Goal: Answer question/provide support: Share knowledge or assist other users

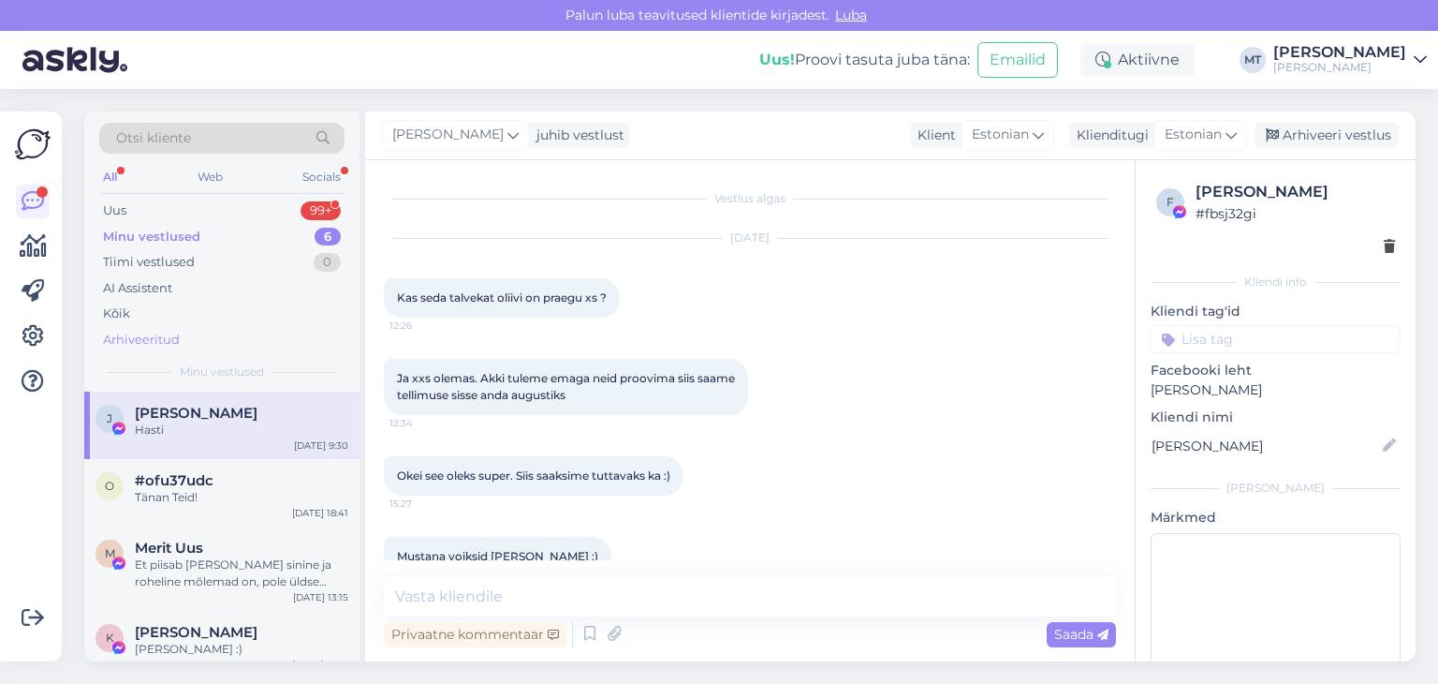
scroll to position [9529, 0]
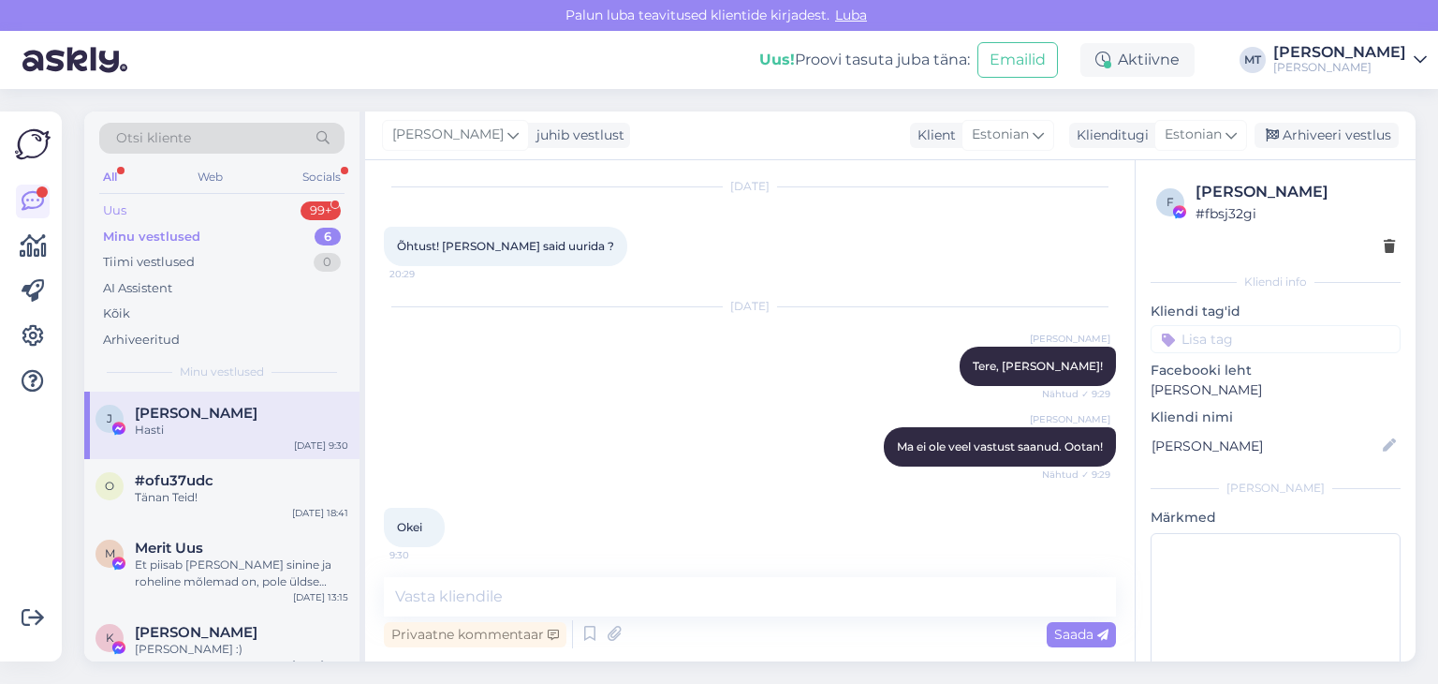
click at [124, 204] on div "Uus" at bounding box center [114, 210] width 23 height 19
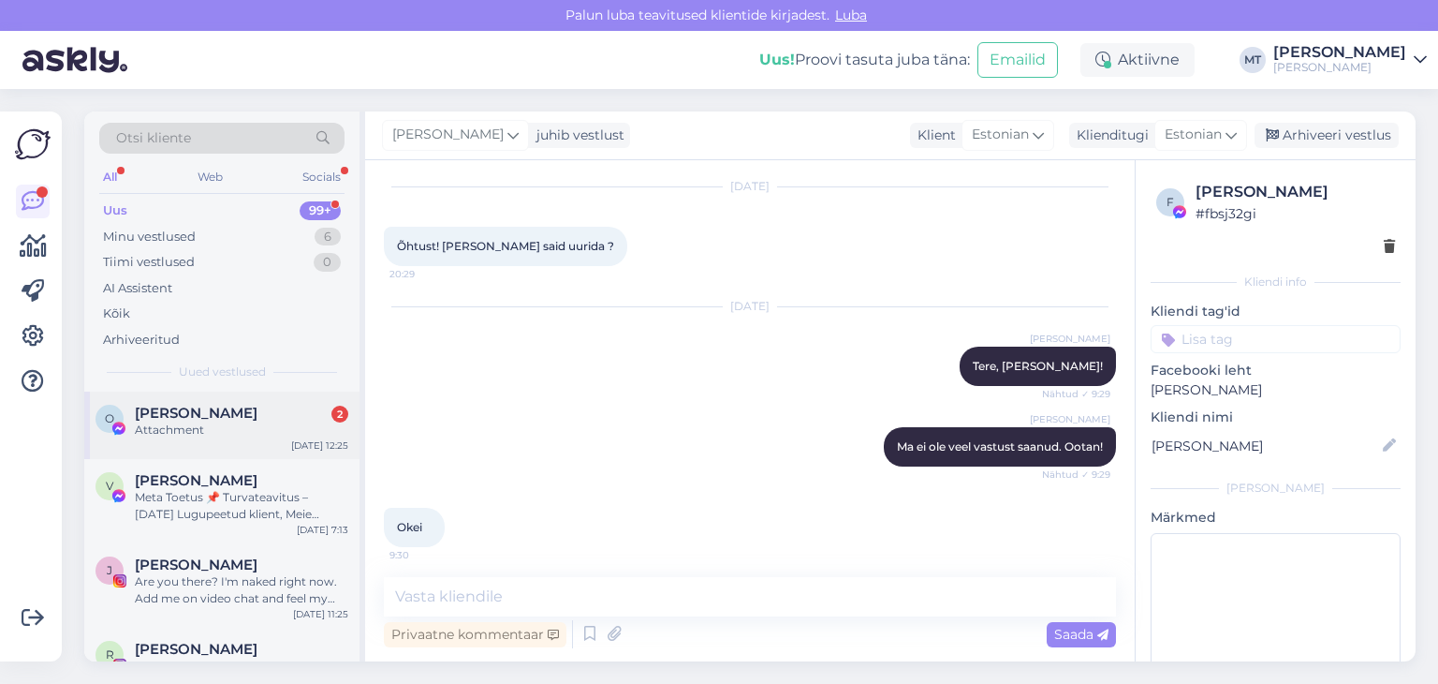
click at [231, 425] on div "Attachment" at bounding box center [242, 429] width 214 height 17
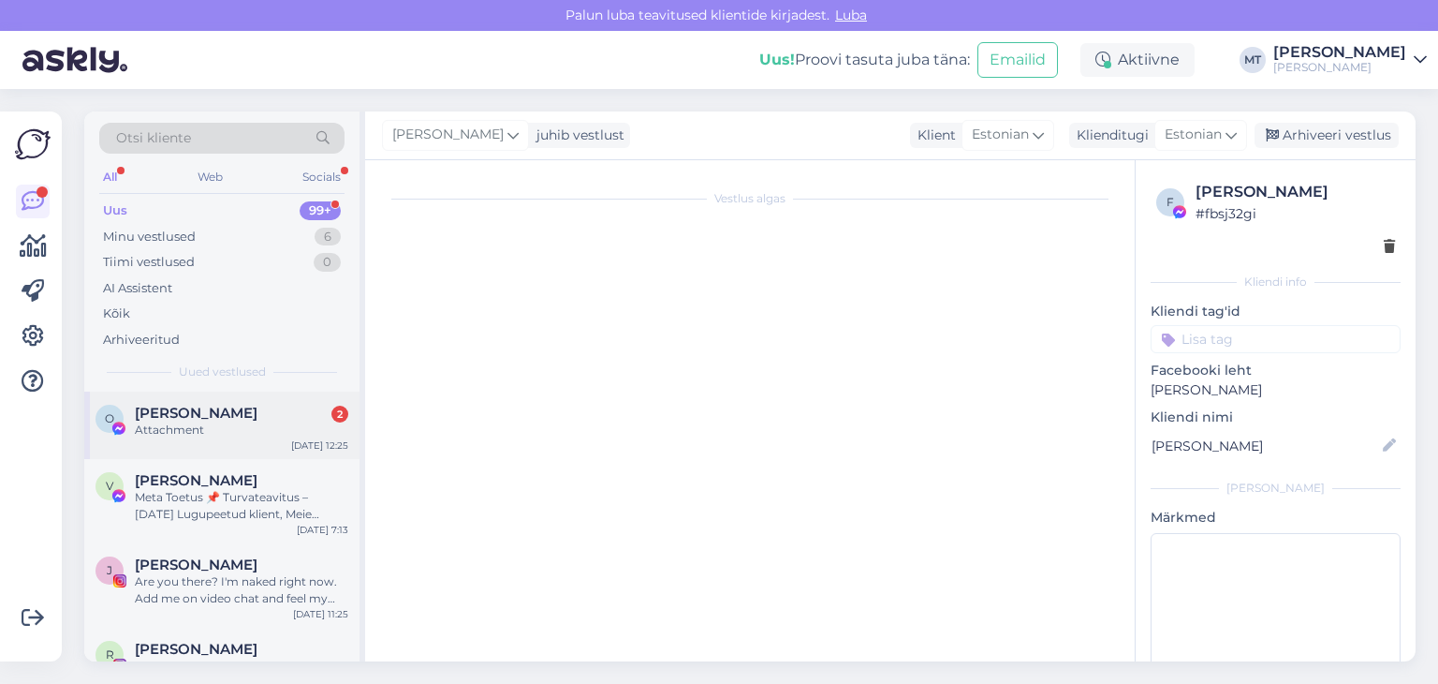
scroll to position [4419, 0]
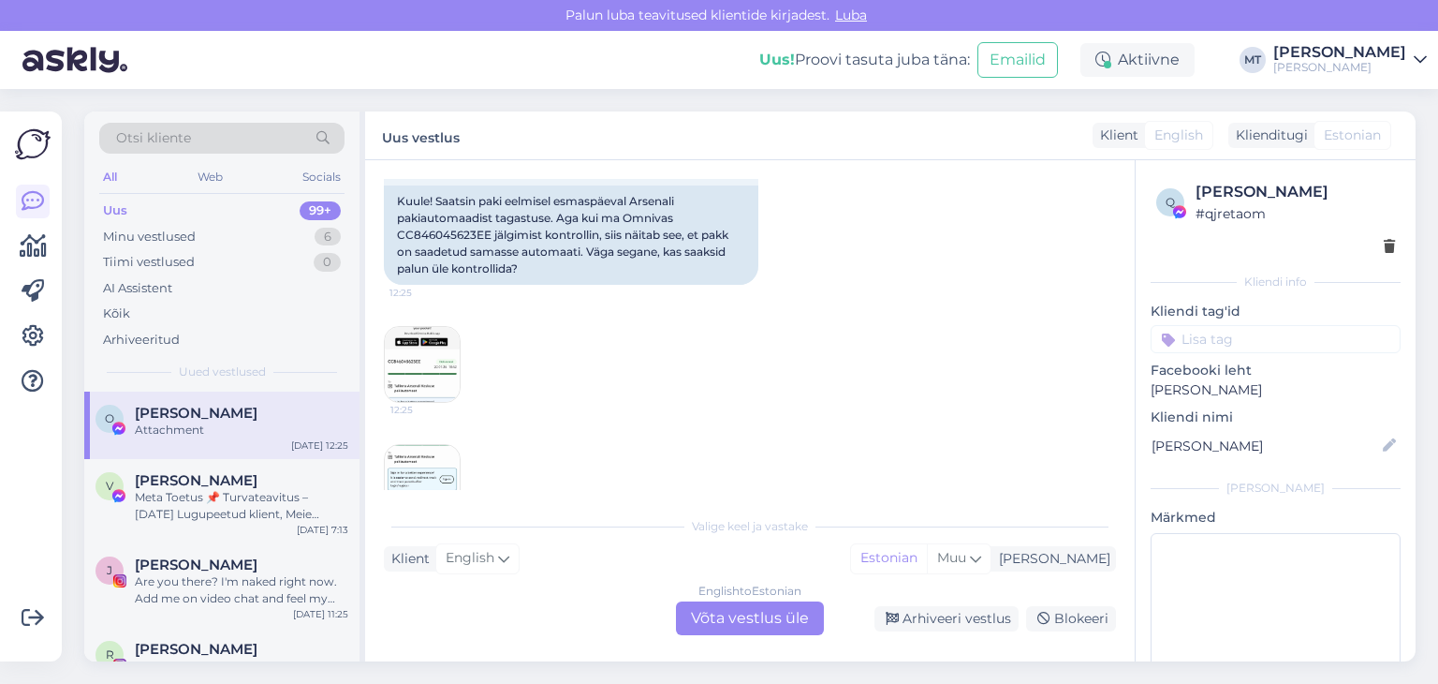
click at [441, 445] on img at bounding box center [422, 482] width 75 height 75
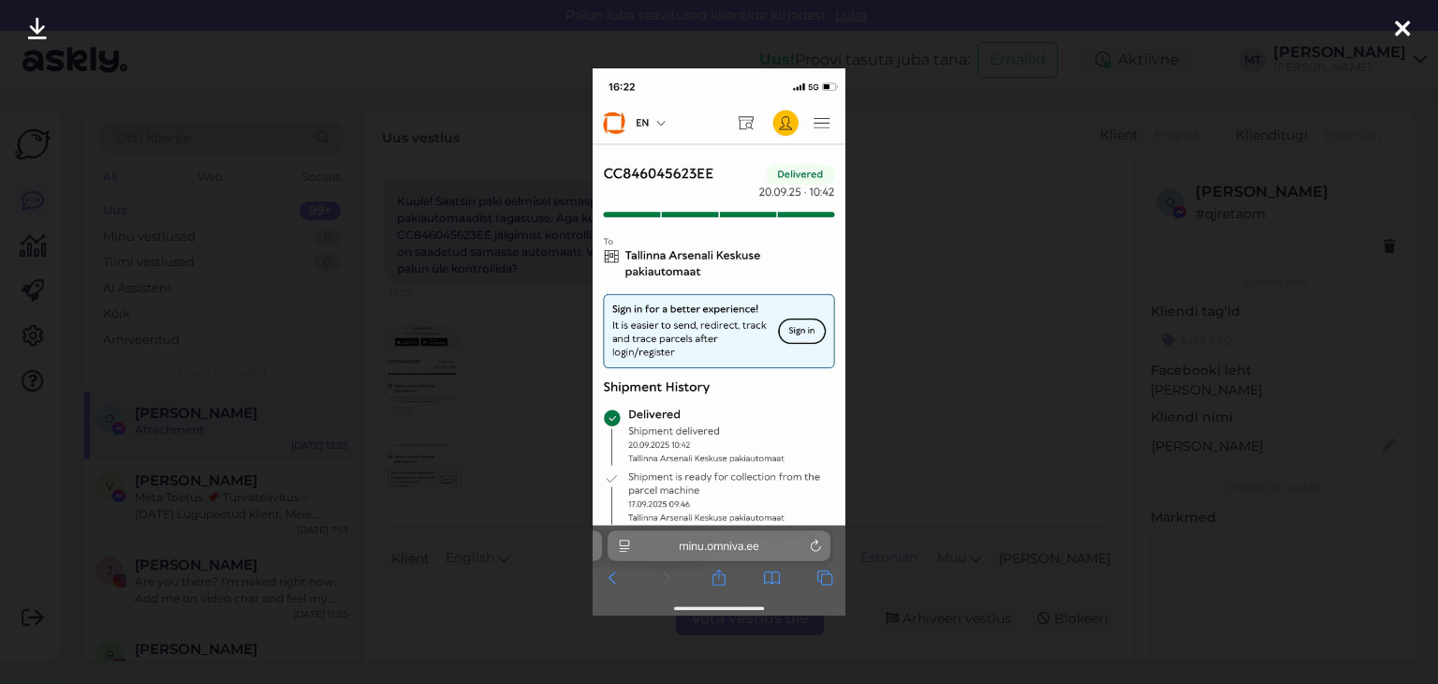
click at [1402, 18] on icon at bounding box center [1402, 30] width 15 height 24
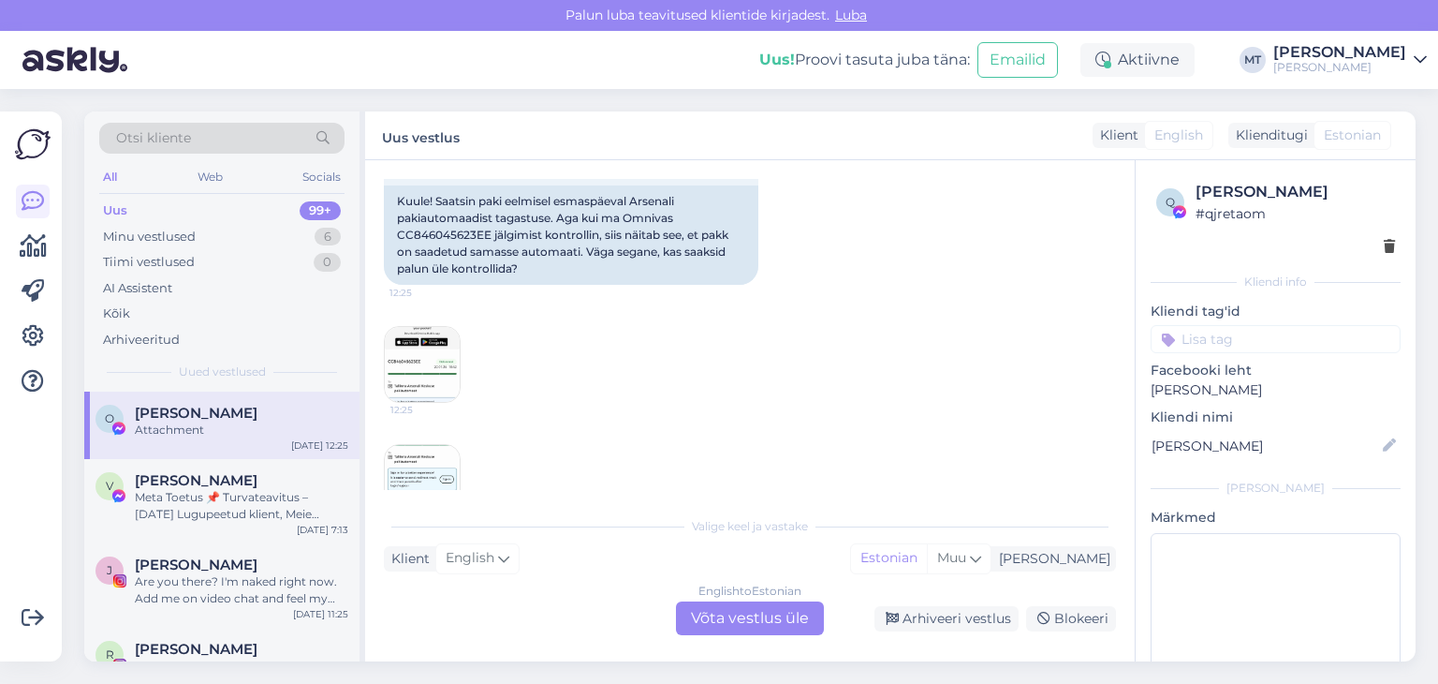
click at [778, 629] on div "English to Estonian Võta vestlus üle" at bounding box center [750, 618] width 148 height 34
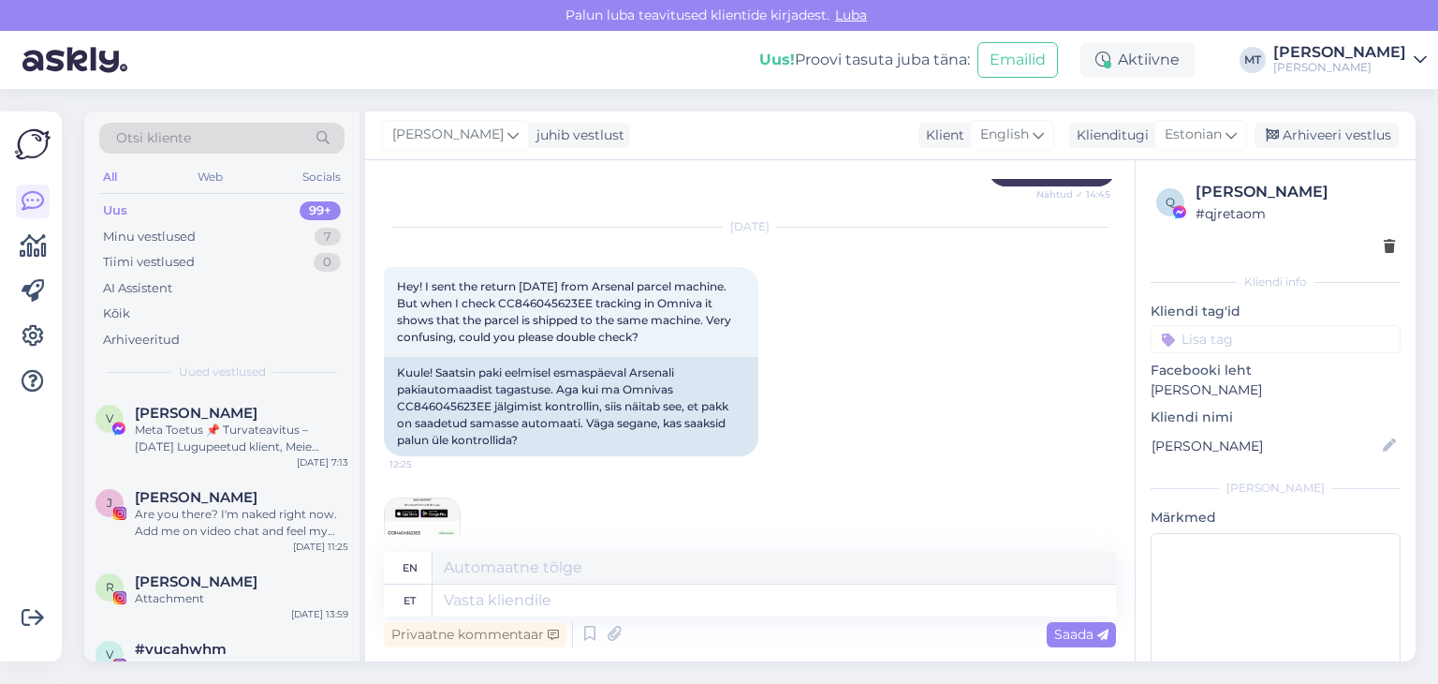
scroll to position [4281, 0]
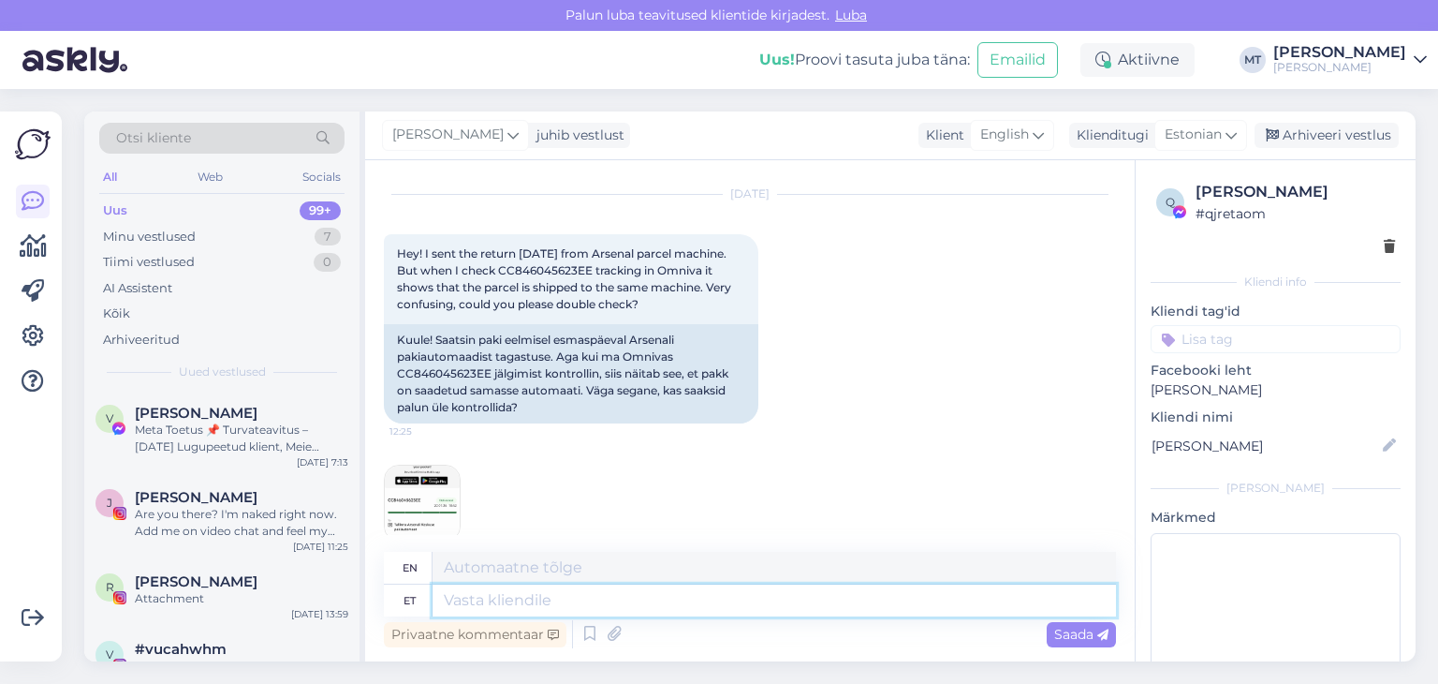
click at [548, 603] on textarea at bounding box center [775, 600] width 684 height 32
type textarea "Tere!"
type textarea "Hello"
type textarea "Tere!"
type textarea "Hello!"
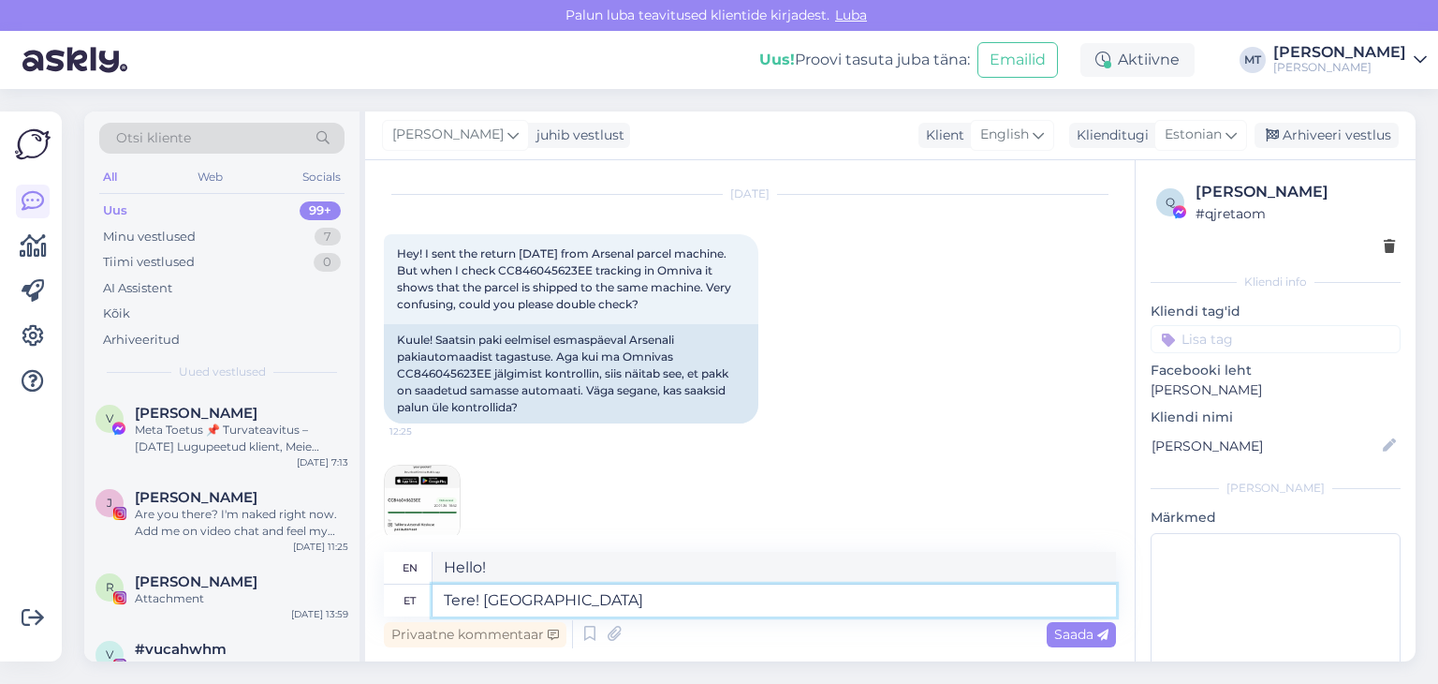
type textarea "Tere! [GEOGRAPHIC_DATA]"
type textarea "Hello! We are"
type textarea "Tere!"
type textarea "Hello!"
type textarea "Tere! Kõik o"
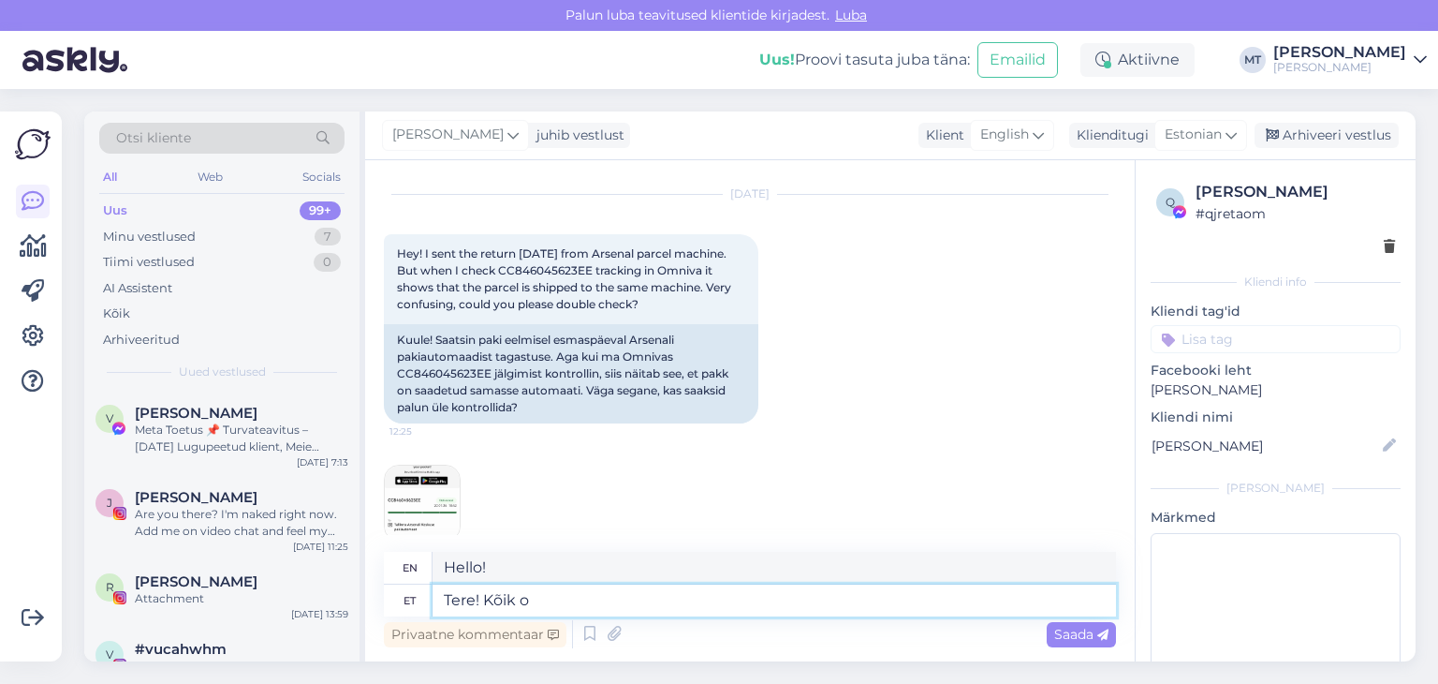
type textarea "Hello everyone!"
type textarea "Tere! Kõik on"
type textarea "Hello! Everyone is"
type textarea "Tere! Kõik on korras. O"
type textarea "Hello! Everything is fine."
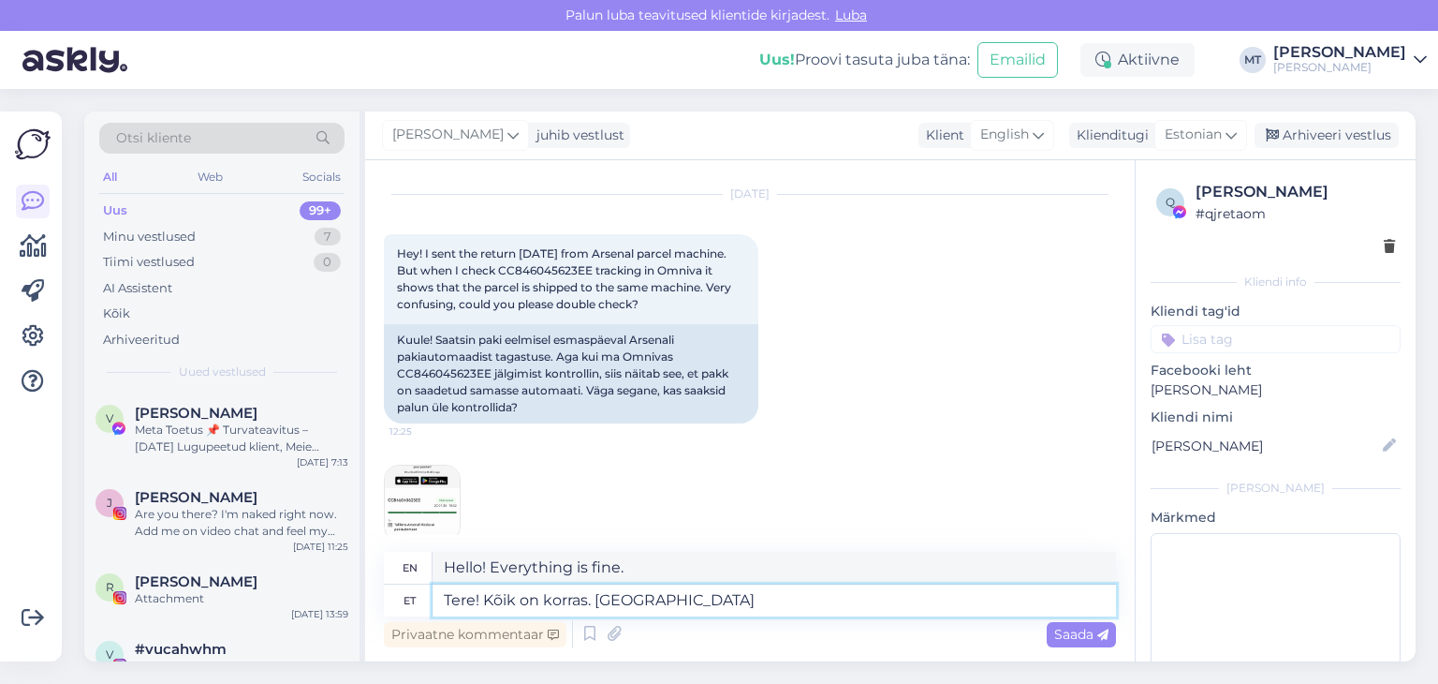
type textarea "Tere! Kõik on korras. [GEOGRAPHIC_DATA]"
type textarea "Hello! Everything is fine. We are"
type textarea "Tere! Kõik on korras. Oleme jakid"
type textarea "Hello! Everything is fine. We are jackets."
type textarea "Tere! Kõik on korras. Oleme jakid kätte s"
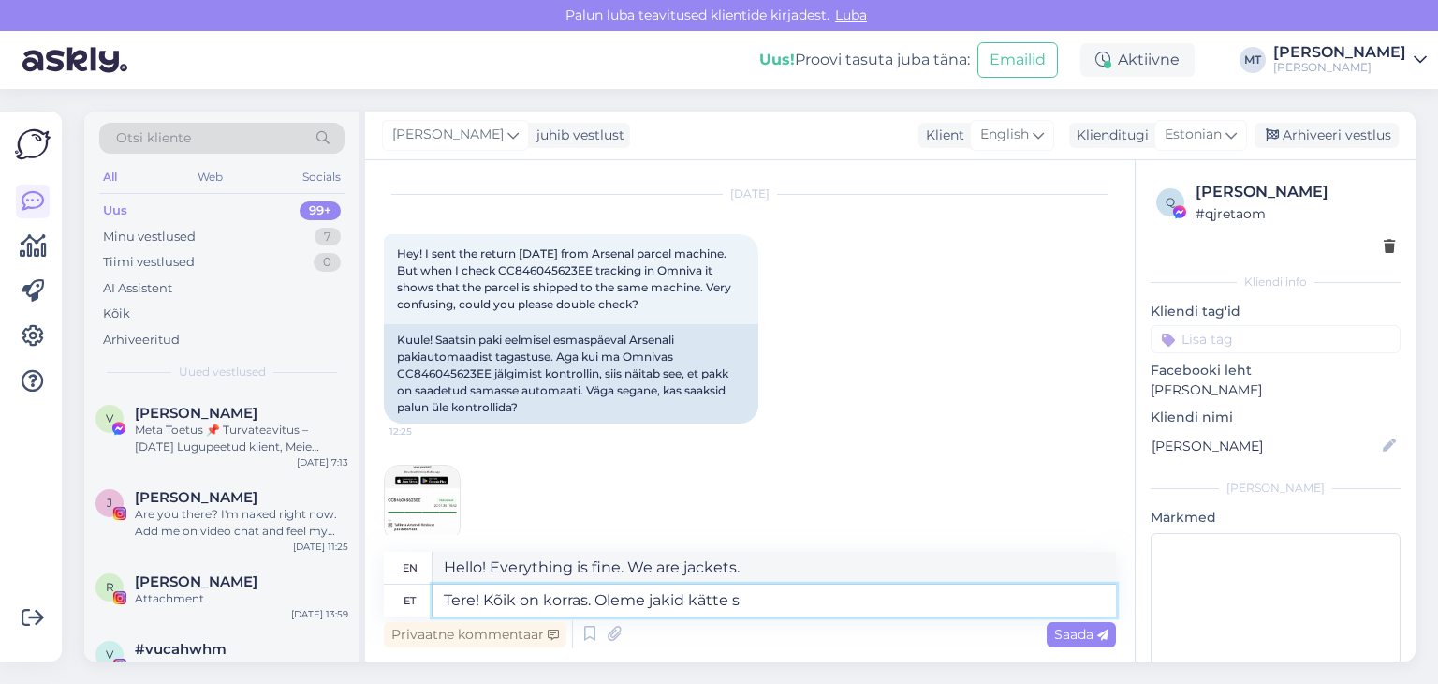
type textarea "Hello! Everything is fine. We have received the jackets."
type textarea "Tere! Kõik on korras. Oleme jakid kätte saanud. [GEOGRAPHIC_DATA]"
type textarea "Hello! Everything is fine. We have received the jackets. Please"
type textarea "Tere! Kõik on korras. Oleme jakid kätte saanud. Pidingi [PERSON_NAME] T"
type textarea "Hello! Everything is fine. We have received the jackets. I will be back [DATE]."
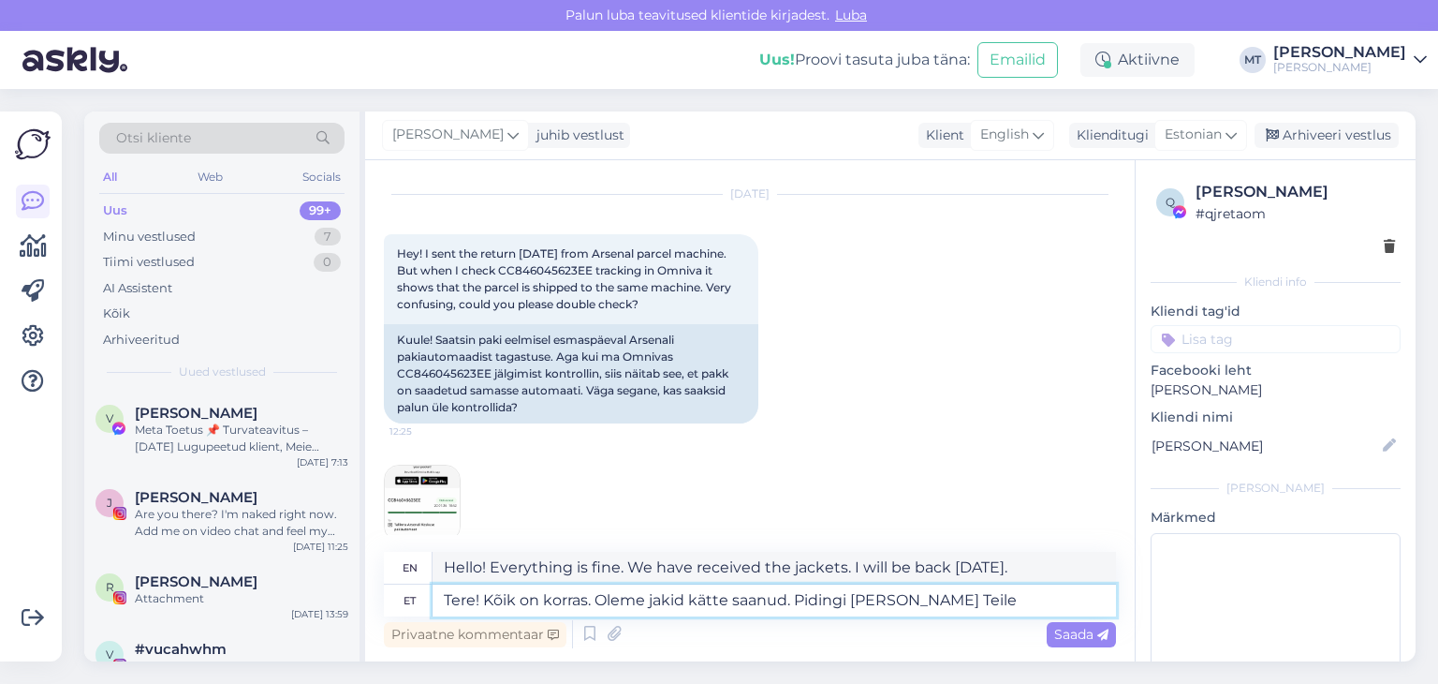
type textarea "Tere! Kõik on korras. Oleme jakid kätte saanud. Pidingi [PERSON_NAME] Teile"
type textarea "Hello! Everything is fine. We have received the jackets. I will send them to yo…"
type textarea "Tere! Kõik on korras. Oleme jakid kätte saanud. Pidingi [PERSON_NAME] Teile kir…"
type textarea "Hello! Everything is fine. We have received the jackets. I had to write to you …"
type textarea "Tere! Kõik on korras. Oleme jakid kätte saanud. Pidingi [PERSON_NAME] Teile kir…"
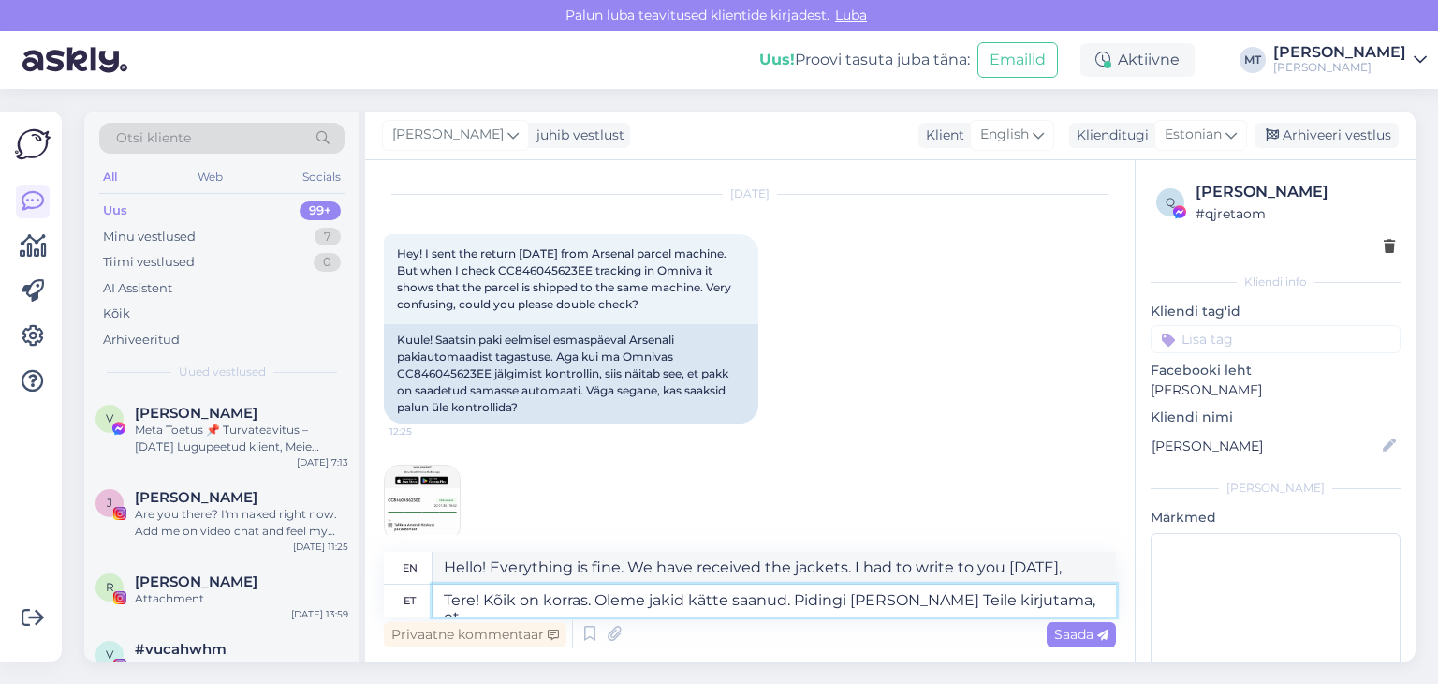
type textarea "Hello! Everything is fine. We have received the jackets. I had to write to you …"
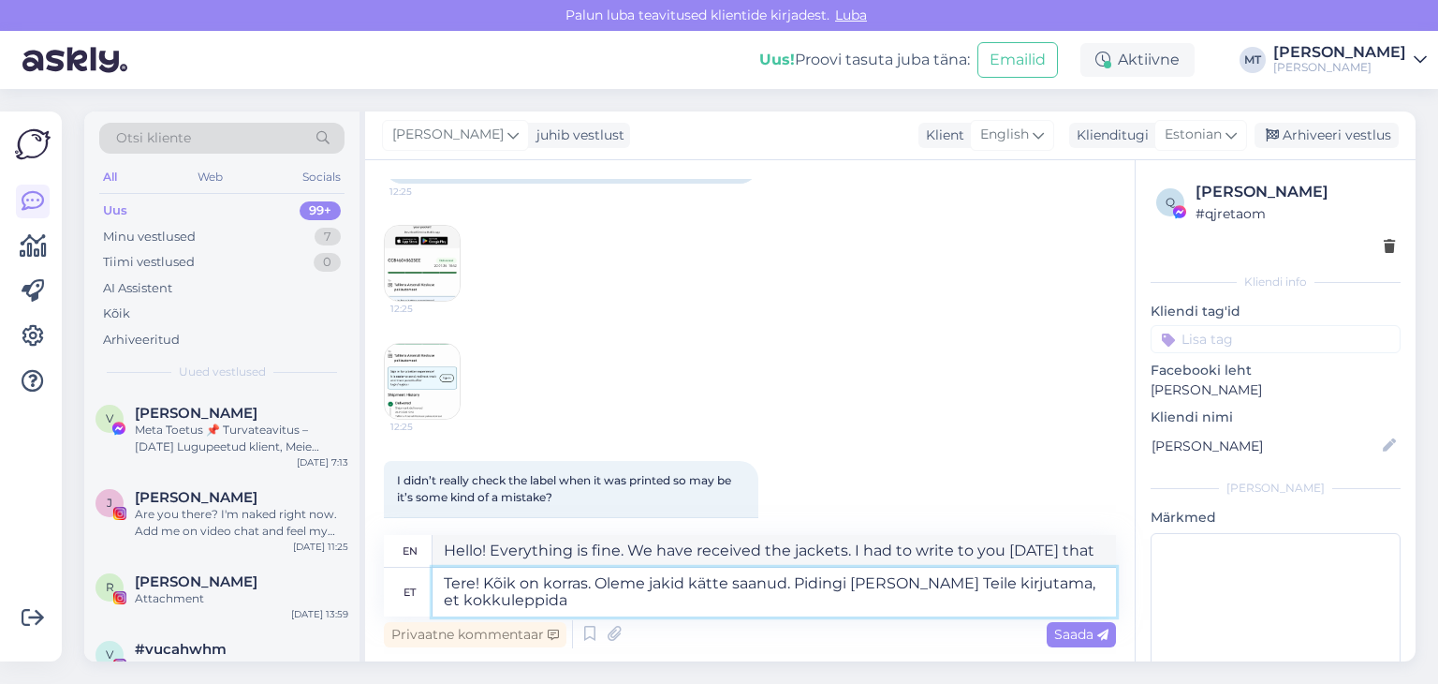
type textarea "Tere! Kõik on korras. Oleme jakid kätte saanud. Pidingi [PERSON_NAME] Teile kir…"
type textarea "Hello! Everything is fine. We have received the jackets. I had to write to you …"
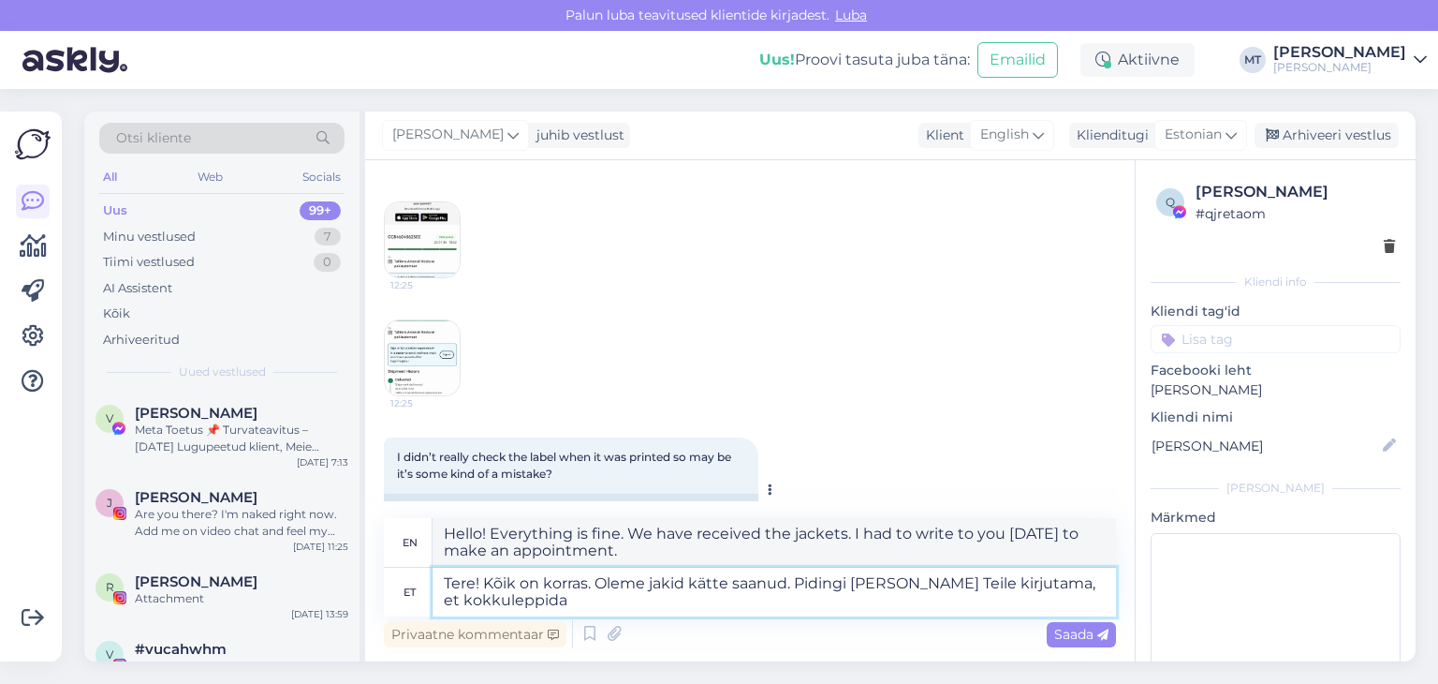
scroll to position [4554, 0]
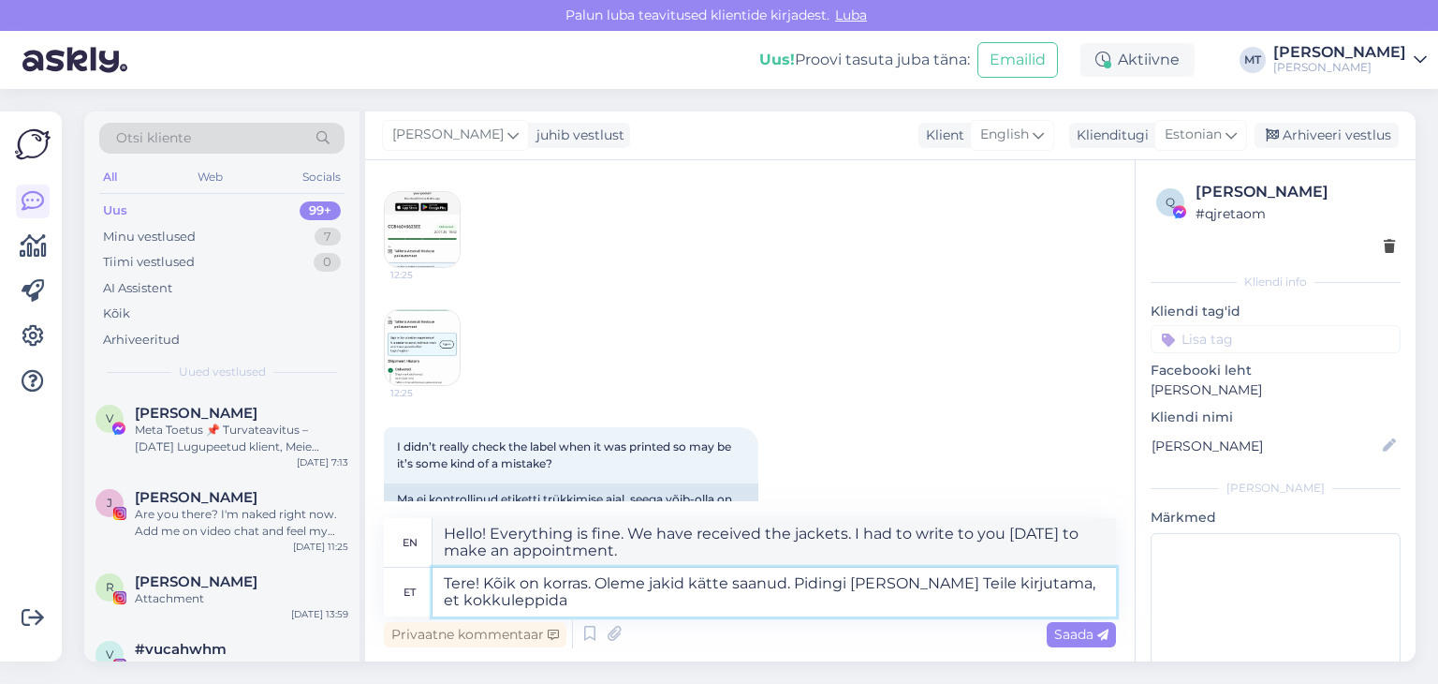
click at [487, 604] on textarea "Tere! Kõik on korras. Oleme jakid kätte saanud. Pidingi [PERSON_NAME] Teile kir…" at bounding box center [775, 592] width 684 height 49
click at [547, 597] on textarea "Tere! Kõik on korras. Oleme jakid kätte saanud. Pidingi [PERSON_NAME] Teile kir…" at bounding box center [775, 592] width 684 height 49
type textarea "Tere! Kõik on korras. Oleme jakid kätte saanud. Pidingi [PERSON_NAME] Teile kir…"
type textarea "Hello! Everything is fine. We have received the jackets. I had to write to you …"
type textarea "Tere! Kõik on korras. Oleme jakid kätte saanud. Pidingi [PERSON_NAME] Teile kir…"
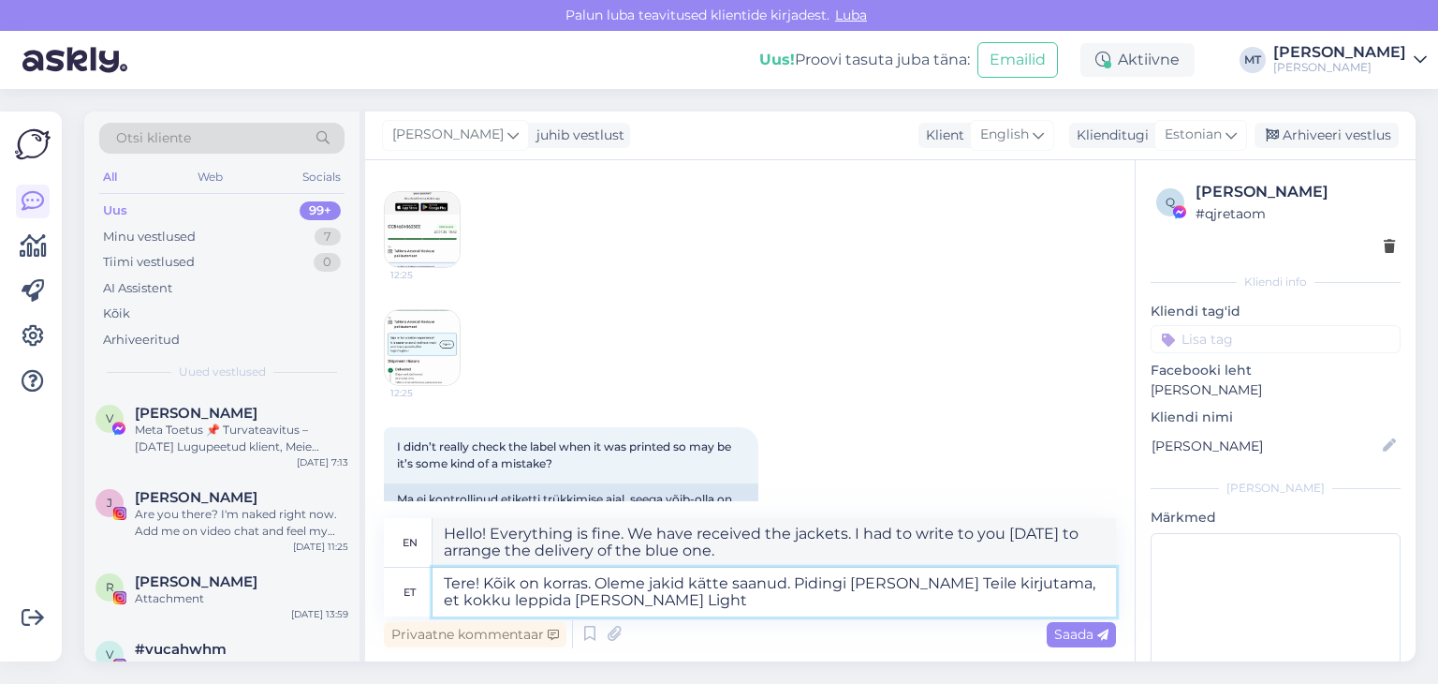
type textarea "Hello! Everything is fine. We have received the jackets. I had to write to you …"
type textarea "Tere! Kõik on korras. Oleme jakid kätte saanud. Pidingi [PERSON_NAME] Teile kir…"
type textarea "Hello! Everything is fine. We have received the jackets. I had to write to you …"
type textarea "Tere! Kõik on korras. Oleme jakid kätte saanud. Pidingi [PERSON_NAME] Teile kir…"
type textarea "Hello! Everything is fine. We have received the jackets. I had to write to you …"
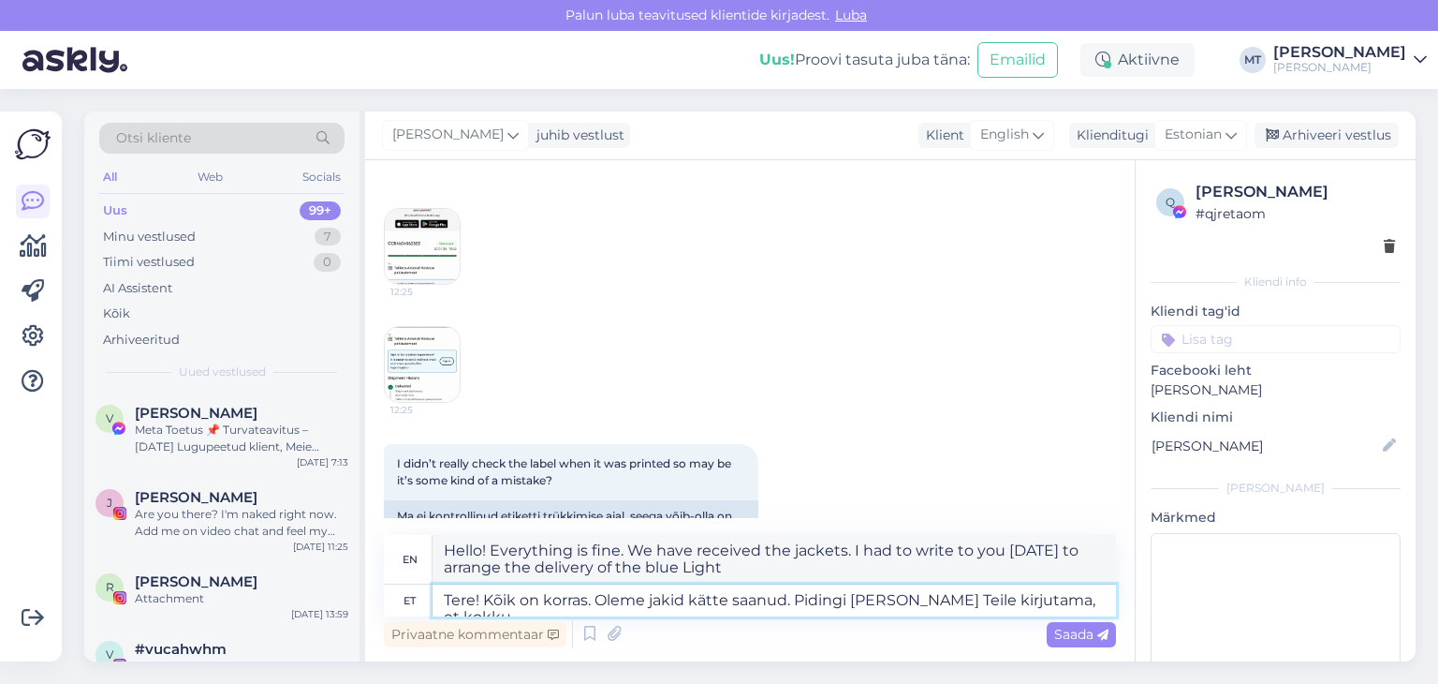
type textarea "Tere! Kõik on korras. Oleme jakid kätte saanud. Pidingi [PERSON_NAME] Teile kir…"
type textarea "Hello! Everything is fine. We have received the jackets. I had to write to you …"
type textarea "Tere! Kõik on korras. Oleme jakid kätte saanud. Pidingi [PERSON_NAME] Teile kir…"
type textarea "Hello! Everything is fine. We have received the jackets. I had to write to you …"
type textarea "Tere! Kõik on korras. Oleme jakid kätte saanud. Pidingi [PERSON_NAME] Teile kir…"
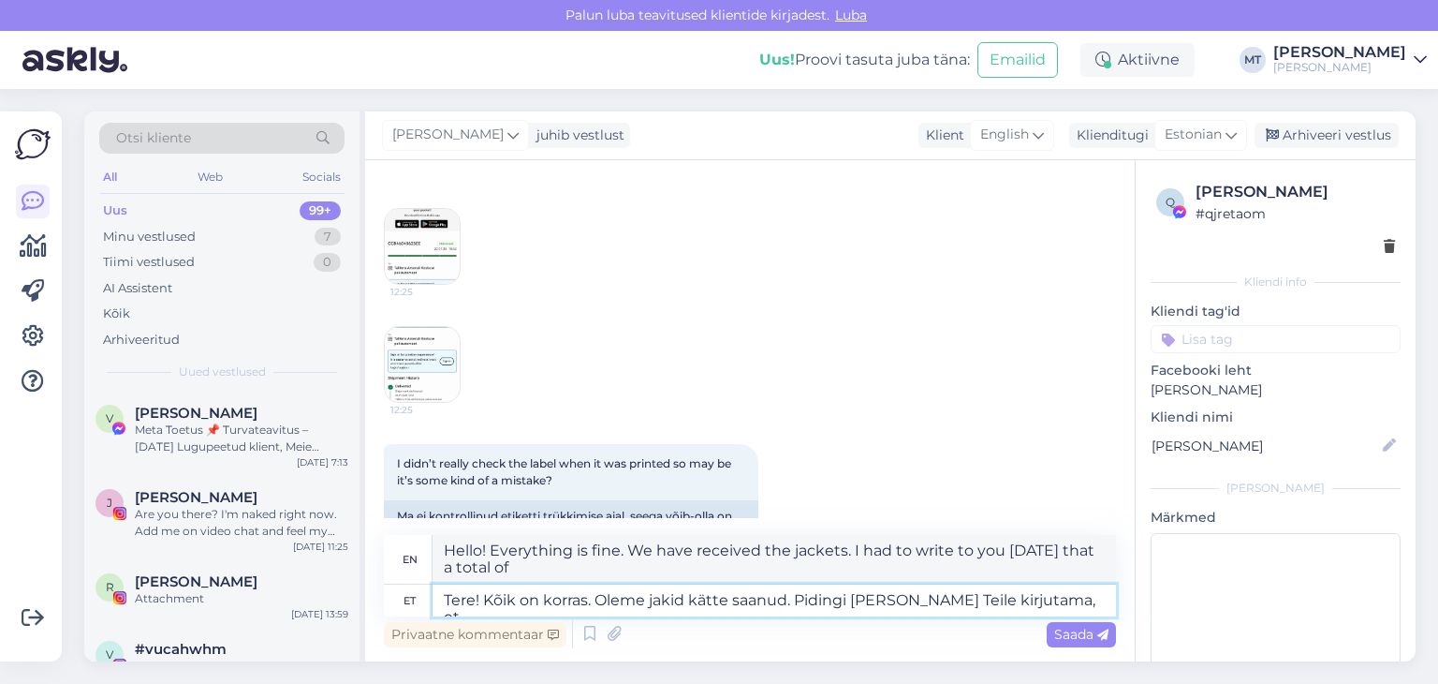
type textarea "Hello! Everything is fine. We have received the jackets. I had to write to you …"
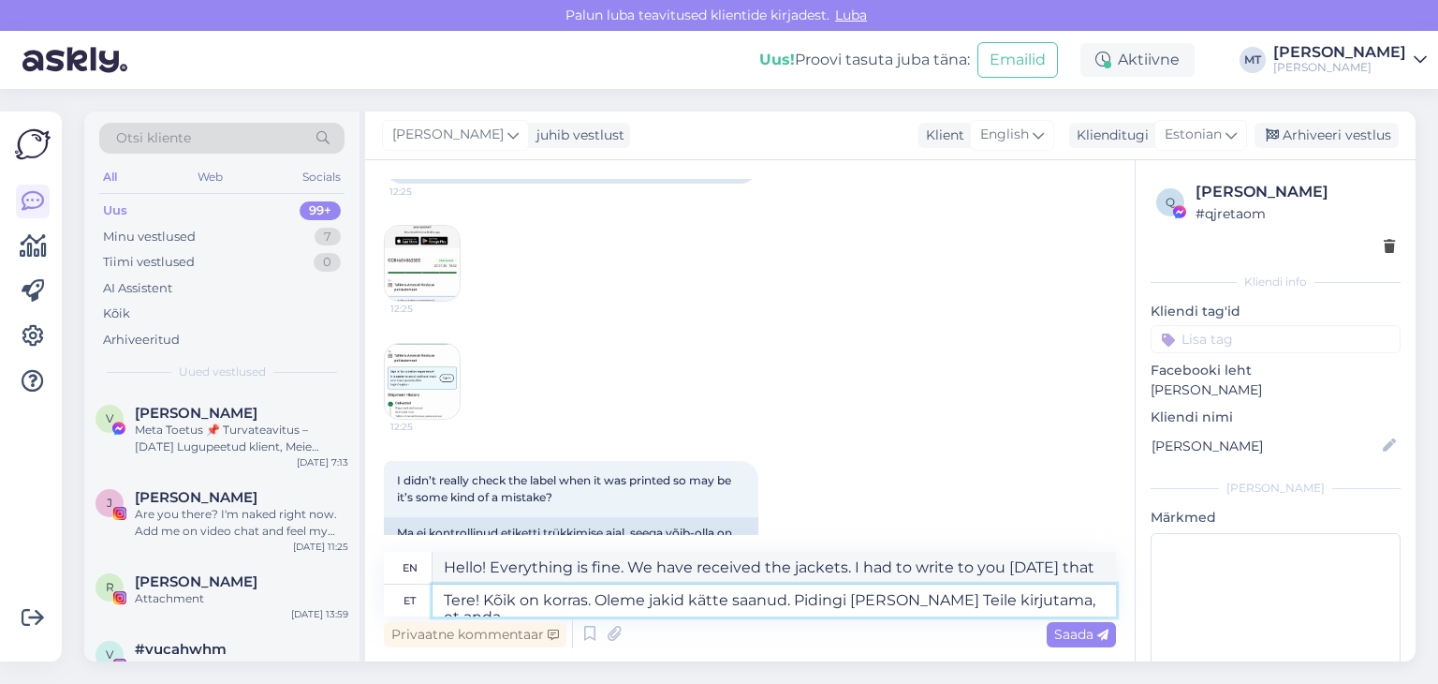
type textarea "Tere! Kõik on korras. Oleme jakid kätte saanud. Pidingi [PERSON_NAME] Teile kir…"
type textarea "Hello! Everything is fine. We have received the jackets. I had to write to you …"
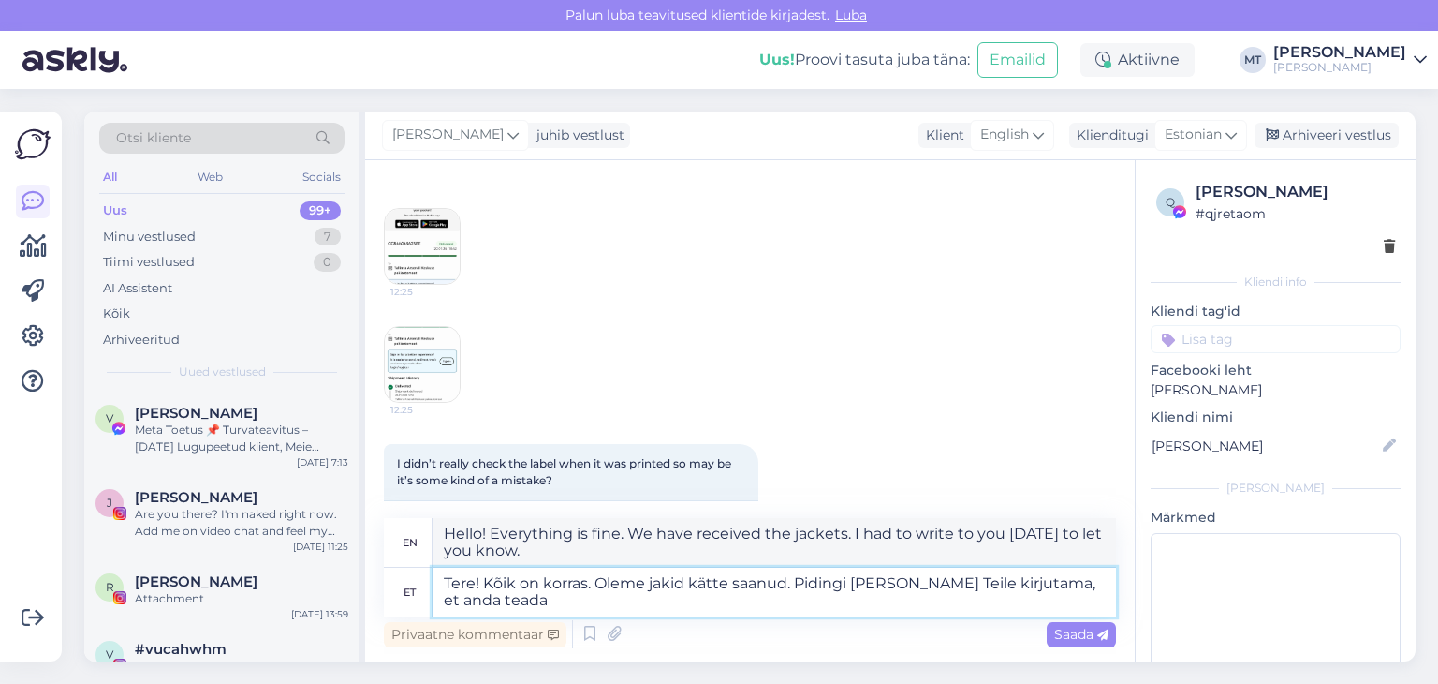
scroll to position [4554, 0]
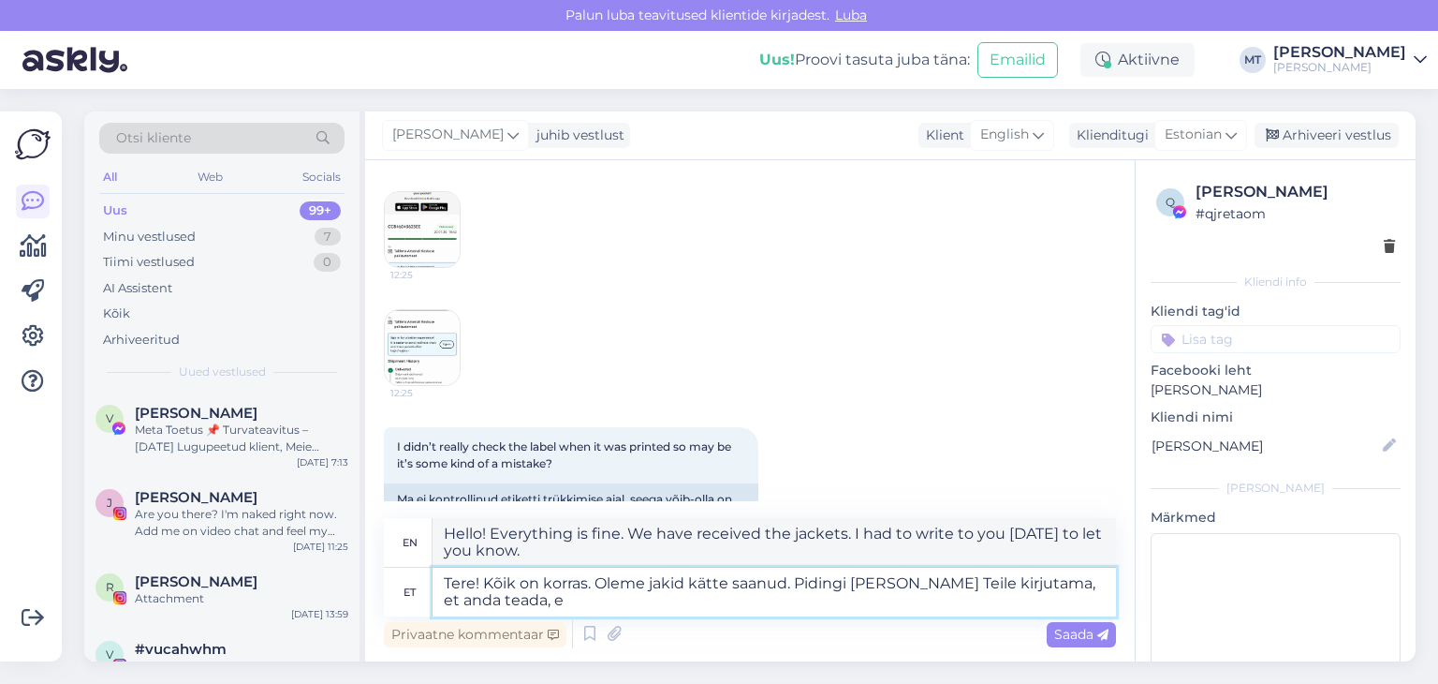
type textarea "Tere! Kõik on korras. Oleme jakid kätte saanud. Pidingi [PERSON_NAME] Teile kir…"
type textarea "Hello! Everything is fine. We have received the jackets. I had to write to you …"
type textarea "Tere! Kõik on korras. Oleme jakid kätte saanud. Pidingi [PERSON_NAME] Teile kir…"
type textarea "Hello! Everything is fine. We have received the jackets. I had to write to you …"
click at [513, 608] on textarea "Tere! Kõik on korras. Oleme jakid kätte saanud. Pidingi [PERSON_NAME] Teile kir…" at bounding box center [775, 592] width 684 height 49
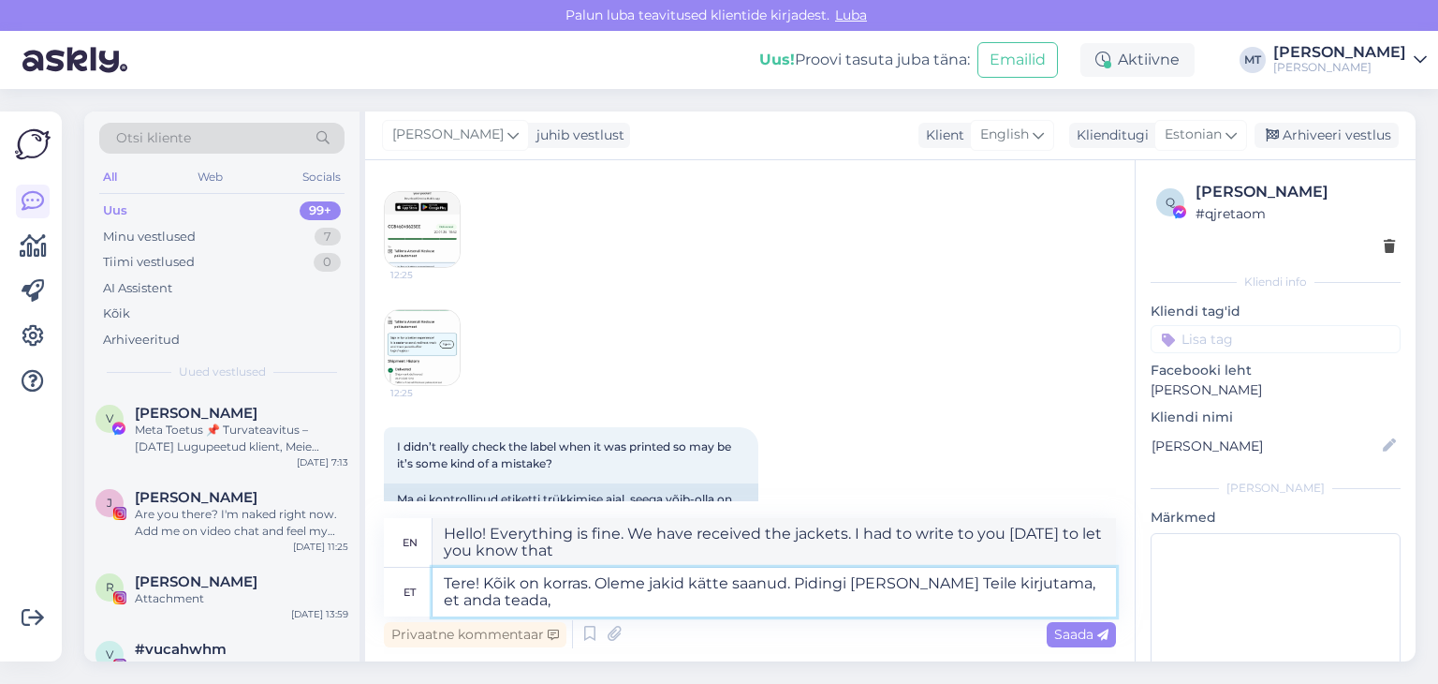
type textarea "Tere! Kõik on korras. Oleme jakid kätte saanud. Pidingi [PERSON_NAME] Teile kir…"
type textarea "Hello! Everything is fine. We have received the jackets. I had to write to you …"
type textarea "Tere! Kõik on korras. Oleme jakid kätte saanud. Pidingi [PERSON_NAME] Teile kir…"
type textarea "Hello! Everything is fine. We have received the jackets. I had to write to you …"
type textarea "Tere! Kõik on korras. Oleme jakid kätte saanud. Pidingi [PERSON_NAME] Teile kir…"
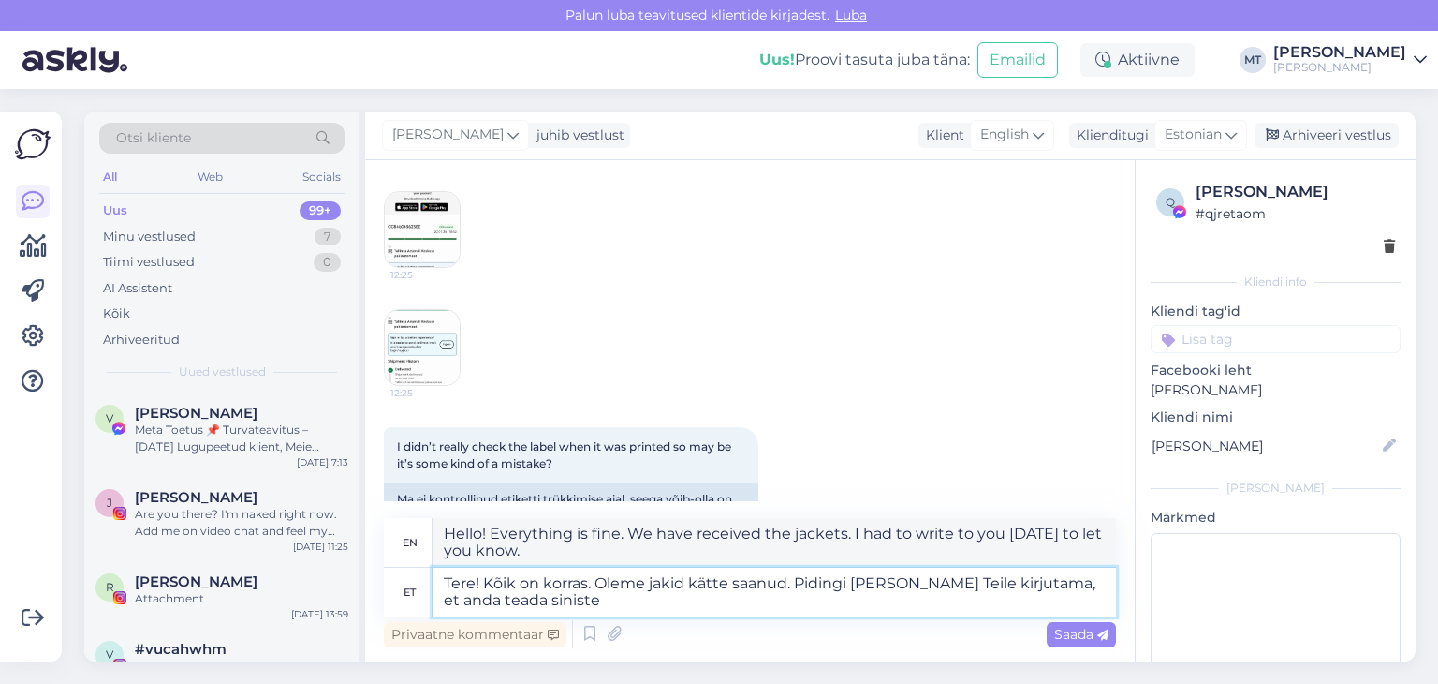
type textarea "Hello! Everything is fine. We have received the jackets. I had to write to you …"
type textarea "Tere! Kõik on korras. Oleme jakid kätte saanud. Pidingi [PERSON_NAME] Teile kir…"
type textarea "Hello! Everything is fine. We have received the jackets. I had to write to you …"
type textarea "Tere! Kõik on korras. Oleme jakid kätte saanud. Pidingi [PERSON_NAME] Teile kir…"
type textarea "Hello! Everything is fine. We have received the jackets. I had to write to you …"
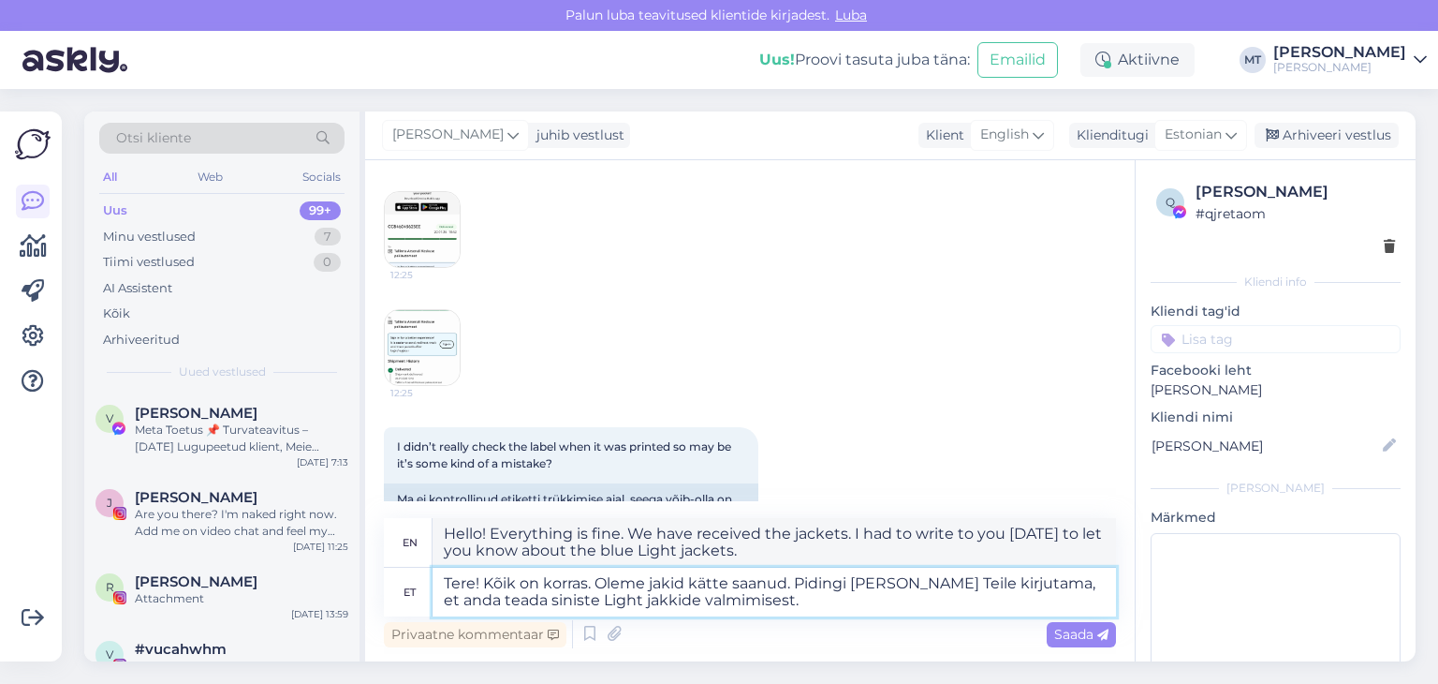
type textarea "Tere! Kõik on korras. Oleme jakid kätte saanud. Pidingi [PERSON_NAME] Teile kir…"
type textarea "Hello! Everything is fine. We have received the jackets. I had to write to you …"
type textarea "Tere! Kõik on korras. Oleme jakid kätte saanud. Pidingi [PERSON_NAME] Teile kir…"
type textarea "Hello! Everything is fine. We have received the jackets. I had to write to you …"
type textarea "Tere! Kõik on korras. Oleme jakid kätte saanud. Pidingi [PERSON_NAME] Teile kir…"
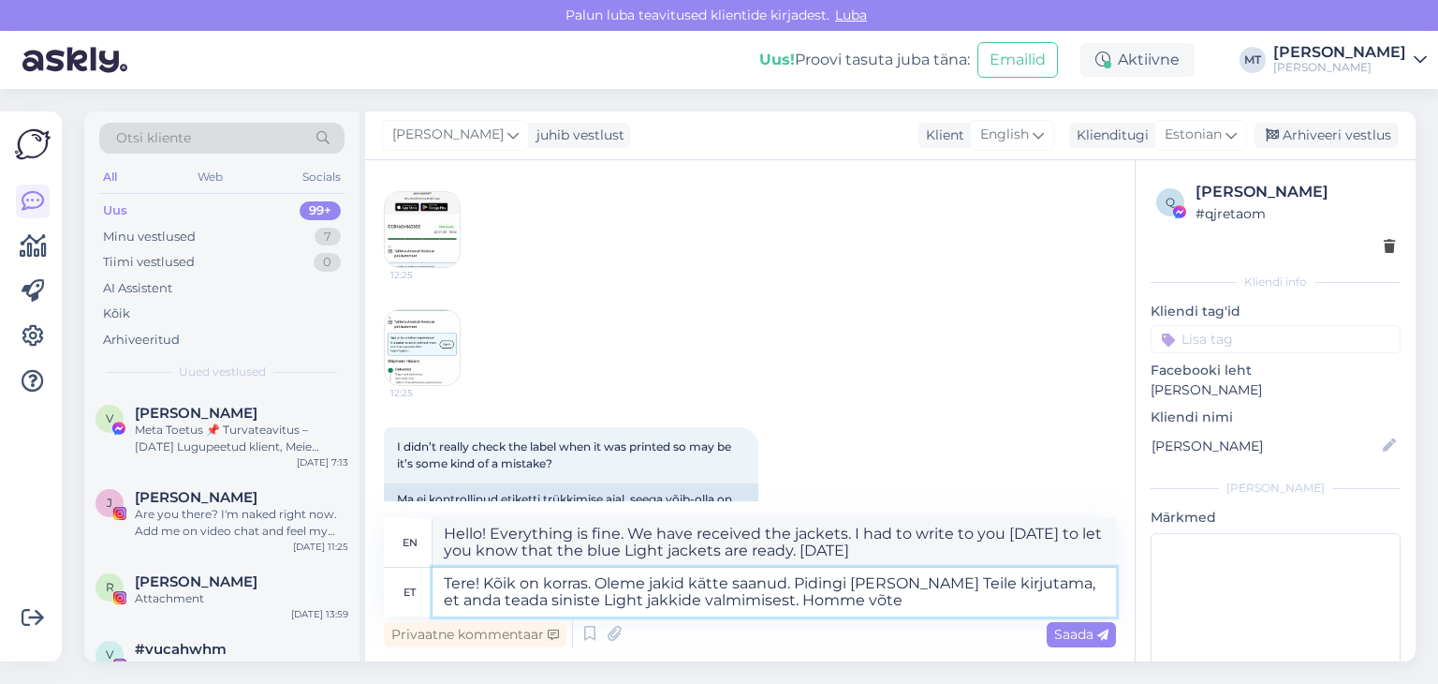
type textarea "Hello! Everything is fine. We have received the jackets. I had to write to you …"
type textarea "Tere! Kõik on korras. Oleme jakid kätte saanud. Pidingi [PERSON_NAME] Teile kir…"
type textarea "Hello! Everything is fine. We have received the jackets. I had to write to you …"
type textarea "Tere! Kõik on korras. Oleme jakid kätte saanud. Pidingi [PERSON_NAME] Teile kir…"
type textarea "Hello! Everything is fine. We have received the jackets. I had to write to you …"
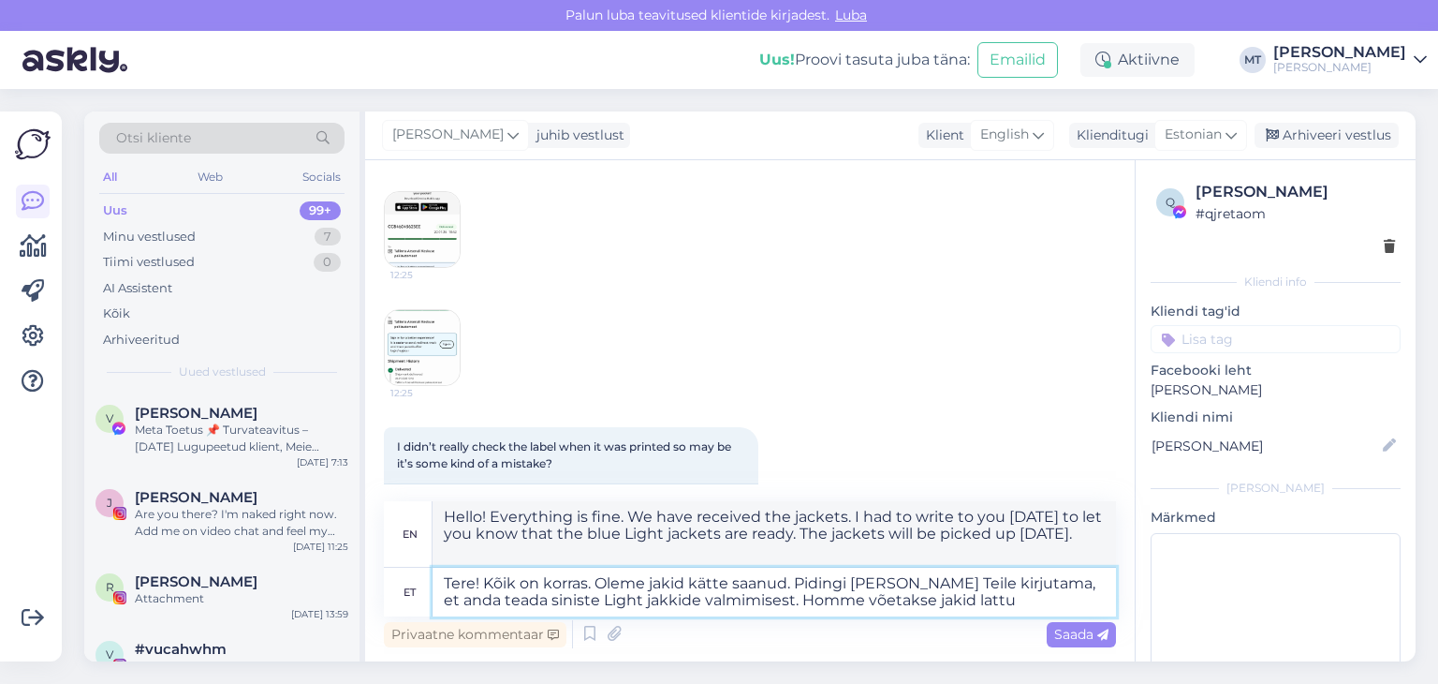
type textarea "Tere! Kõik on korras. Oleme jakid kätte saanud. Pidingi [PERSON_NAME] Teile kir…"
type textarea "Hello! Everything is fine. We have received the jackets. I had to write to you …"
type textarea "Tere! Kõik on korras. Oleme jakid kätte saanud. Pidingi [PERSON_NAME] Teile kir…"
type textarea "Hello! Everything is fine. We have received the jackets. I had to write to you …"
type textarea "Tere! Kõik on korras. Oleme jakid kätte saanud. Pidingi [PERSON_NAME] Teile kir…"
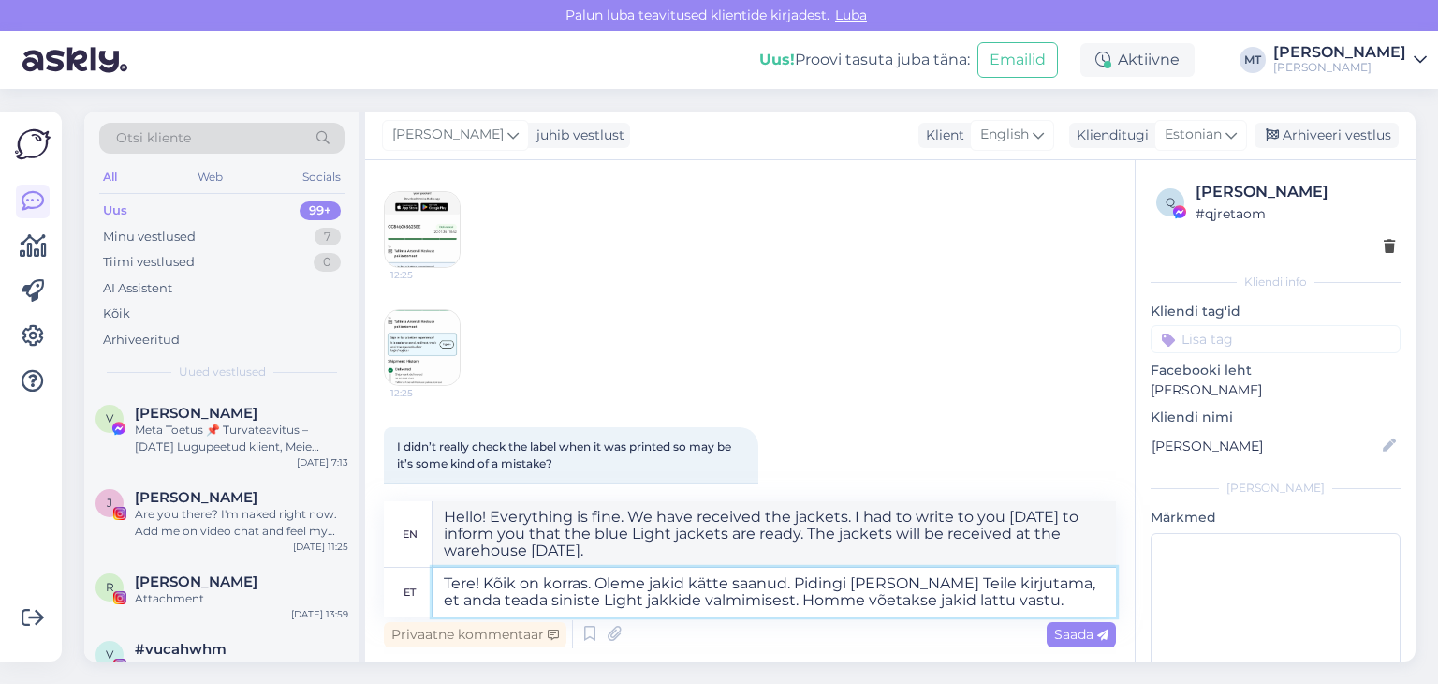
type textarea "Hello! Everything is fine. We have received the jackets. I had to write to you …"
type textarea "Tere! Kõik on korras. Oleme jakid kätte saanud. Pidingi [PERSON_NAME] Teile kir…"
type textarea "Hello! Everything is fine. We have received the jackets. I had to write to you …"
type textarea "Tere! Kõik on korras. Oleme jakid kätte saanud. Pidingi [PERSON_NAME] Teile kir…"
type textarea "Hello! Everything is fine. We have received the jackets. I had to write to you …"
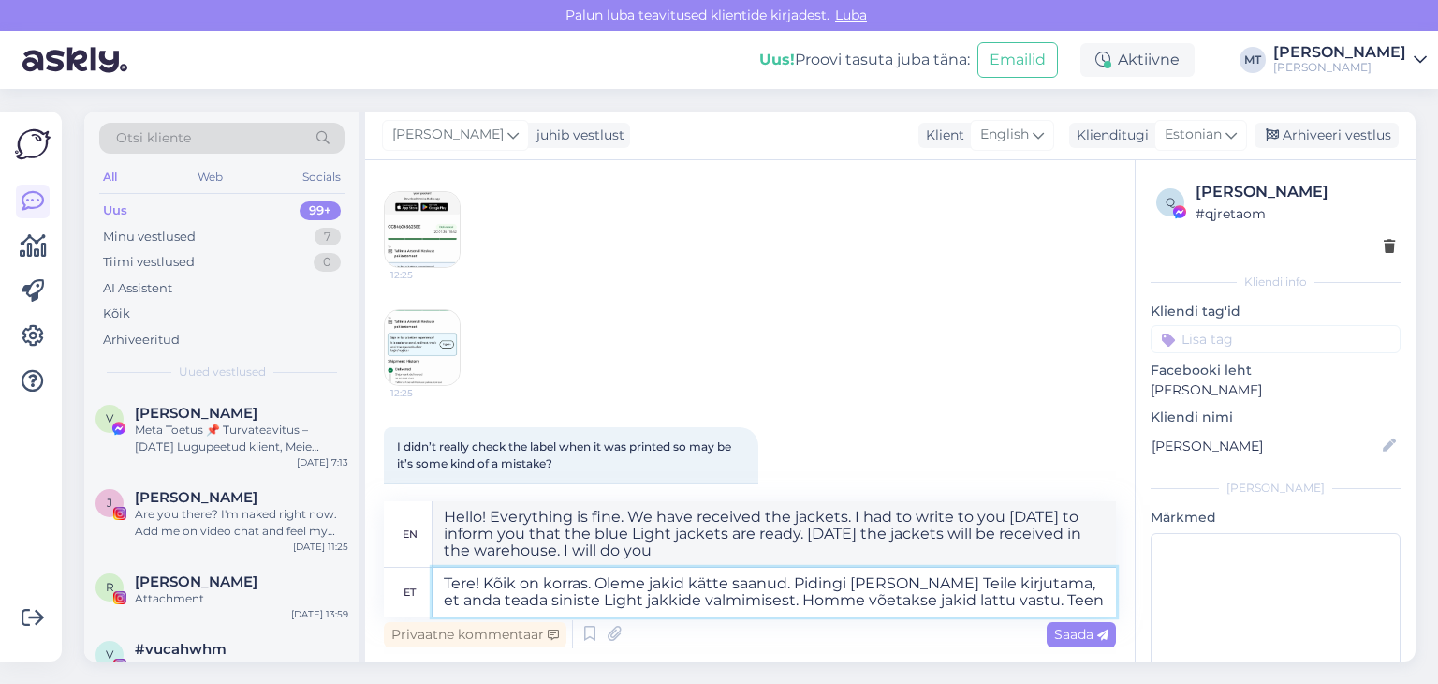
type textarea "Tere! Kõik on korras. Oleme jakid kätte saanud. Pidingi [PERSON_NAME] Teile kir…"
type textarea "Hello! Everything is fine. We have received the jackets. I had to write to you …"
type textarea "Tere! Kõik on korras. Oleme jakid kätte saanud. Pidingi [PERSON_NAME] Teile kir…"
type textarea "Hello! Everything is fine. We have received the jackets. I had to write to you …"
type textarea "Tere! Kõik on korras. Oleme jakid kätte saanud. Pidingi [PERSON_NAME] Teile kir…"
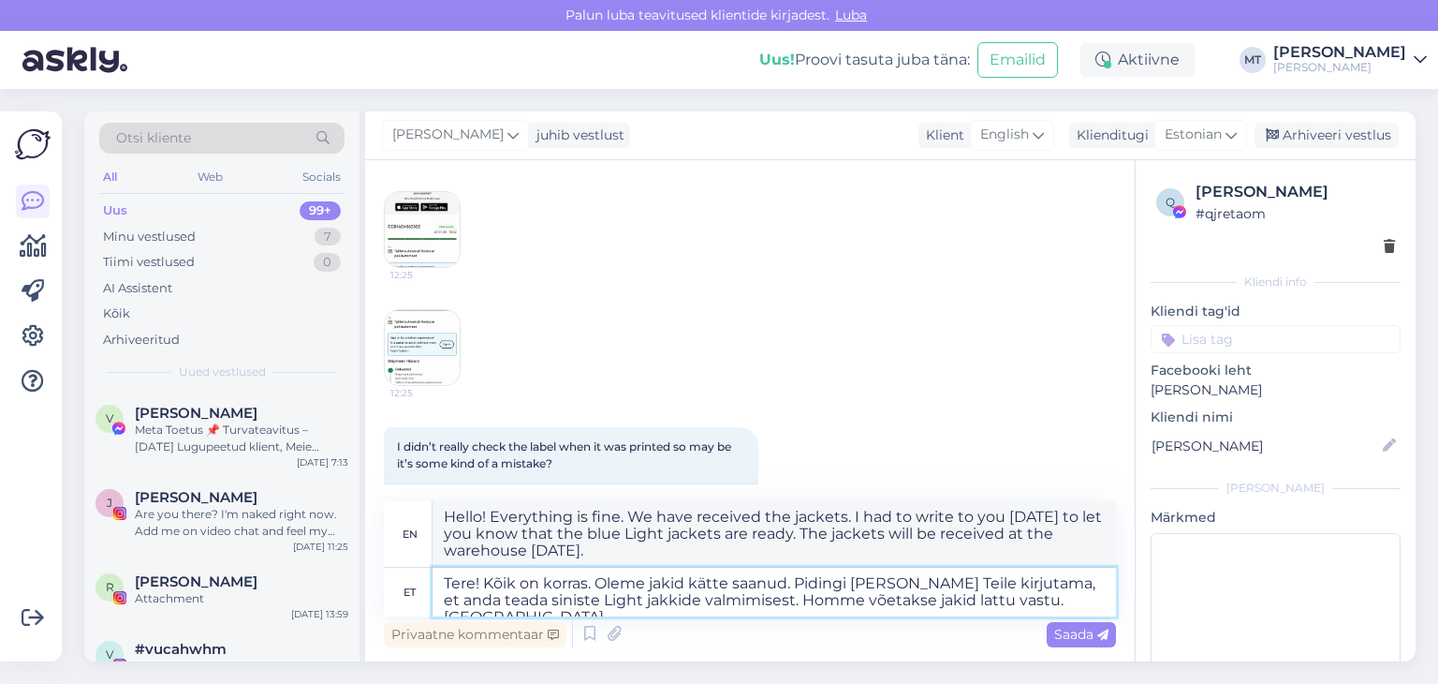
type textarea "Hello! Everything is fine. We have received the jackets. I had to write to you …"
type textarea "Tere! Kõik on korras. Oleme jakid kätte saanud. Pidingi [PERSON_NAME] Teile kir…"
type textarea "Hello! Everything is fine. We have received the jackets. I had to write to you …"
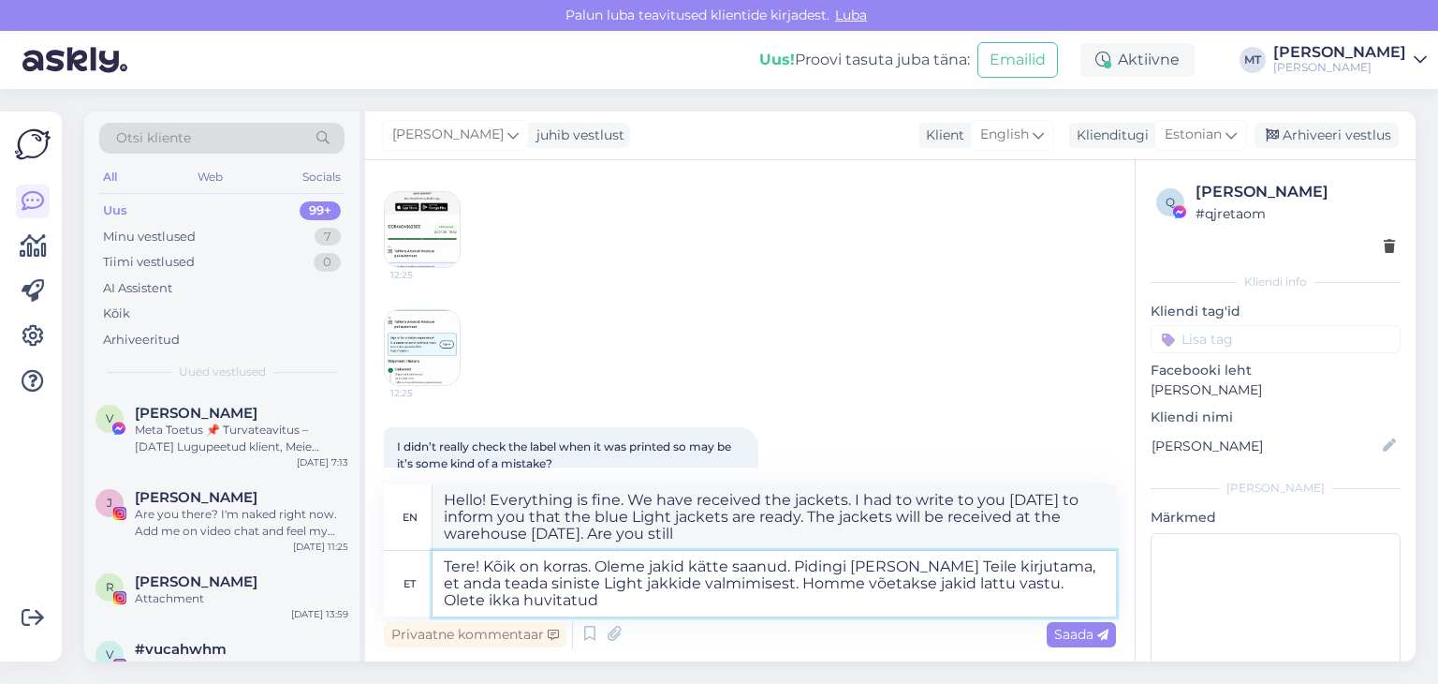
type textarea "Tere! Kõik on korras. Oleme jakid kätte saanud. Pidingi [PERSON_NAME] Teile kir…"
type textarea "Hello! Everything is fine. We have received the jackets. I had to write to you …"
type textarea "Tere! Kõik on korras. Oleme jakid kätte saanud. Pidingi [PERSON_NAME] Teile kir…"
type textarea "Hello! Everything is fine. We have received the jackets. I had to write to you …"
type textarea "Tere! Kõik on korras. Oleme jakid kätte saanud. Pidingi [PERSON_NAME] Teile kir…"
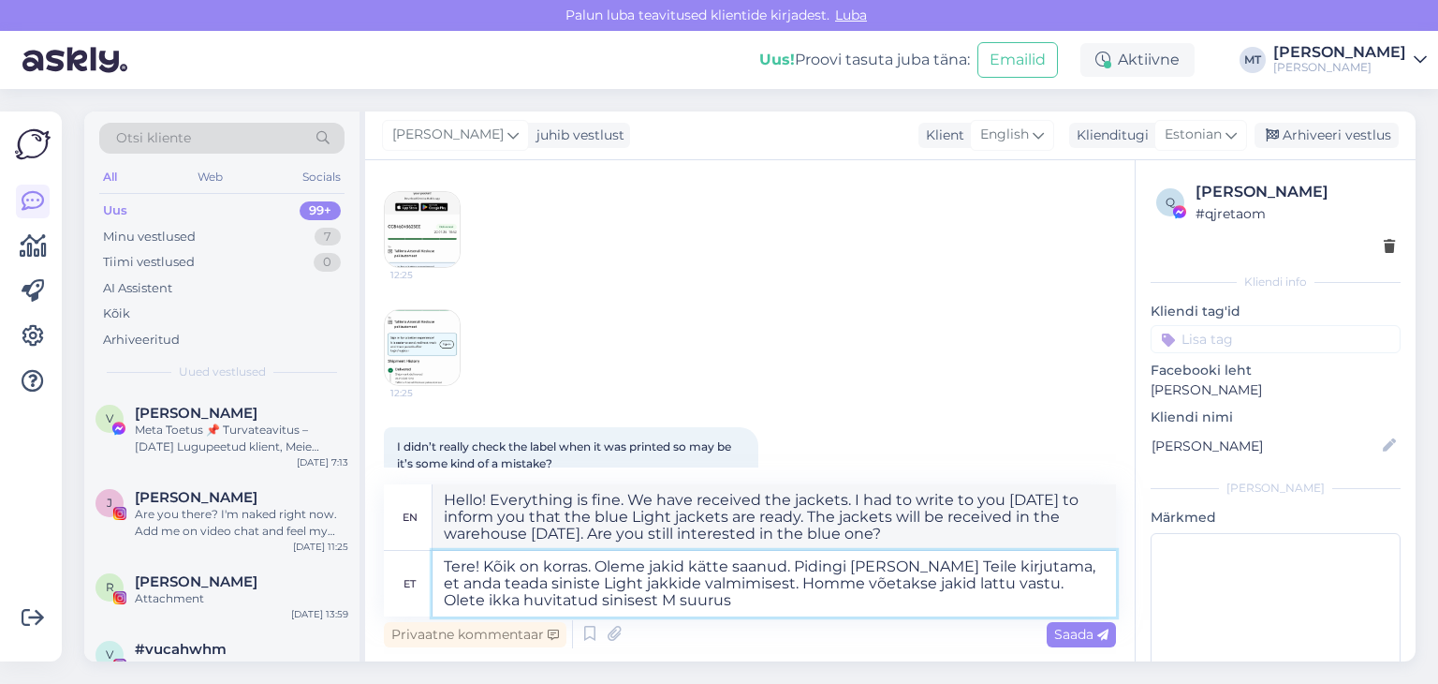
type textarea "Hello! Everything is fine. We have received the jackets. I had to write to you …"
type textarea "Tere! Kõik on korras. Oleme jakid kätte saanud. Pidingi [PERSON_NAME] Teile kir…"
type textarea "Hello! Everything is fine. We have received the jackets. I had to write to you …"
type textarea "Tere! Kõik on korras. Oleme jakid kätte saanud. Pidingi [PERSON_NAME] Teile kir…"
type textarea "Hello! Everything is fine. We have received the jackets. I had to write to you …"
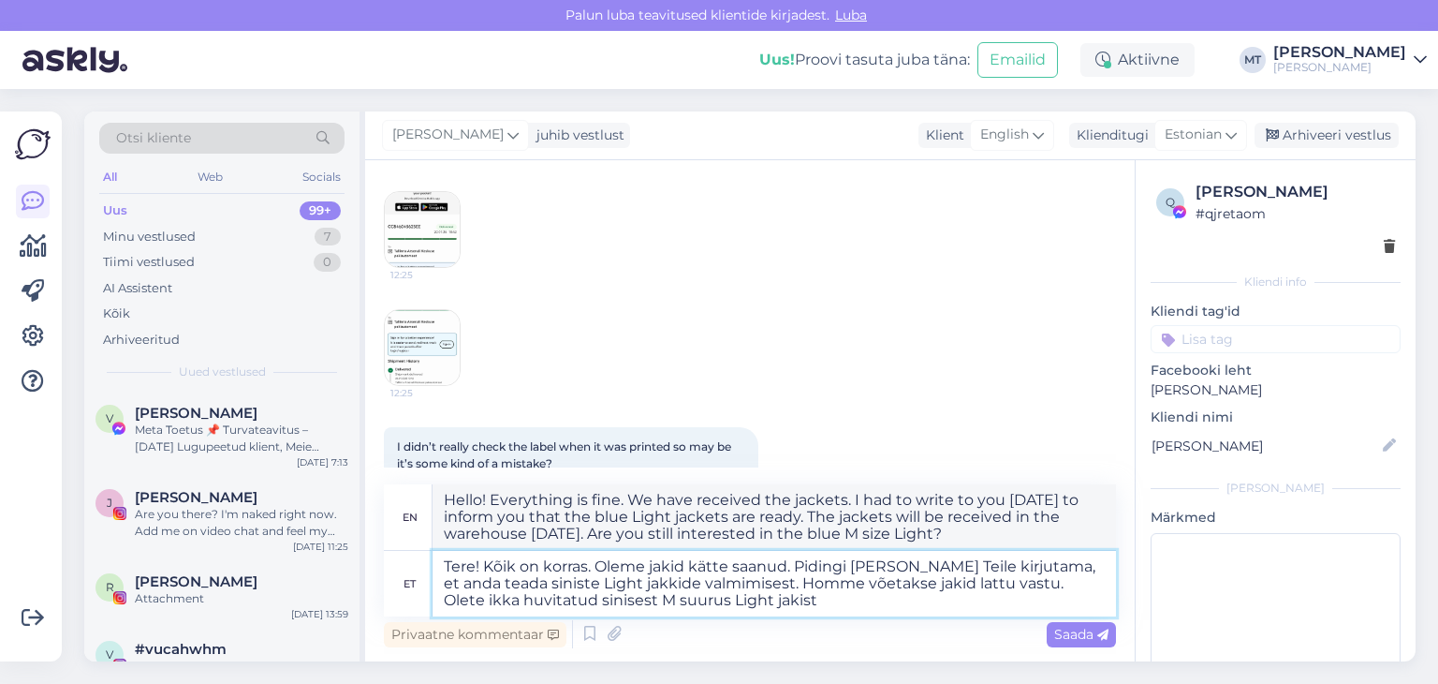
type textarea "Tere! Kõik on korras. Oleme jakid kätte saanud. Pidingi [PERSON_NAME] Teile kir…"
type textarea "Hello! Everything is fine. We have received the jackets. I had to write to you …"
paste textarea "[URL][DOMAIN_NAME][PERSON_NAME]"
type textarea "Tere! Kõik on korras. Oleme jakid kätte saanud. Pidingi [PERSON_NAME] Teile kir…"
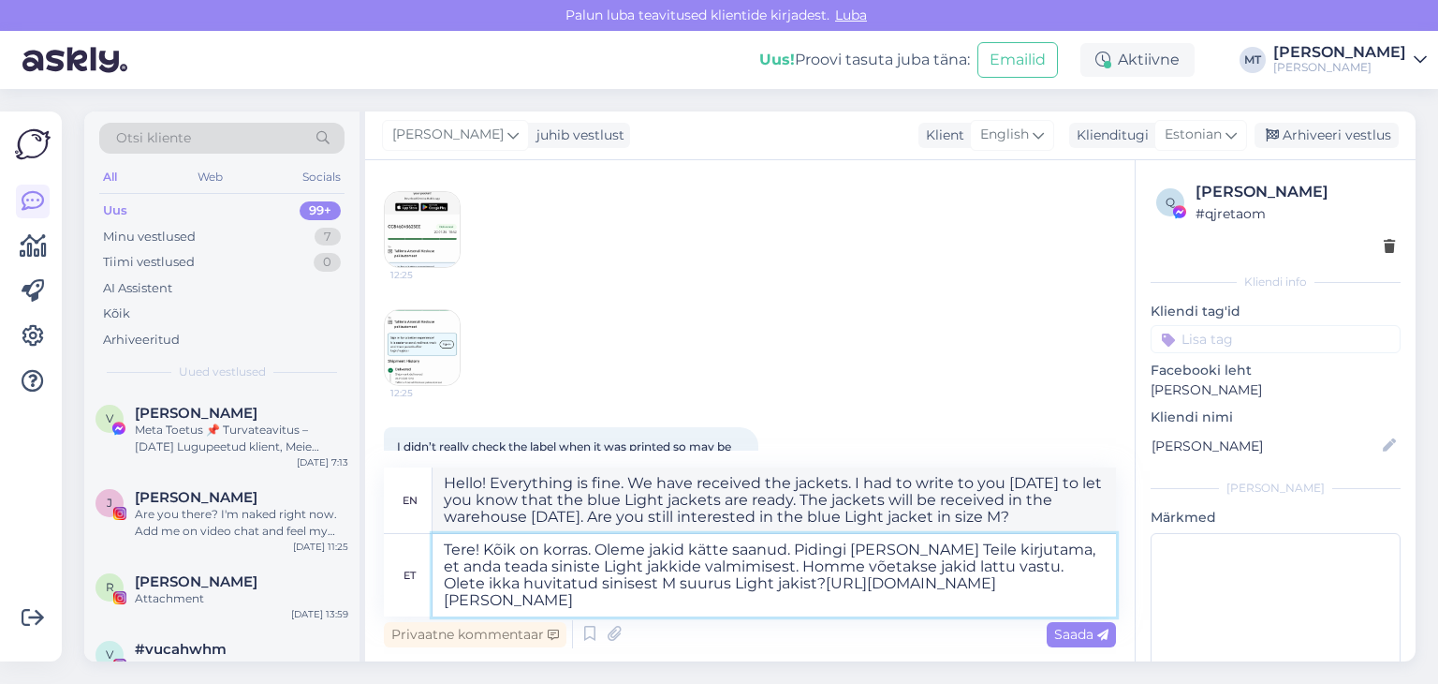
type textarea "Hello! Everything is fine. We have received the jackets. I had to write to you …"
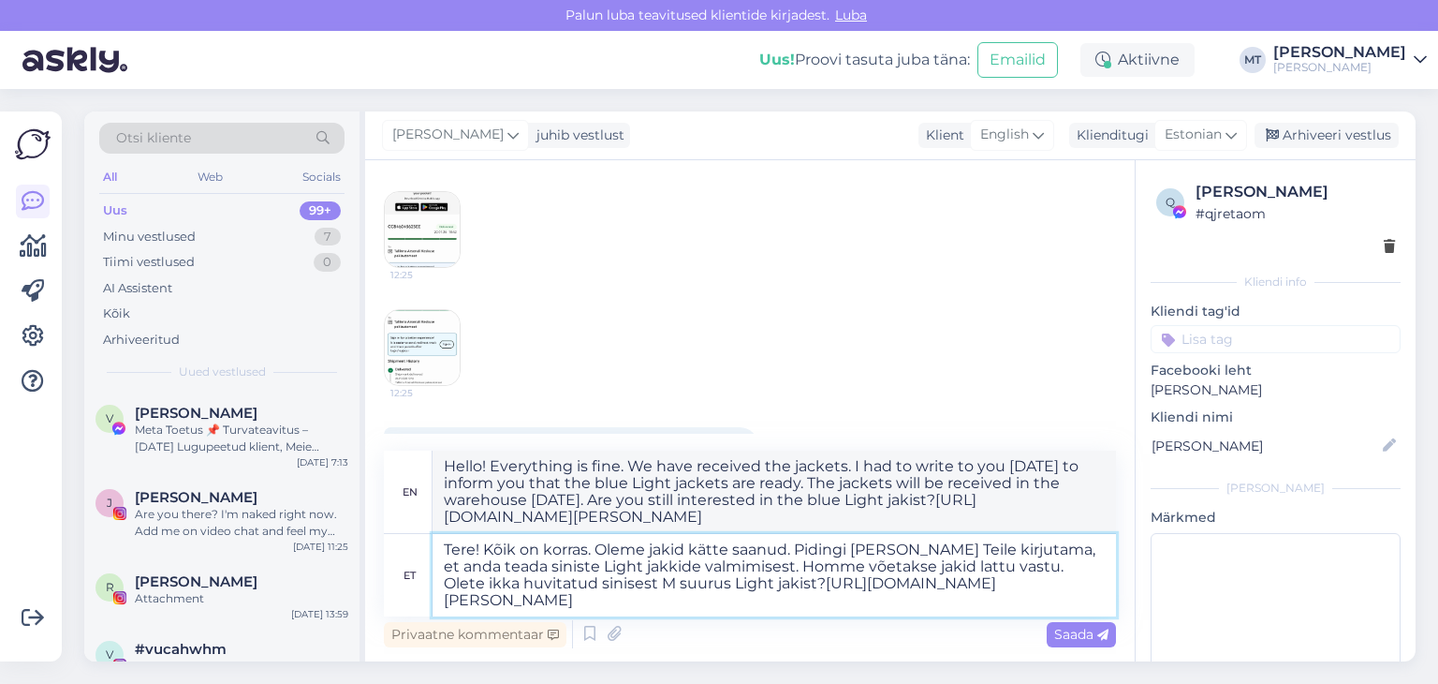
click at [745, 583] on textarea "Tere! Kõik on korras. Oleme jakid kätte saanud. Pidingi [PERSON_NAME] Teile kir…" at bounding box center [775, 575] width 684 height 82
type textarea "Tere! Kõik on korras. Oleme jakid kätte saanud. Pidingi [PERSON_NAME] Teile kir…"
type textarea "Hello! Everything is fine. We have received the jackets. I had to write to you …"
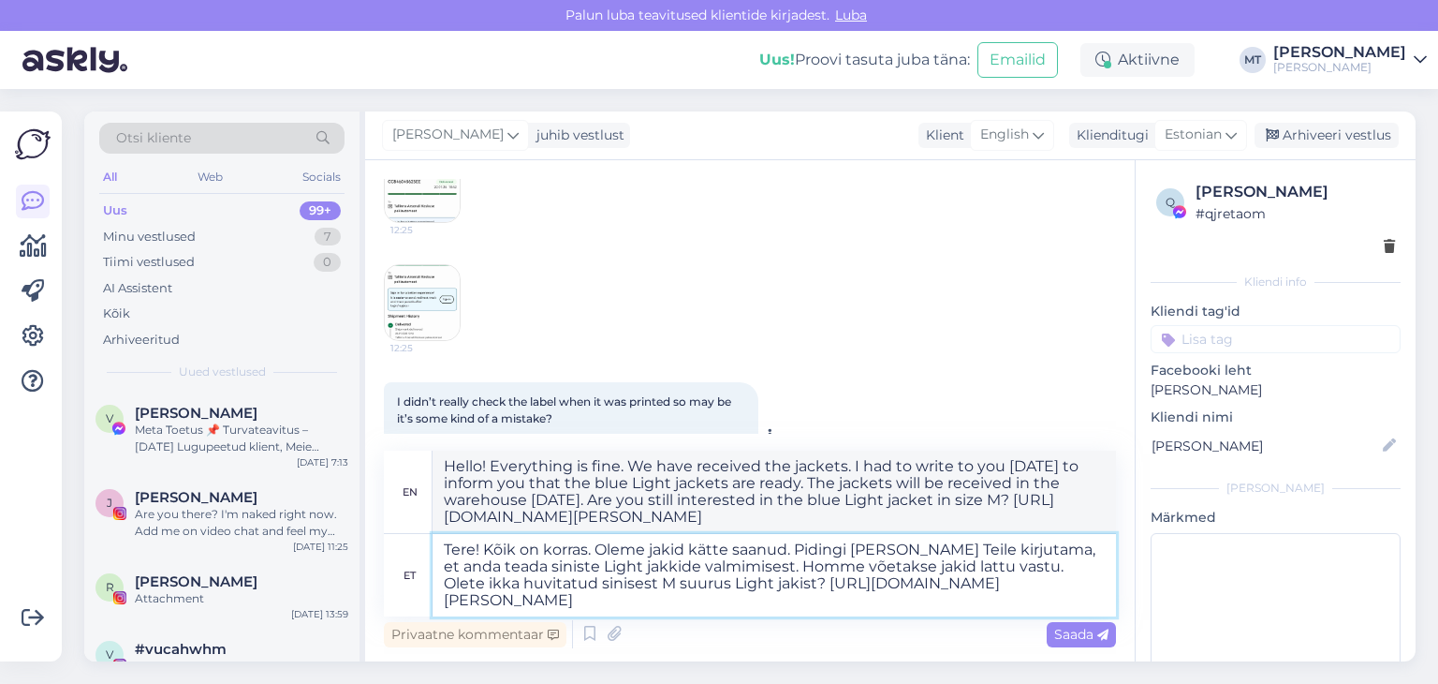
scroll to position [4622, 0]
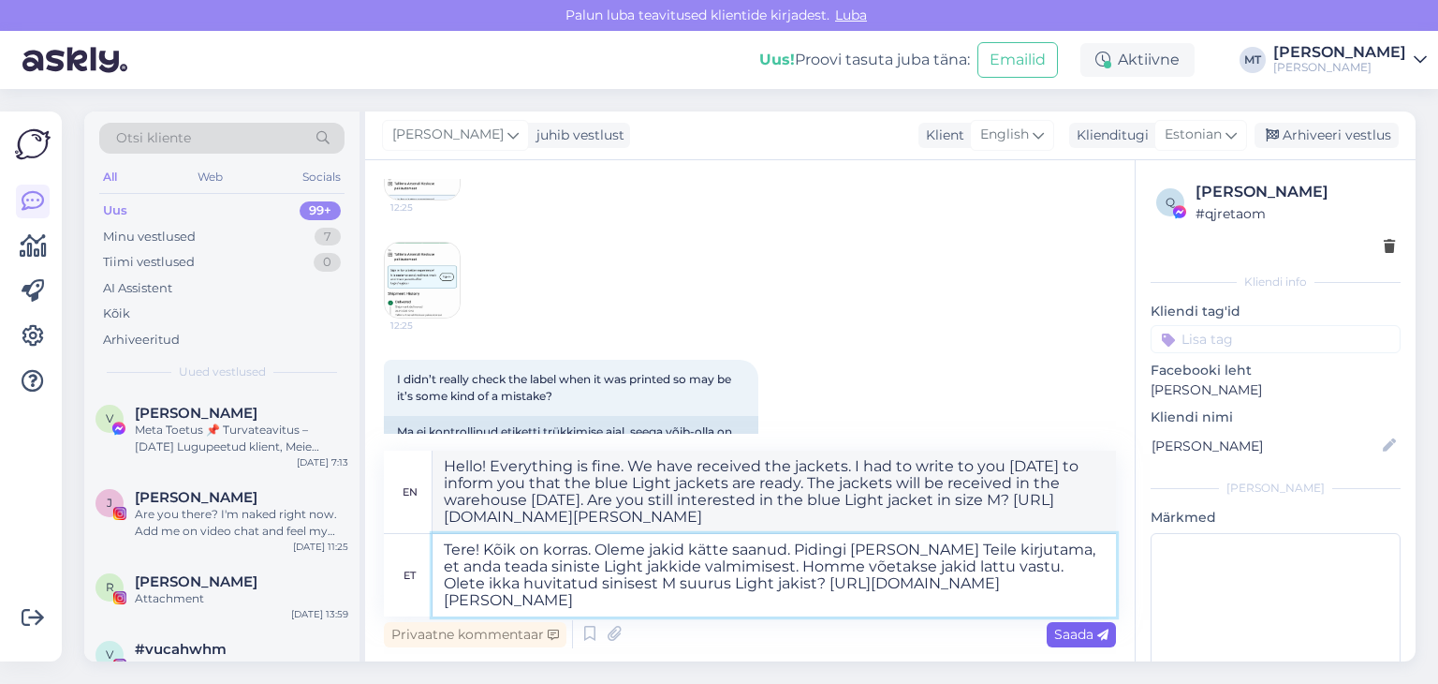
type textarea "Tere! Kõik on korras. Oleme jakid kätte saanud. Pidingi [PERSON_NAME] Teile kir…"
click at [1065, 639] on span "Saada" at bounding box center [1082, 634] width 54 height 17
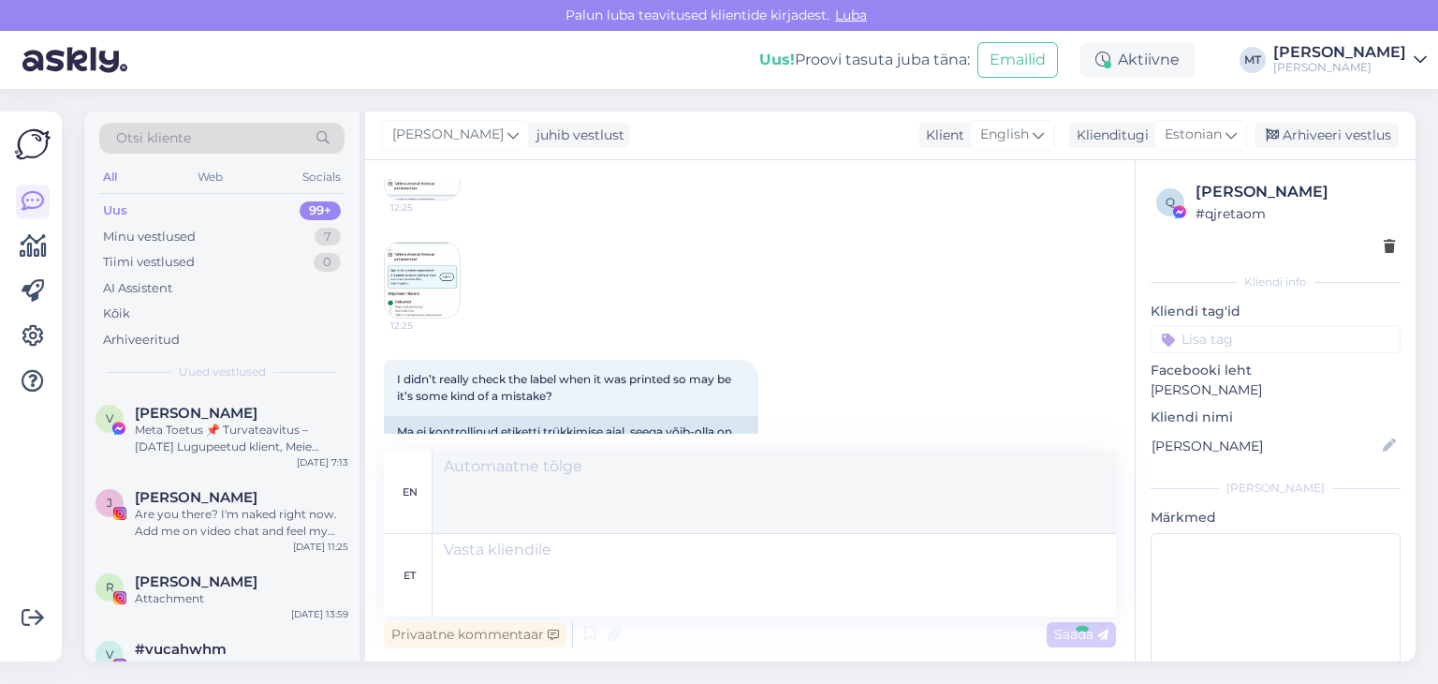
scroll to position [4818, 0]
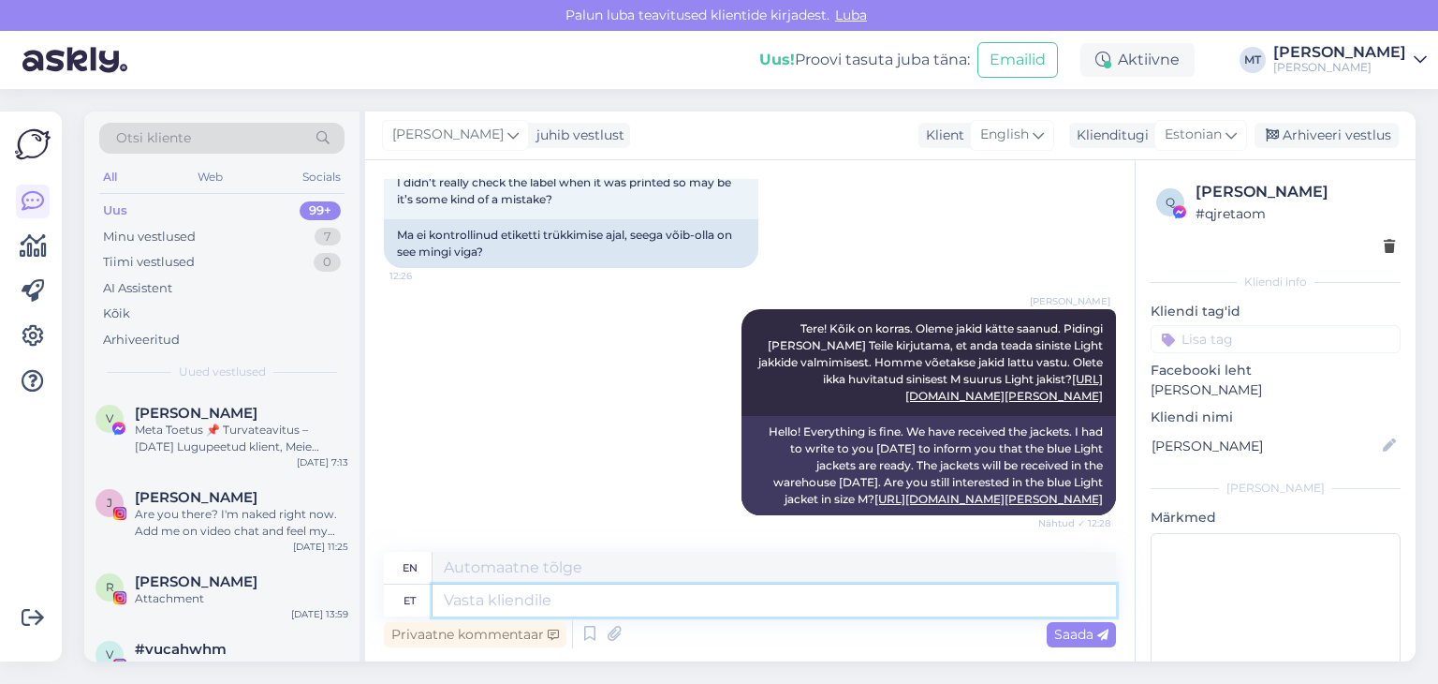
click at [540, 597] on textarea at bounding box center [775, 600] width 684 height 32
type textarea "Teen T"
type textarea "I do"
type textarea "Teen Teile"
type textarea "I will do it for you."
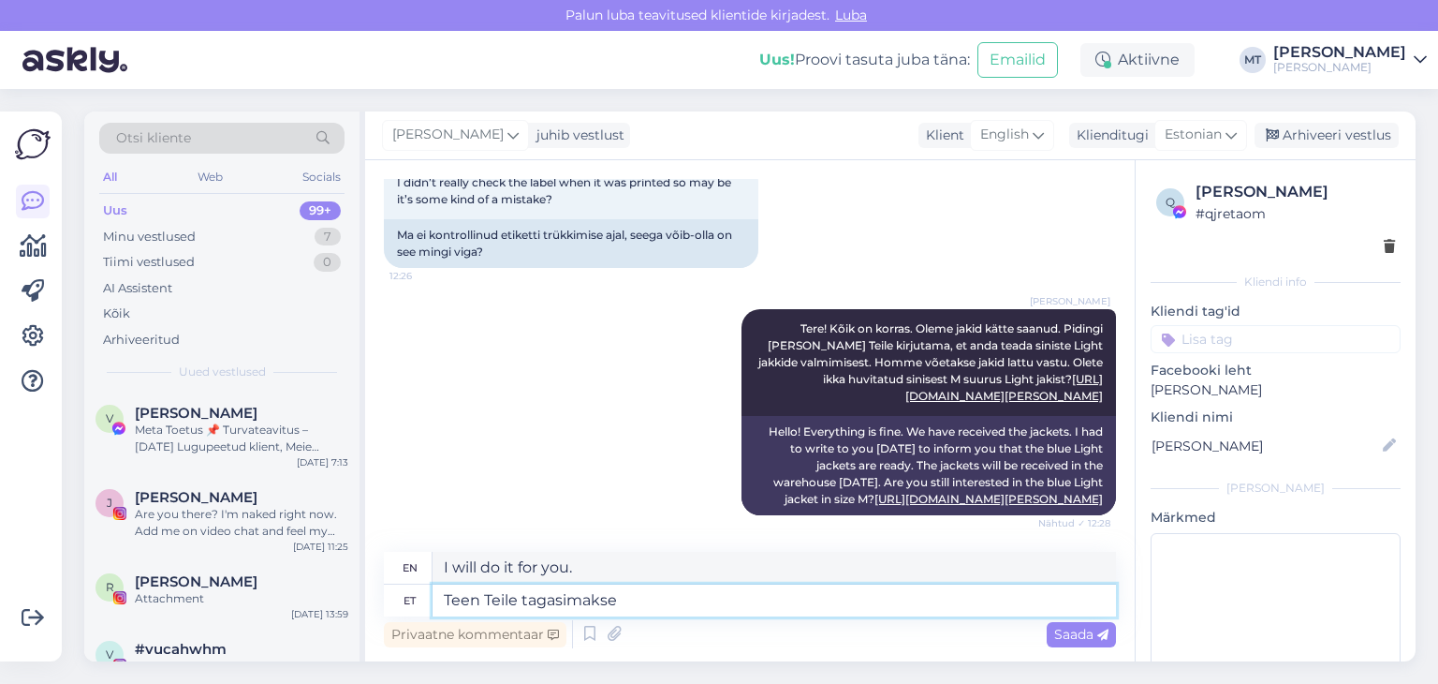
type textarea "Teen Teile tagasimakse"
type textarea "I will refund you."
type textarea "Teen Teile tagasimakse ja"
type textarea "I will refund you and"
type textarea "Teen Teile tagasimakse ja arvestan"
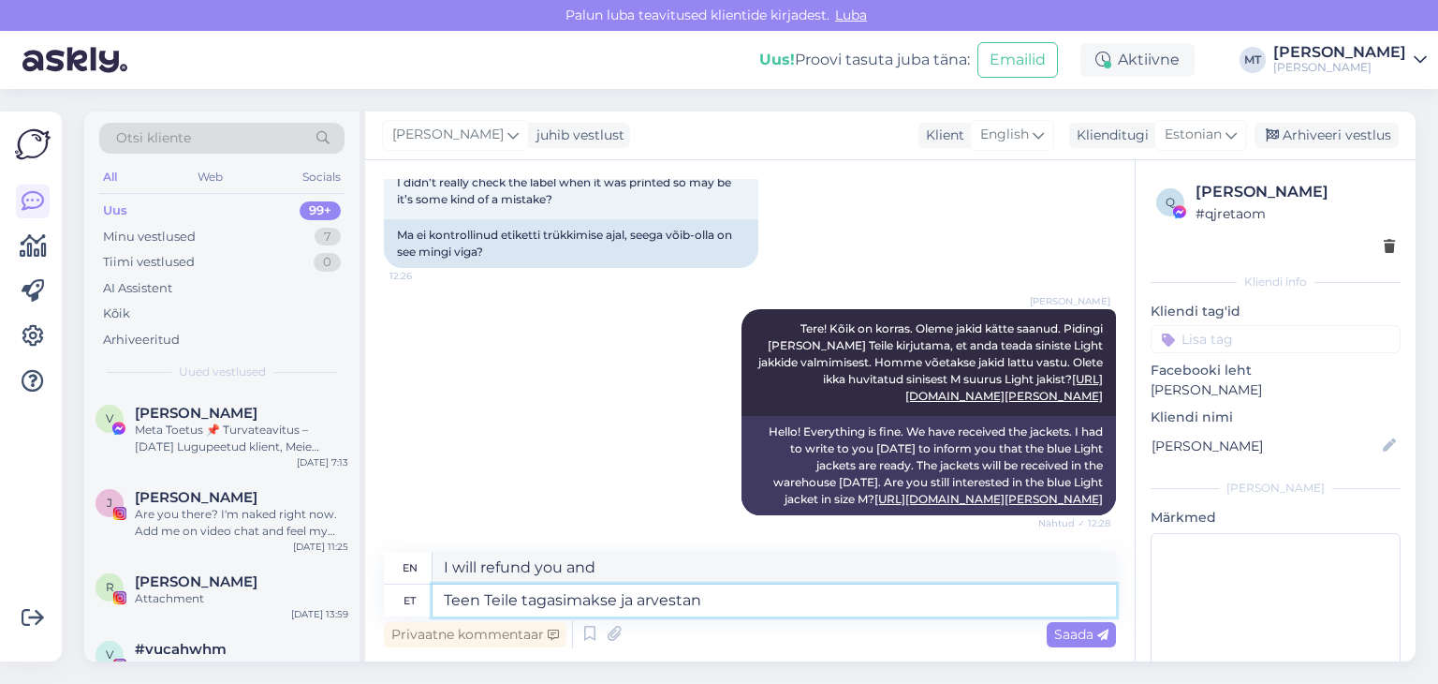
type textarea "I will refund you and calculate."
type textarea "Teen Teile tagasimakse ja arvestan sealt"
type textarea "I will refund you and calculate from there."
type textarea "Teen Teile tagasimakse ja arvestan sealt Light j"
type textarea "I will refund you and calculate Light from there."
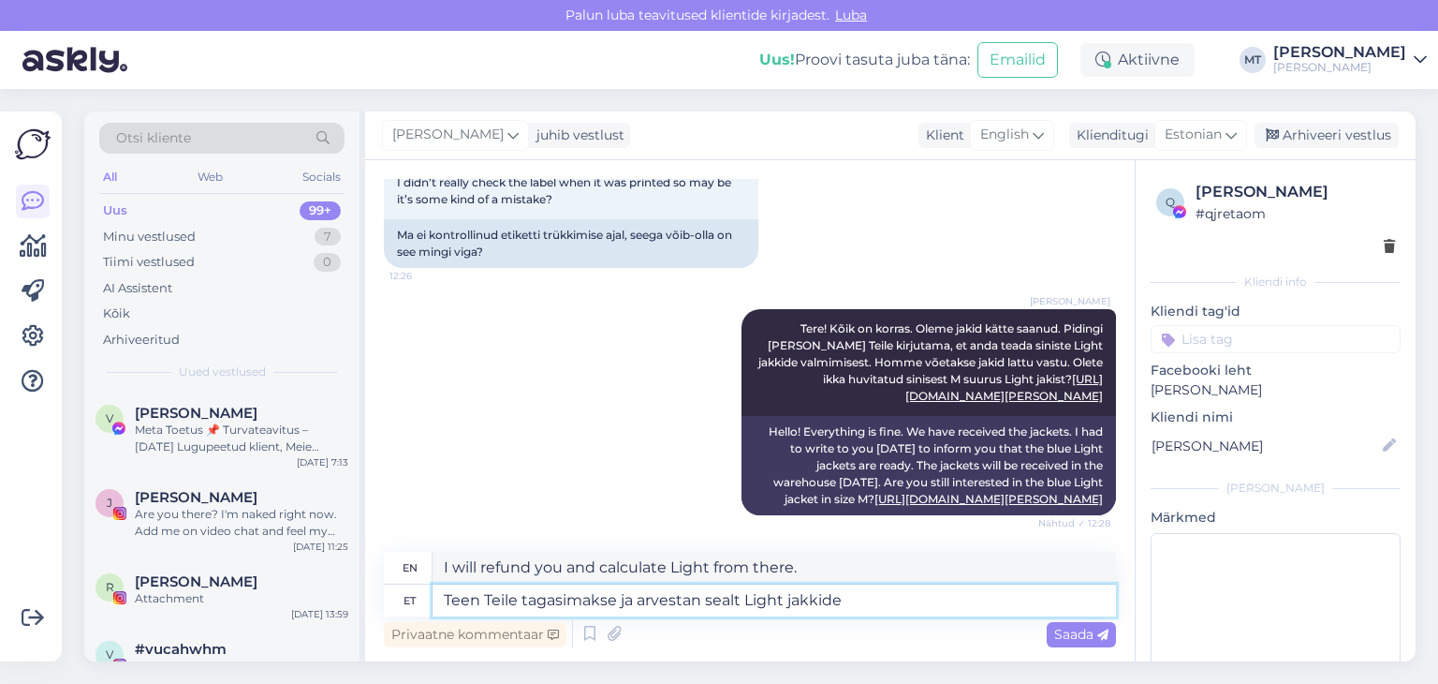
type textarea "Teen Teile tagasimakse ja arvestan sealt Light jakkide s"
type textarea "I will refund you and take the Light jackets from there."
type textarea "Teen Teile tagasimakse ja arvestan sealt Light jakkide summa m"
type textarea "I will refund you and deduct the amount for the Light jackets from there."
type textarea "Teen Teile tagasimakse ja arvestan sealt Light jakkide summa maha. L"
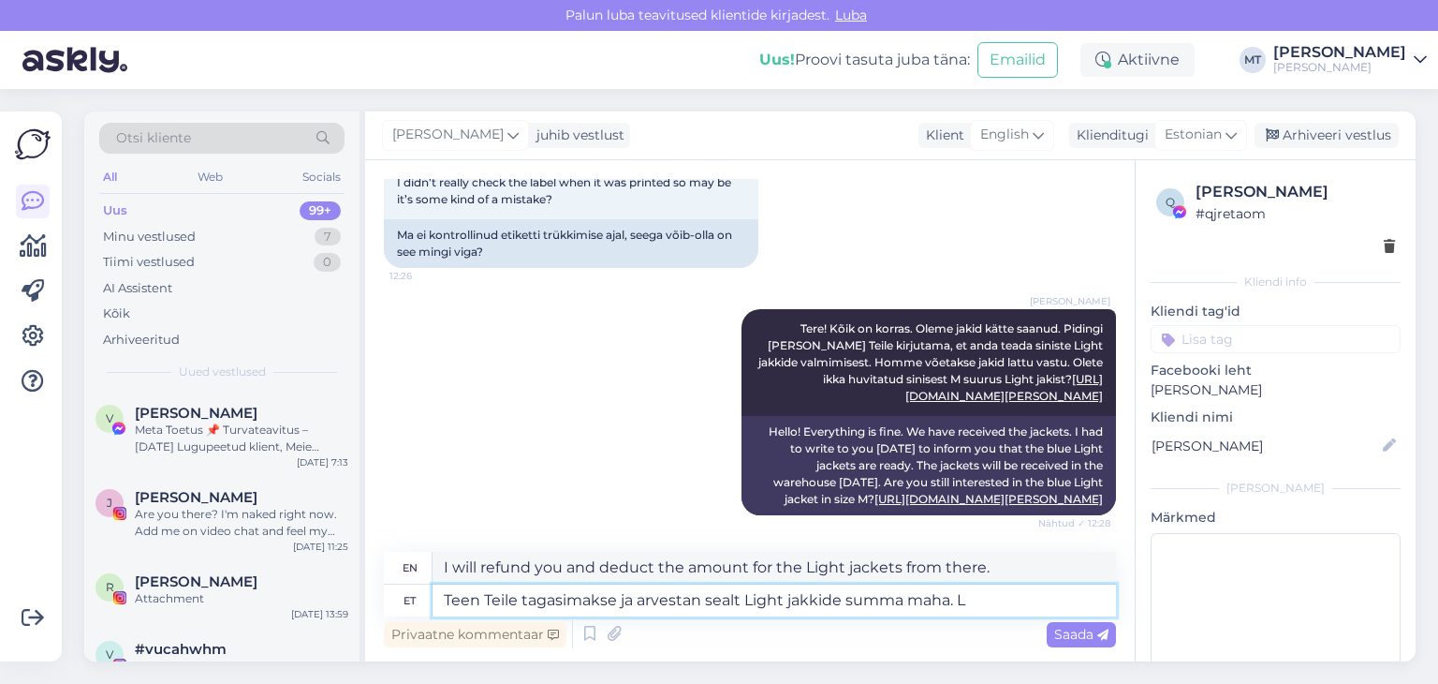
type textarea "I will refund you and deduct the amount for the Light jackets."
type textarea "Teen Teile tagasimakse ja arvestan sealt Light jakkide summa maha. Loodan, et"
type textarea "I will refund you and deduct the amount for the Light jackets. I hope,"
type textarea "Teen Teile tagasimakse ja arvestan sealt Light jakkide summa maha. Loodan, et s"
type textarea "I will refund you and deduct the amount of the Light jackets from it. I hope th…"
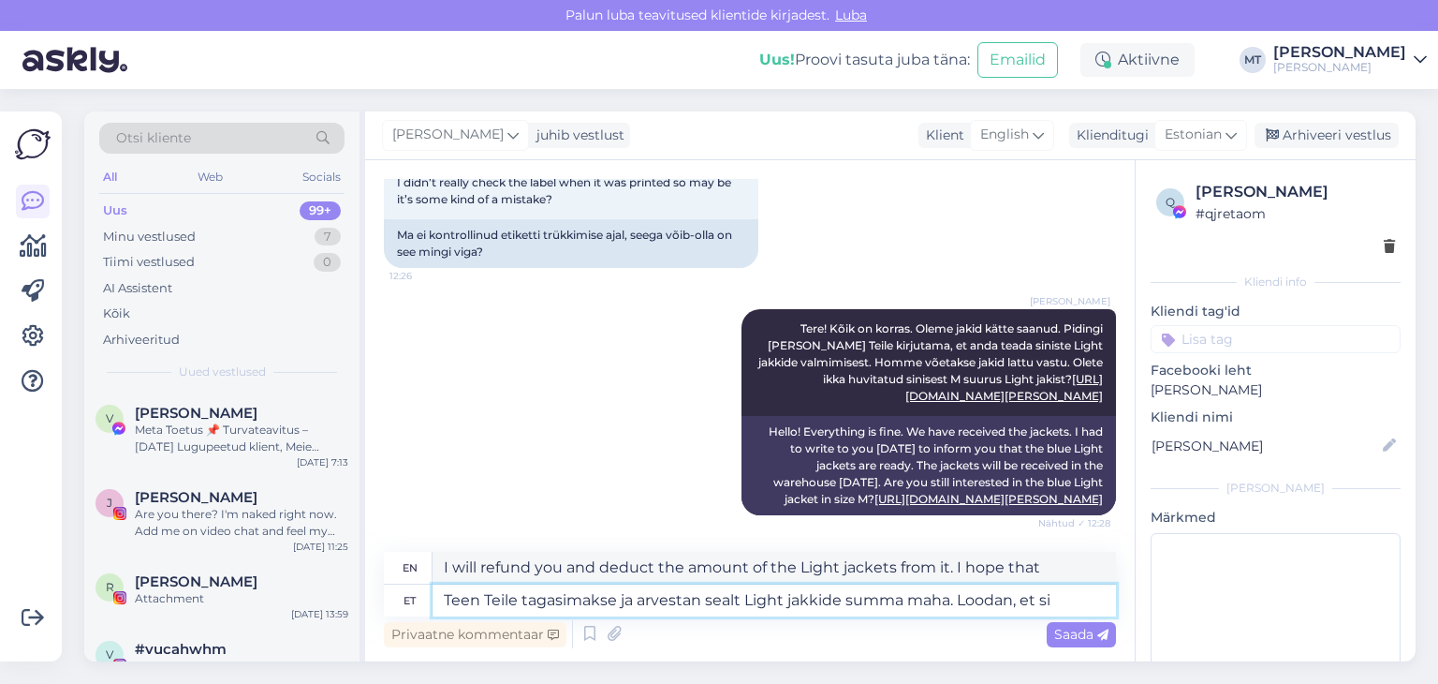
type textarea "Teen Teile tagasimakse ja arvestan sealt Light jakkide summa maha. Loodan, et s"
type textarea "I will refund you and deduct the amount of the Light jackets from it. I hope you"
type textarea "Teen Teile tagasimakse ja arvestan sealt Light jakkide summa maha. Loodan, et s…"
type textarea "I will refund you and deduct the amount of the Light jackets from it. I hope th…"
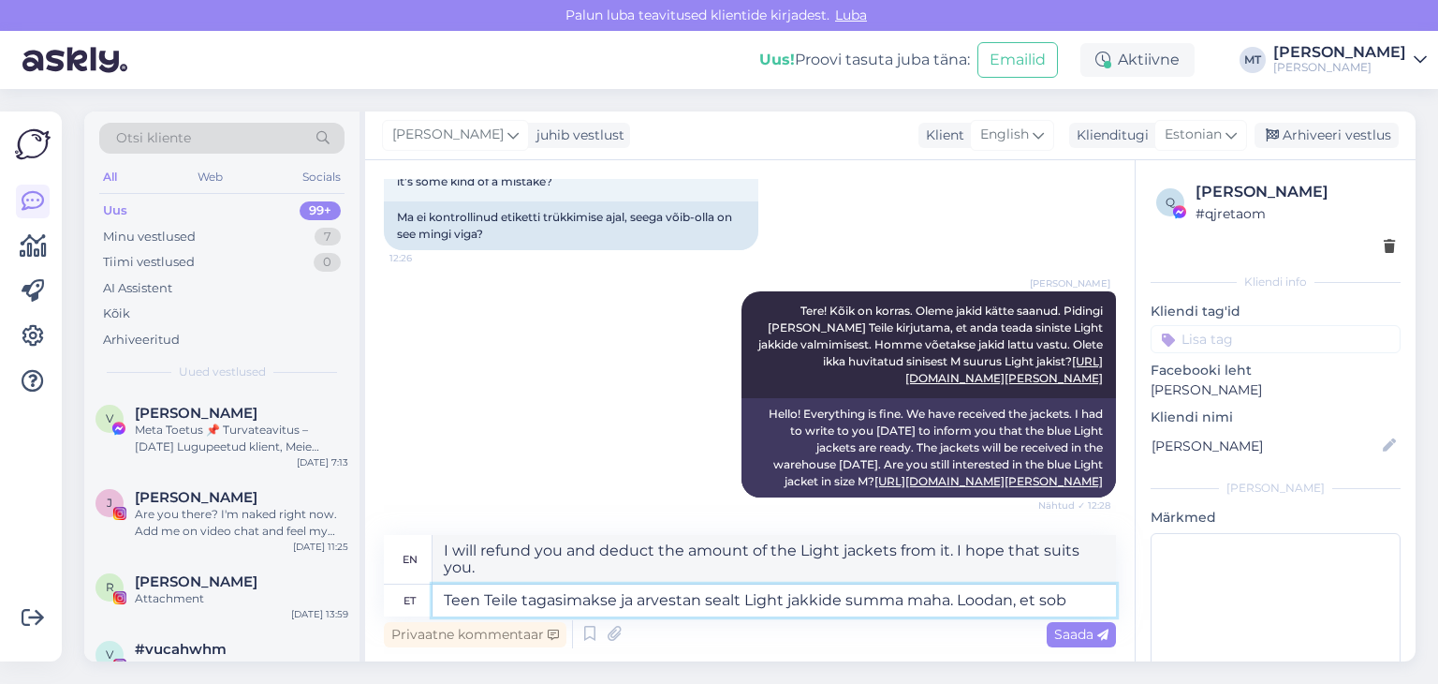
type textarea "Teen Teile tagasimakse ja arvestan sealt Light jakkide summa maha. Loodan, et so"
type textarea "I will refund you and deduct the amount of the Light jackets from it. I hope th…"
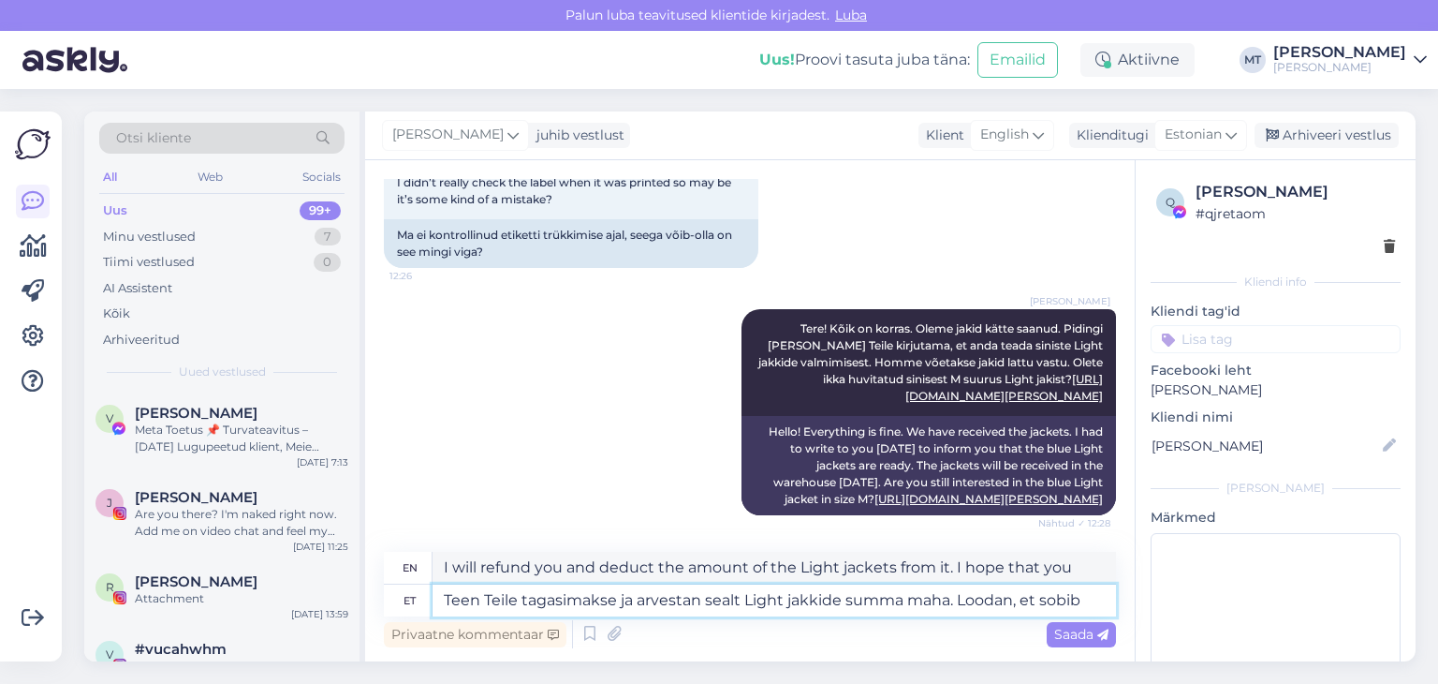
type textarea "Teen Teile tagasimakse ja arvestan sealt Light jakkide summa maha. Loodan, et s…"
type textarea "I will refund you and deduct the amount for the Light jackets. I hope that's ok…"
click at [450, 598] on textarea "Teen Teile tagasimakse ja arvestan sealt Light jakkide summa maha. Loodan, et s…" at bounding box center [775, 600] width 684 height 32
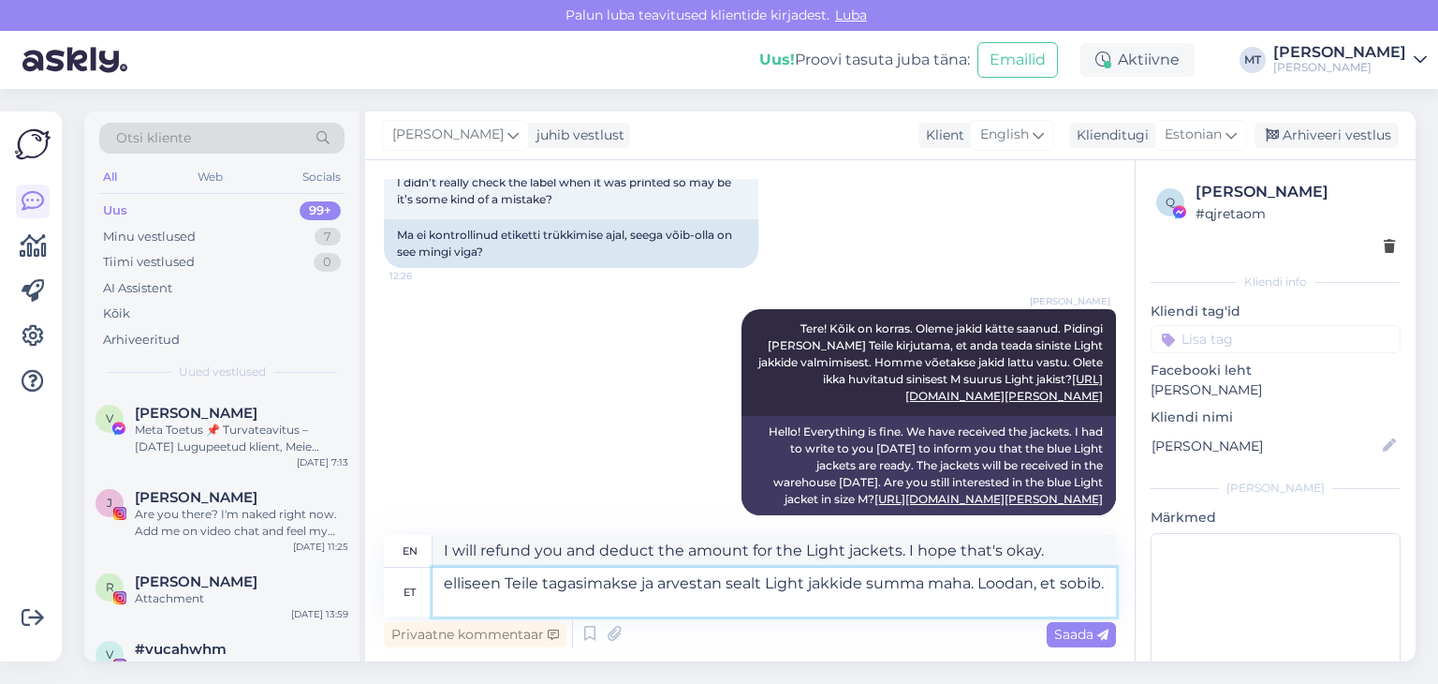
scroll to position [4836, 0]
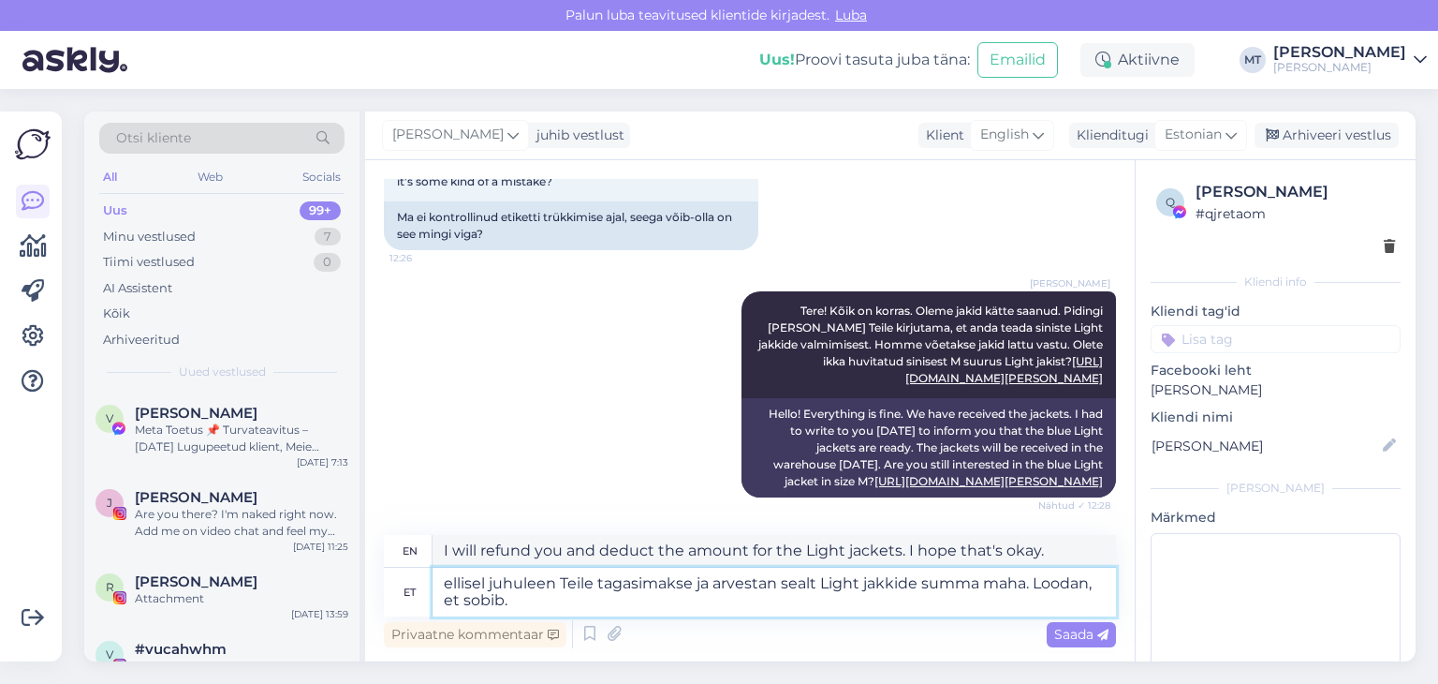
type textarea "ellisel juhul een Teile tagasimakse ja arvestan sealt Light jakkide summa maha.…"
type textarea "In the latter case, I will refund you and deduct the amount of the Light jacket…"
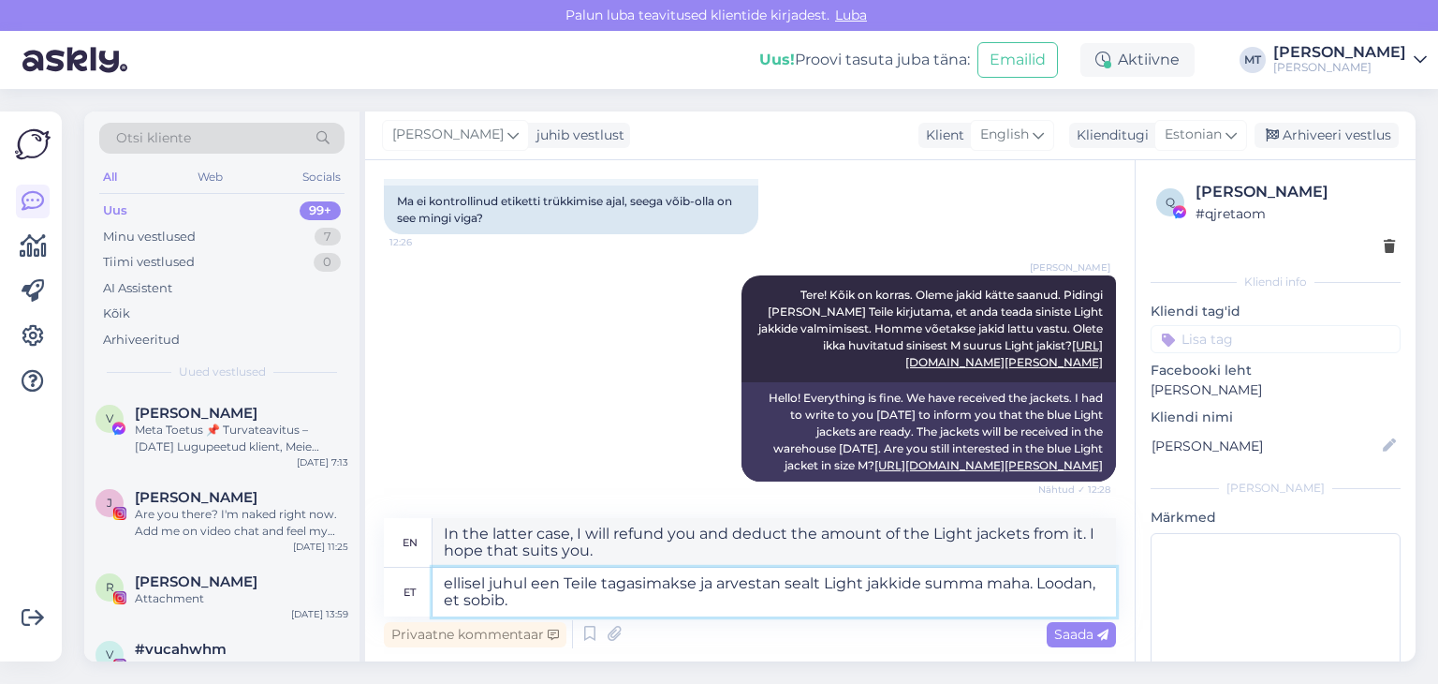
type textarea "ellisel juhul teen Teile tagasimakse ja arvestan sealt Light jakkide summa maha…"
type textarea "In that case, I will refund you and deduct the amount of the Light jackets from…"
click at [441, 584] on textarea "ellisel juhul teen Teile tagasimakse ja arvestan sealt Light jakkide summa maha…" at bounding box center [775, 592] width 684 height 49
type textarea "Sellisel juhul teen Teile tagasimakse ja arvestan sealt Light jakkide summa mah…"
type textarea "In this case, I will refund you and deduct the amount for the Light jackets. I …"
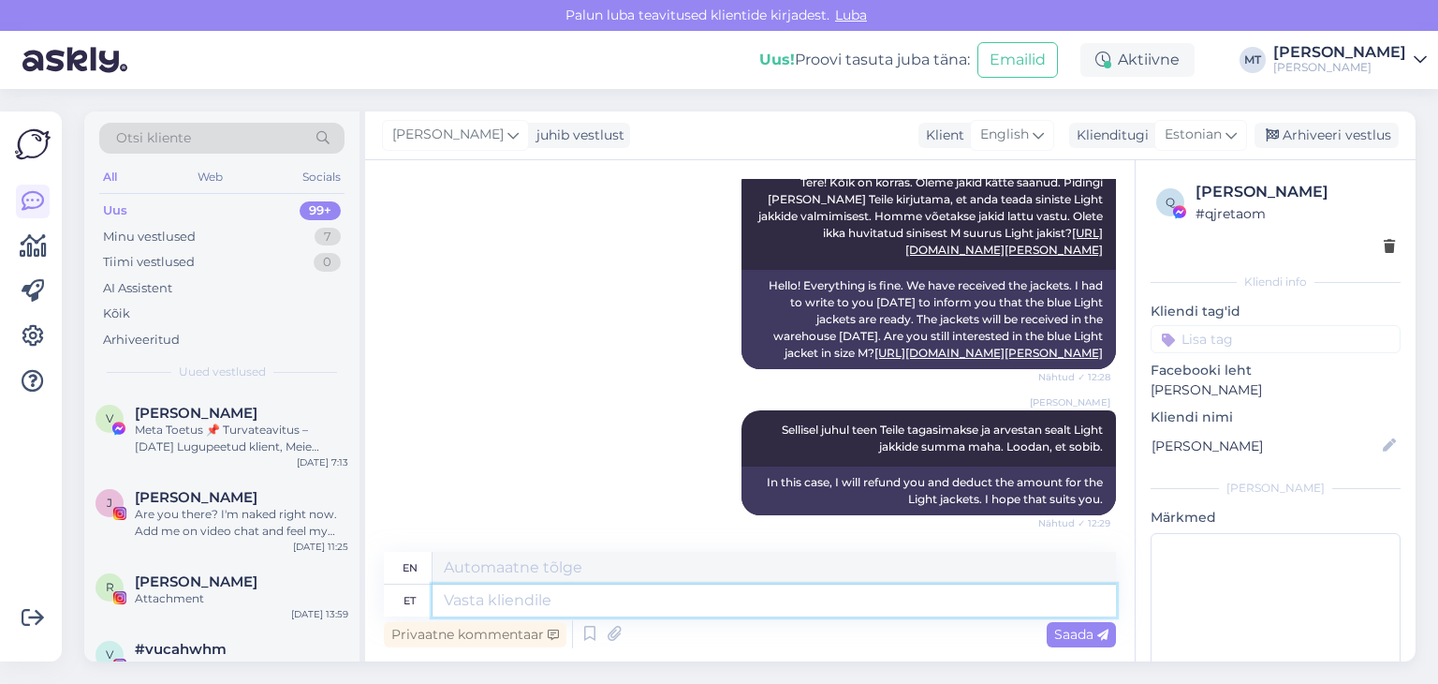
scroll to position [5077, 0]
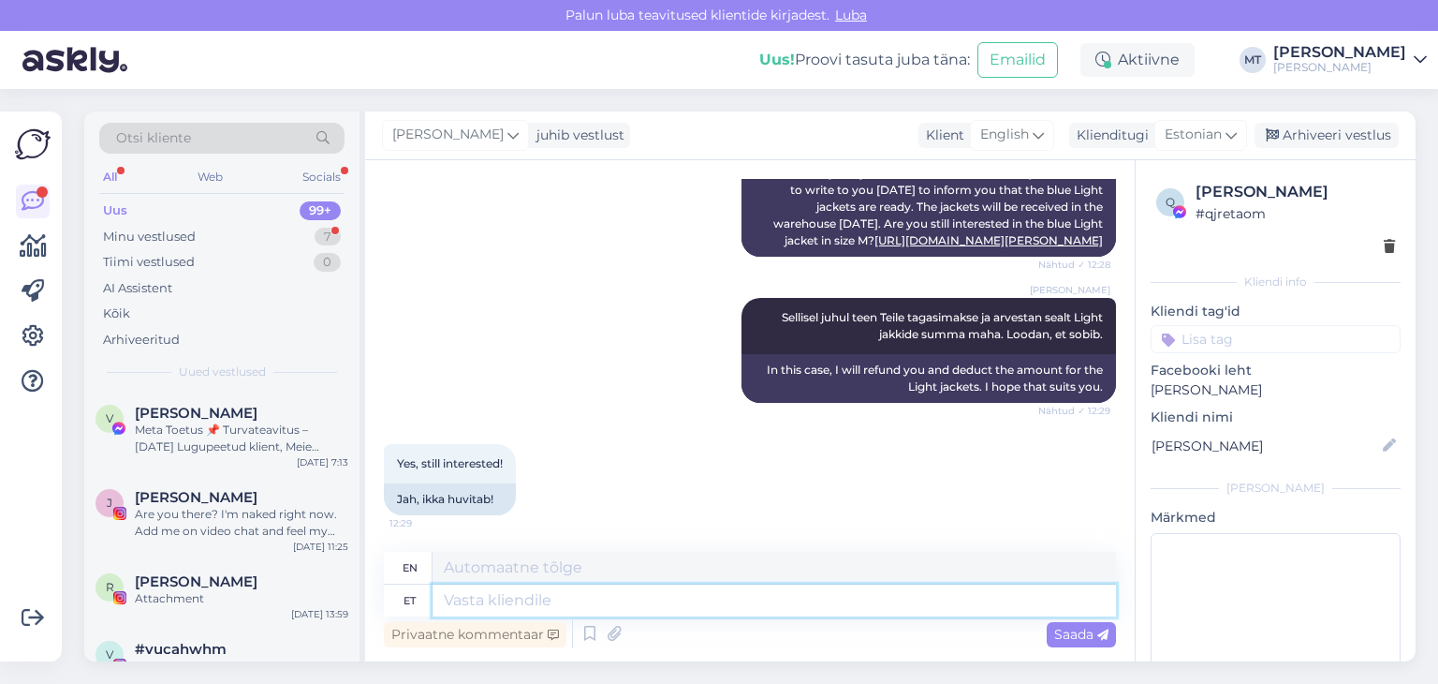
click at [492, 603] on textarea at bounding box center [775, 600] width 684 height 32
type textarea "Väga"
type textarea "Very"
type textarea "Väga tore!"
type textarea "Very nice!"
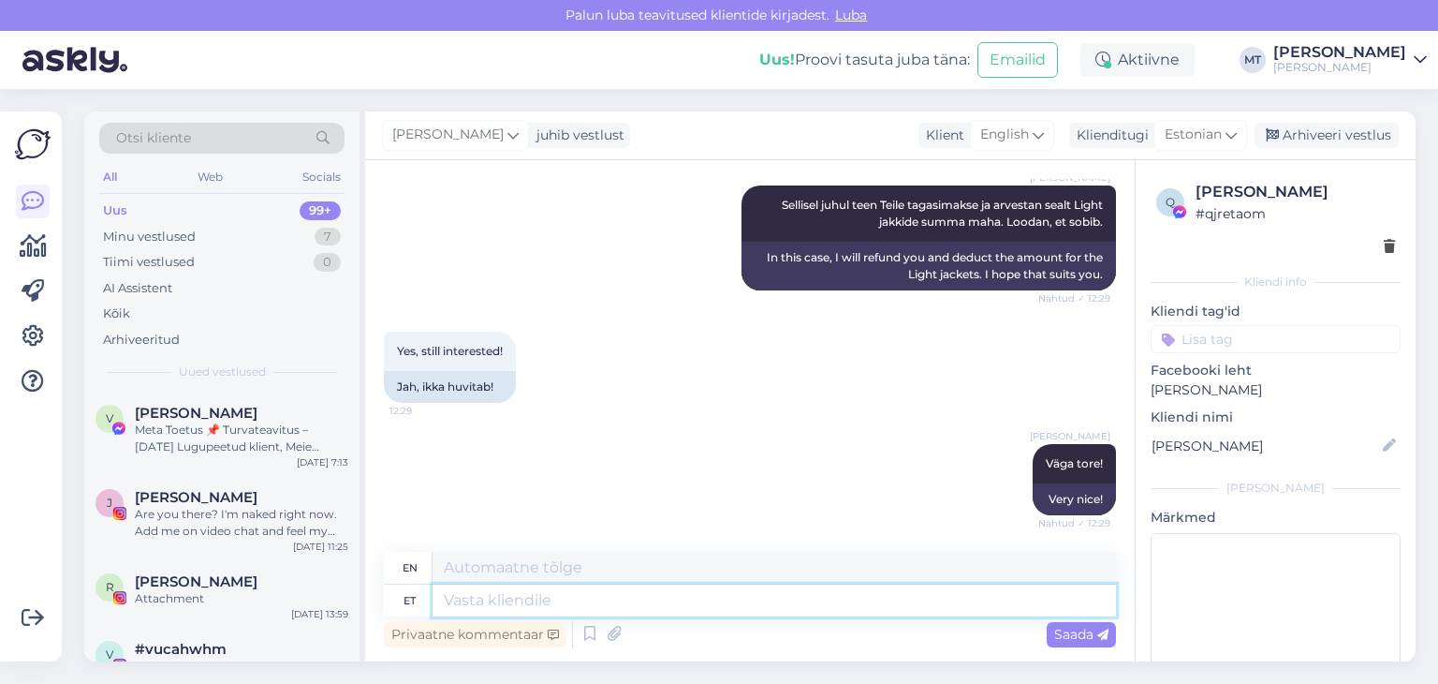
scroll to position [5302, 0]
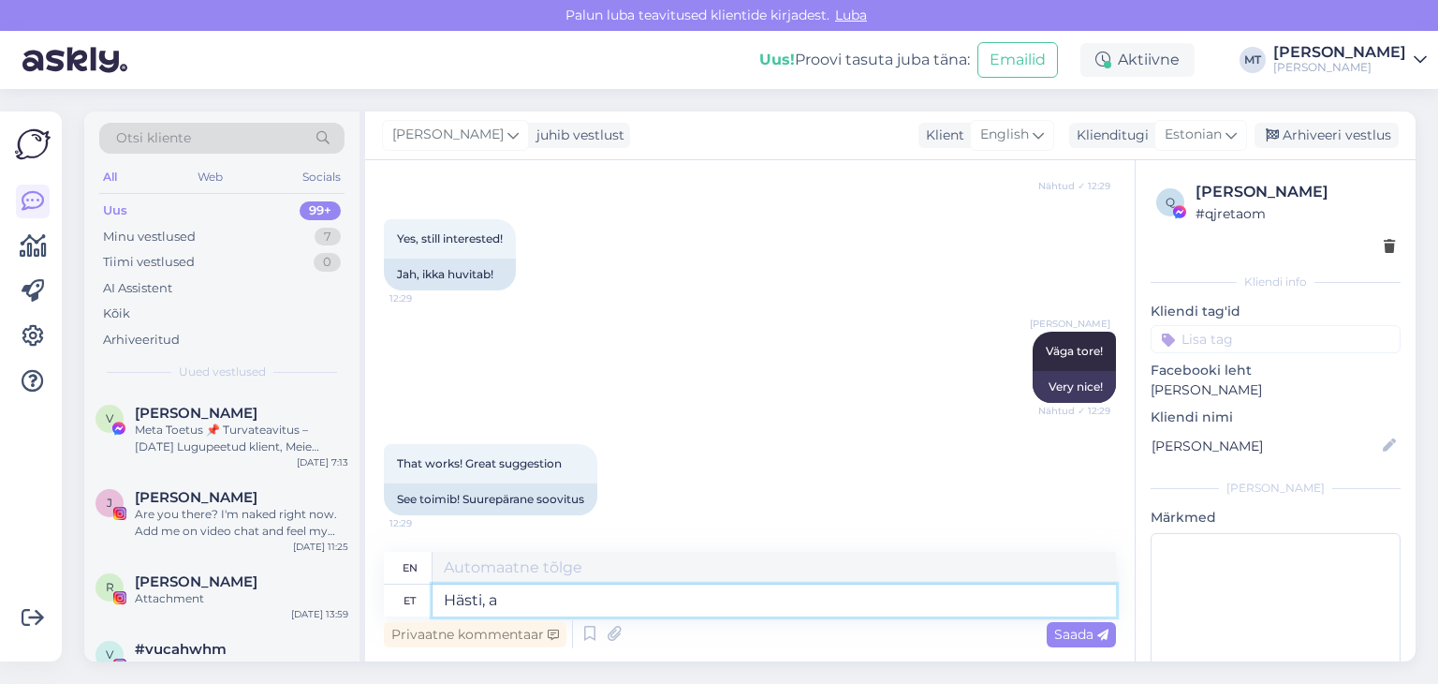
type textarea "Hästi, an"
type textarea "Well,"
type textarea "Hästi, [PERSON_NAME]"
type textarea "Okay, I'll give it."
type textarea "Hästi, [PERSON_NAME] Teile"
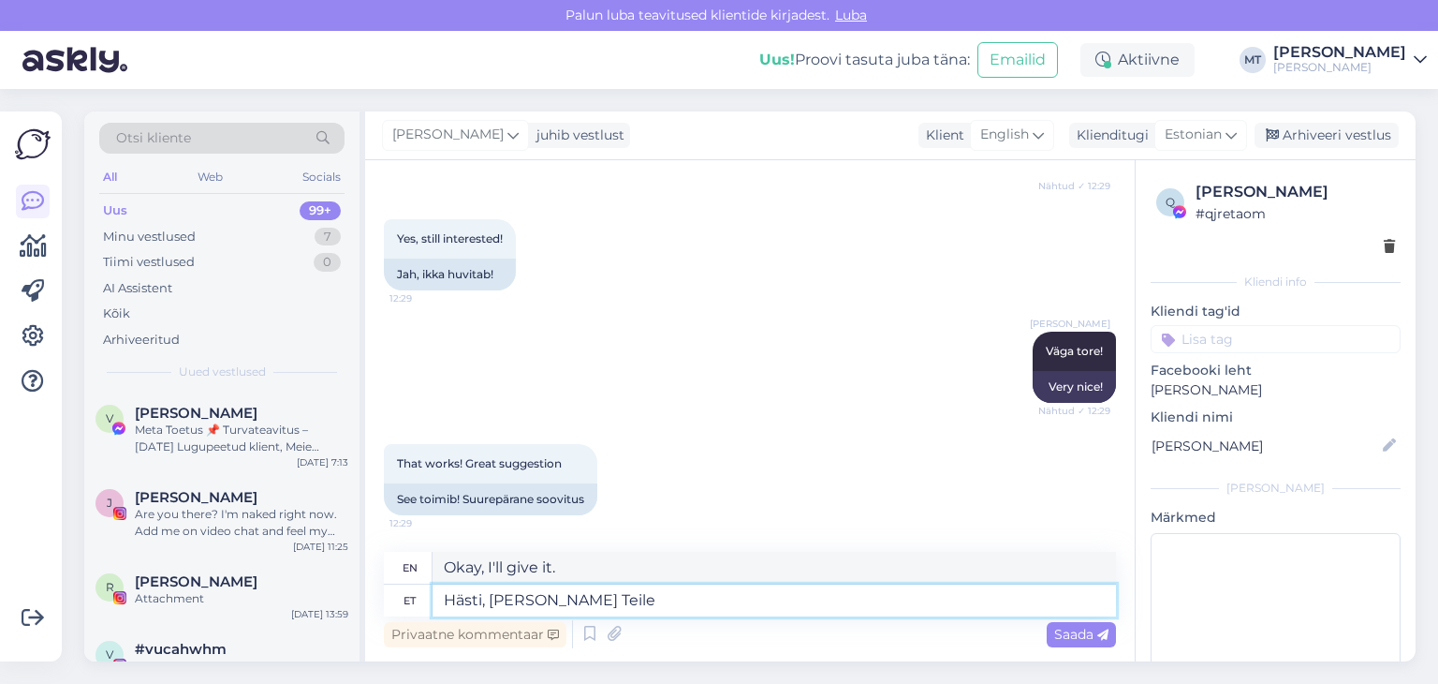
type textarea "Okay, I'll give it to you."
type textarea "Hästi, [PERSON_NAME] Teile teada,"
type textarea "Okay, I'll let you know,"
type textarea "Hästi, [PERSON_NAME] Teile teada, kui"
type textarea "Okay, I'll let you know when"
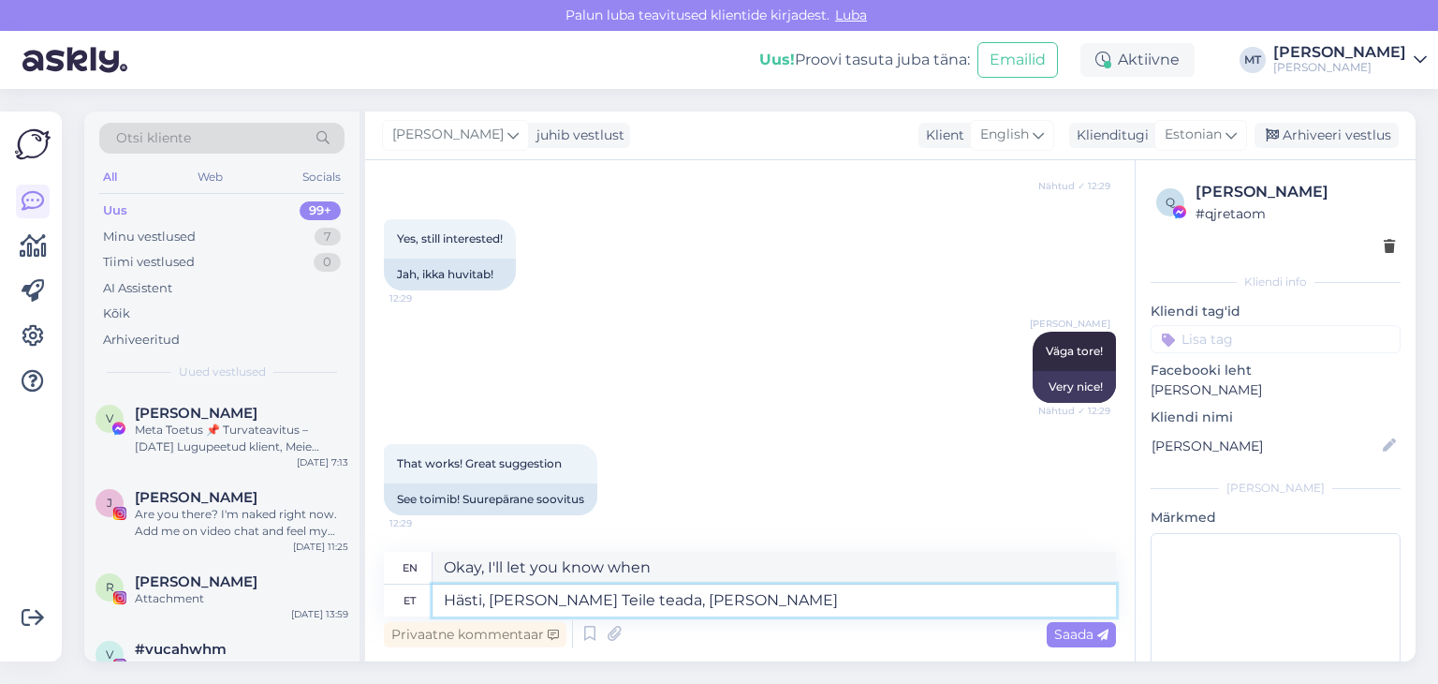
type textarea "Hästi, [PERSON_NAME] Teile teada, kui oleme"
type textarea "Okay, I'll let you know when we're done."
type textarea "Hästi, [PERSON_NAME] Teile teada, kui oleme [PERSON_NAME]"
type textarea "Okay, I'll let you know when we're in blue."
type textarea "Hästi, [PERSON_NAME] Teile teada, kui oleme [PERSON_NAME] Light j"
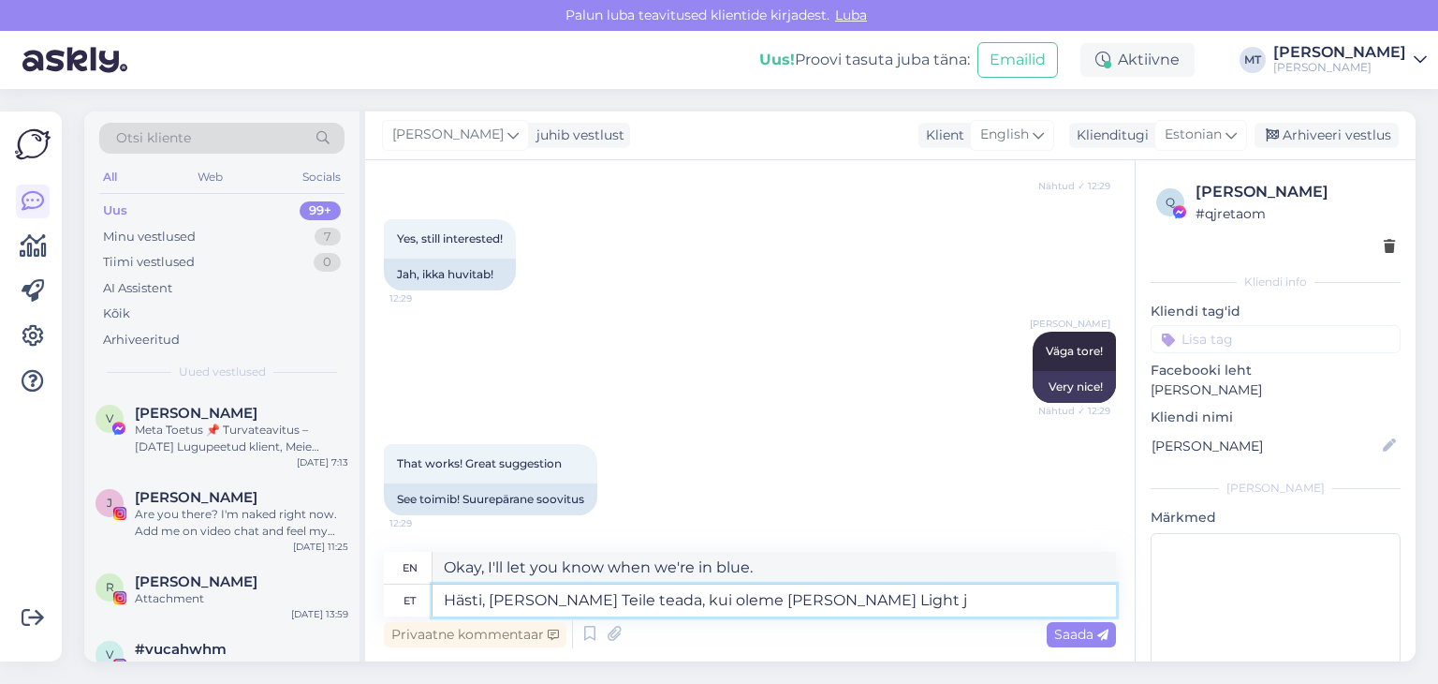
type textarea "Okay, I'll let you know when we're in Blue Light."
type textarea "Hästi, [PERSON_NAME] Teile teada, kui oleme [PERSON_NAME] Light [PERSON_NAME]"
type textarea "Okay, I'll let you know when we're in the blue Light jacket."
type textarea "Hästi, [PERSON_NAME] Teile teada, kui oleme [PERSON_NAME] Light [PERSON_NAME] po"
type textarea "Okay, I'll let you know when we have the blue Light jacket for you."
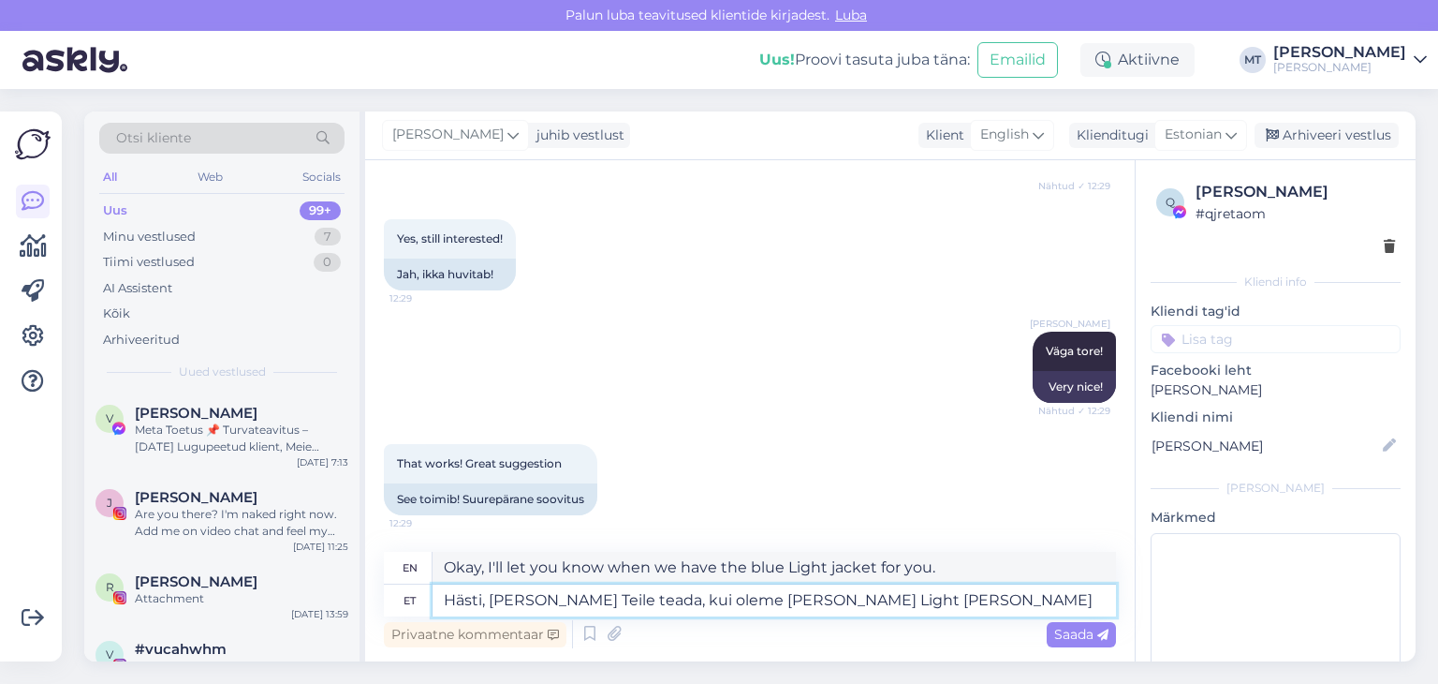
type textarea "Hästi, [PERSON_NAME] Teile teada, kui oleme [PERSON_NAME] Light [PERSON_NAME]"
type textarea "Okay, I'll let you know when we get the blue Light jacket to you."
type textarea "Hästi, [PERSON_NAME] Teile teada, kui oleme [PERSON_NAME] Light [PERSON_NAME] […"
type textarea "Okay, I'll let you know when we have the blue Light jacket on its way to you."
type textarea "Hästi, [PERSON_NAME] Teile teada, kui oleme [PERSON_NAME] Light [PERSON_NAME] […"
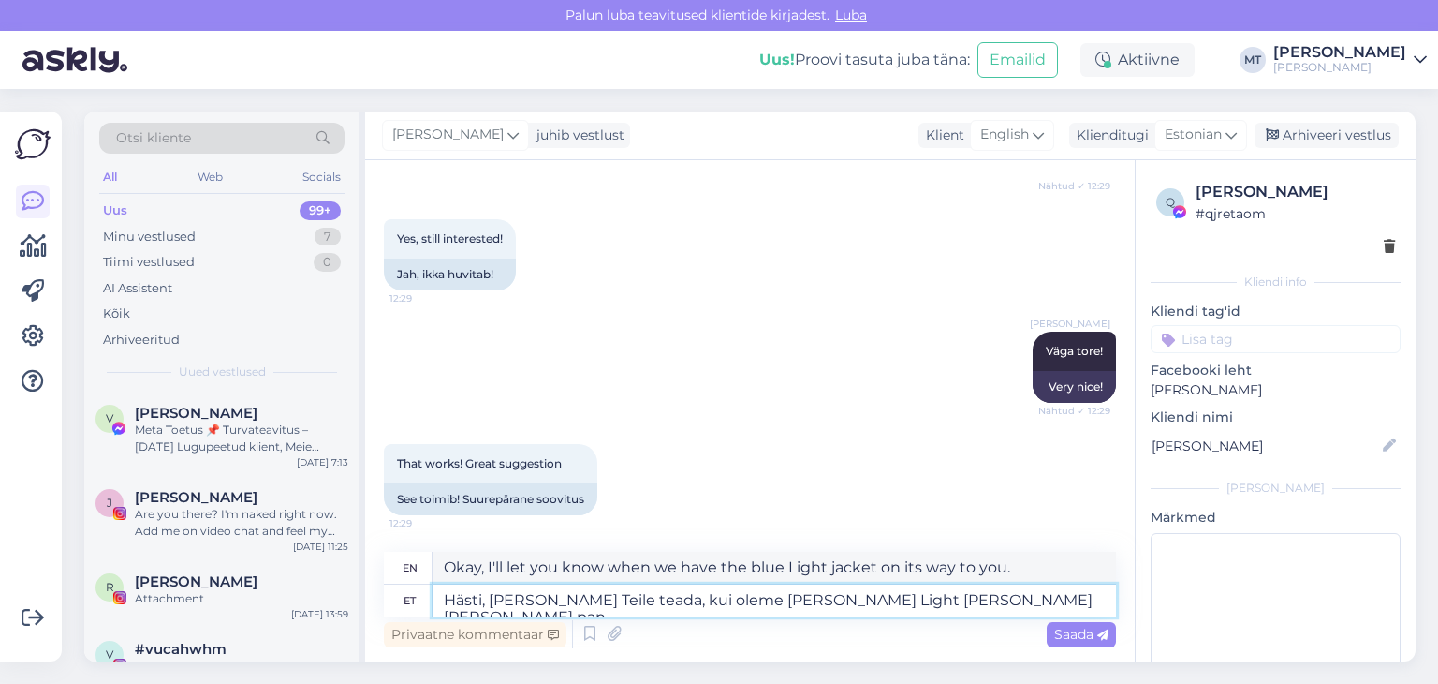
type textarea "Okay, I'll let you know when we've shipped the blue Light jacket to you."
type textarea "Hästi, [PERSON_NAME] Teile teada, kui oleme [PERSON_NAME] Light [PERSON_NAME] […"
type textarea "Okay, I'll let you know when we've shipped the blue Light jacket to you. I'll"
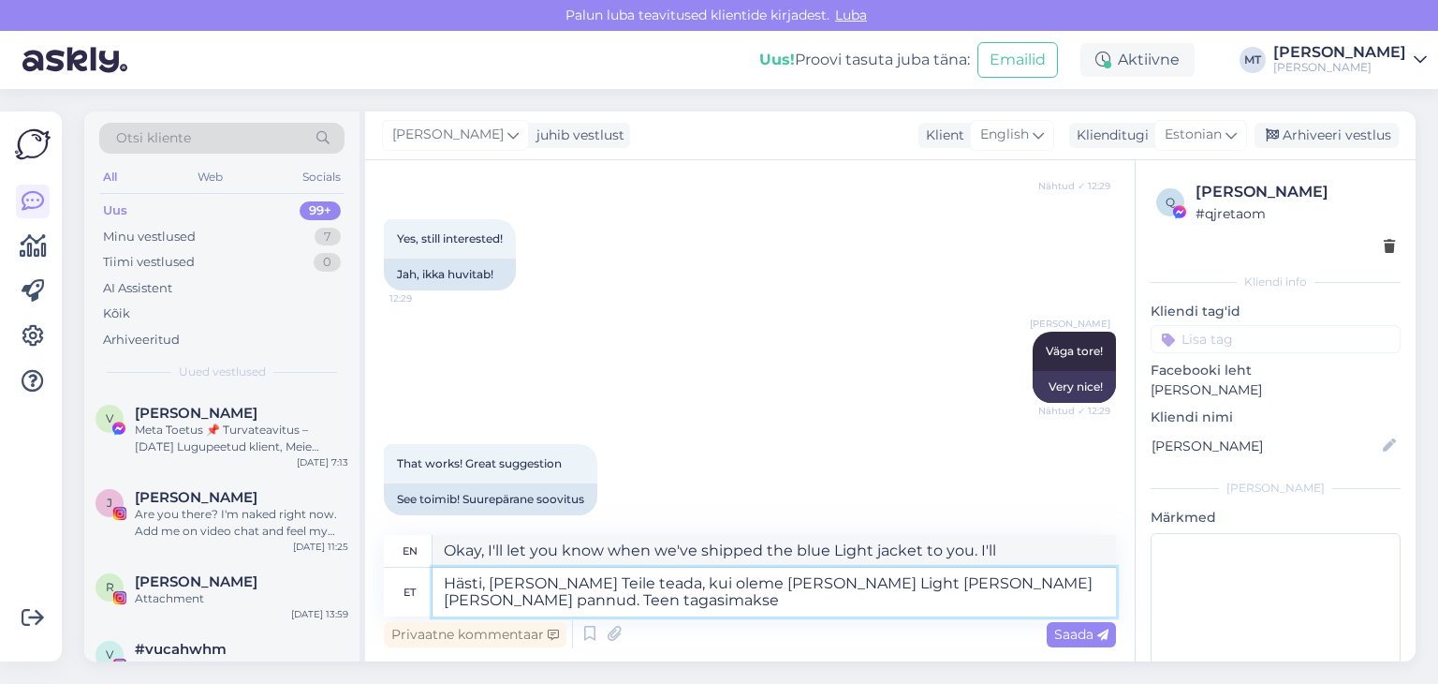
type textarea "Hästi, [PERSON_NAME] Teile teada, kui oleme [PERSON_NAME] Light [PERSON_NAME] […"
type textarea "Okay, I'll let you know when we've shipped the blue Light jacket to you. I'll i…"
type textarea "Hästi, [PERSON_NAME] Teile teada, kui oleme [PERSON_NAME] Light [PERSON_NAME] […"
type textarea "Okay, I'll let you know when we've shipped the blue Light jacket to you. I'll r…"
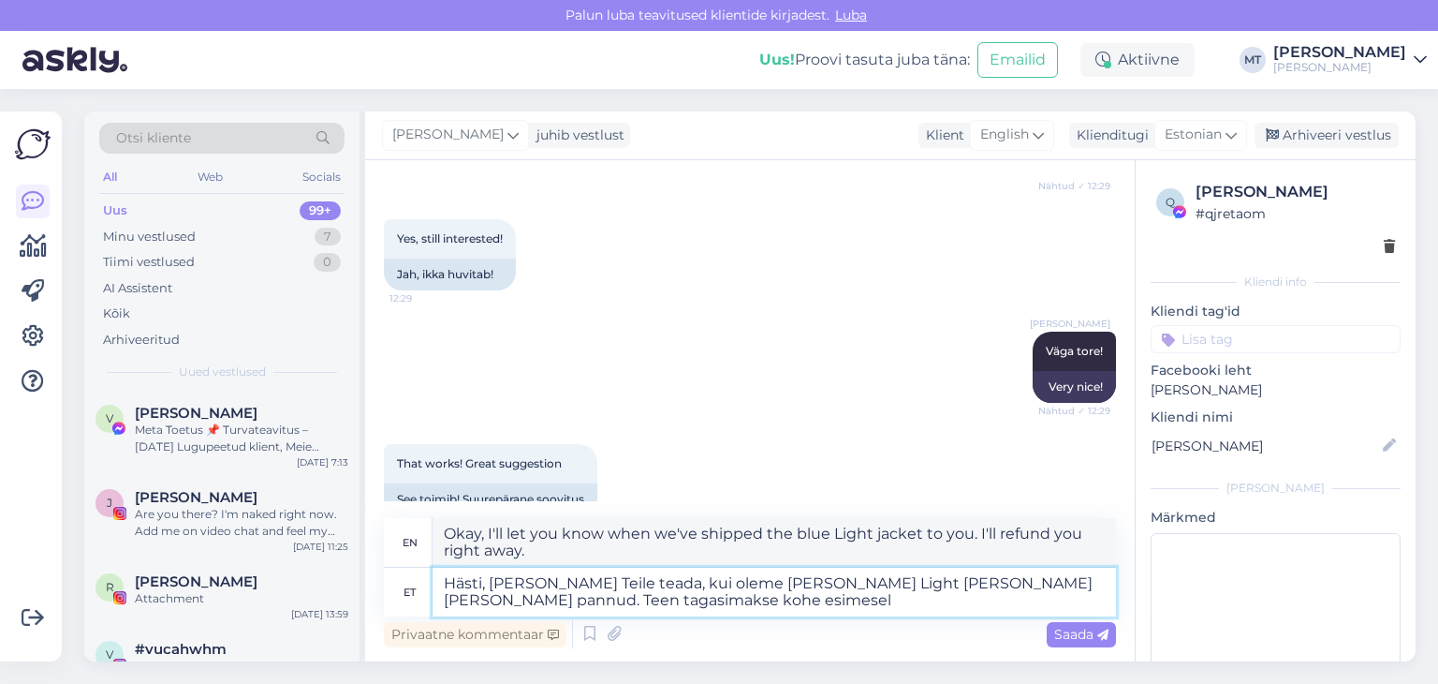
type textarea "Hästi, [PERSON_NAME] Teile teada, kui oleme [PERSON_NAME] Light [PERSON_NAME] […"
type textarea "Okay, I'll let you know when we've shipped the blue Light jacket to you. I'll r…"
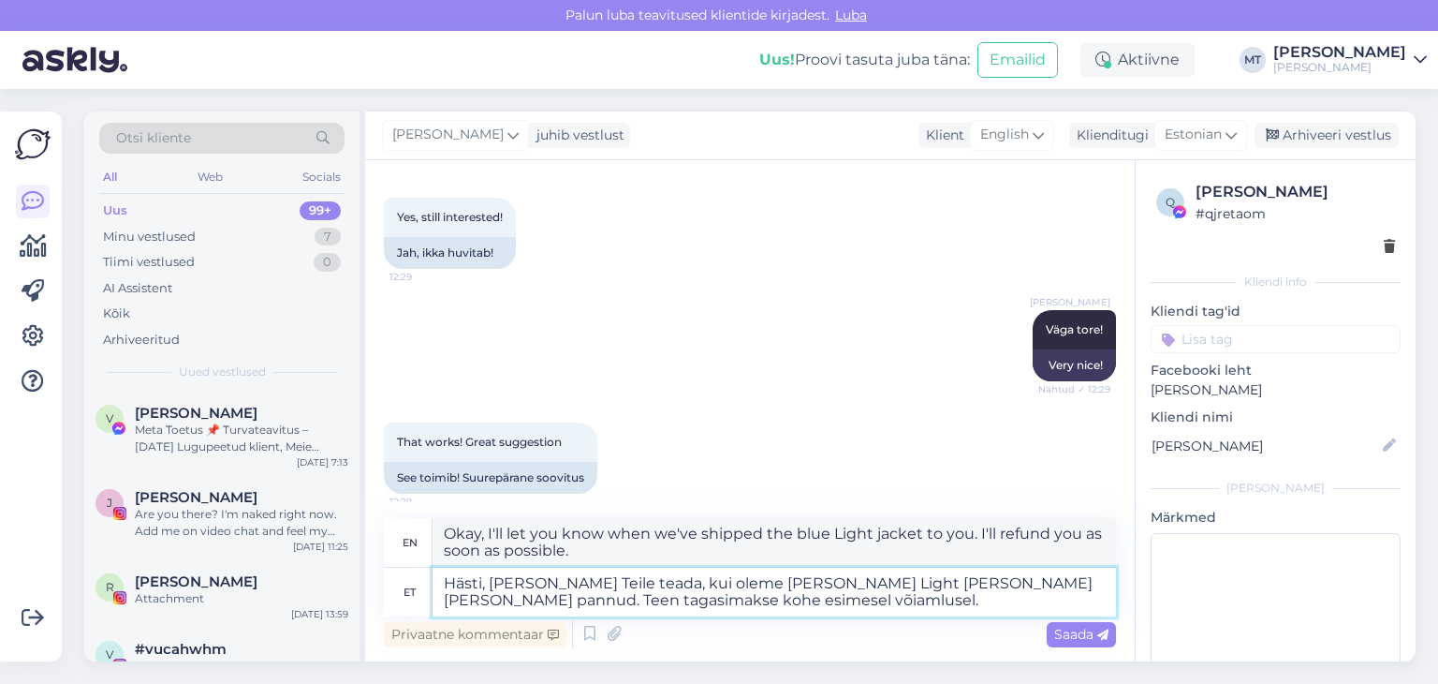
scroll to position [5334, 0]
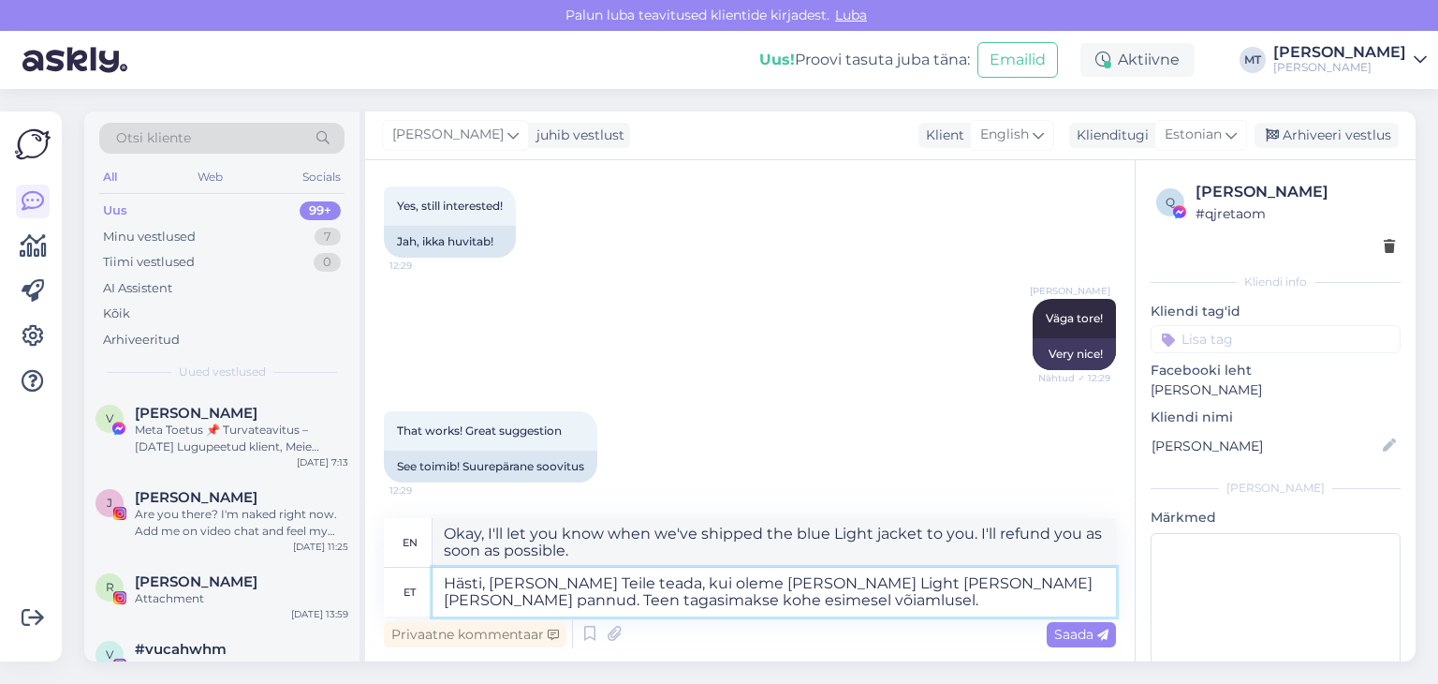
click at [685, 601] on textarea "Hästi, [PERSON_NAME] Teile teada, kui oleme [PERSON_NAME] Light [PERSON_NAME] […" at bounding box center [775, 592] width 684 height 49
type textarea "Hästi, [PERSON_NAME] Teile teada, kui oleme [PERSON_NAME] Light [PERSON_NAME] […"
type textarea "Okay, I'll let you know when we've shipped the blue Light jacket to you. I'll i…"
type textarea "Hästi, [PERSON_NAME] Teile teada, kui oleme [PERSON_NAME] Light [PERSON_NAME] […"
click at [1074, 635] on span "Saada" at bounding box center [1082, 634] width 54 height 17
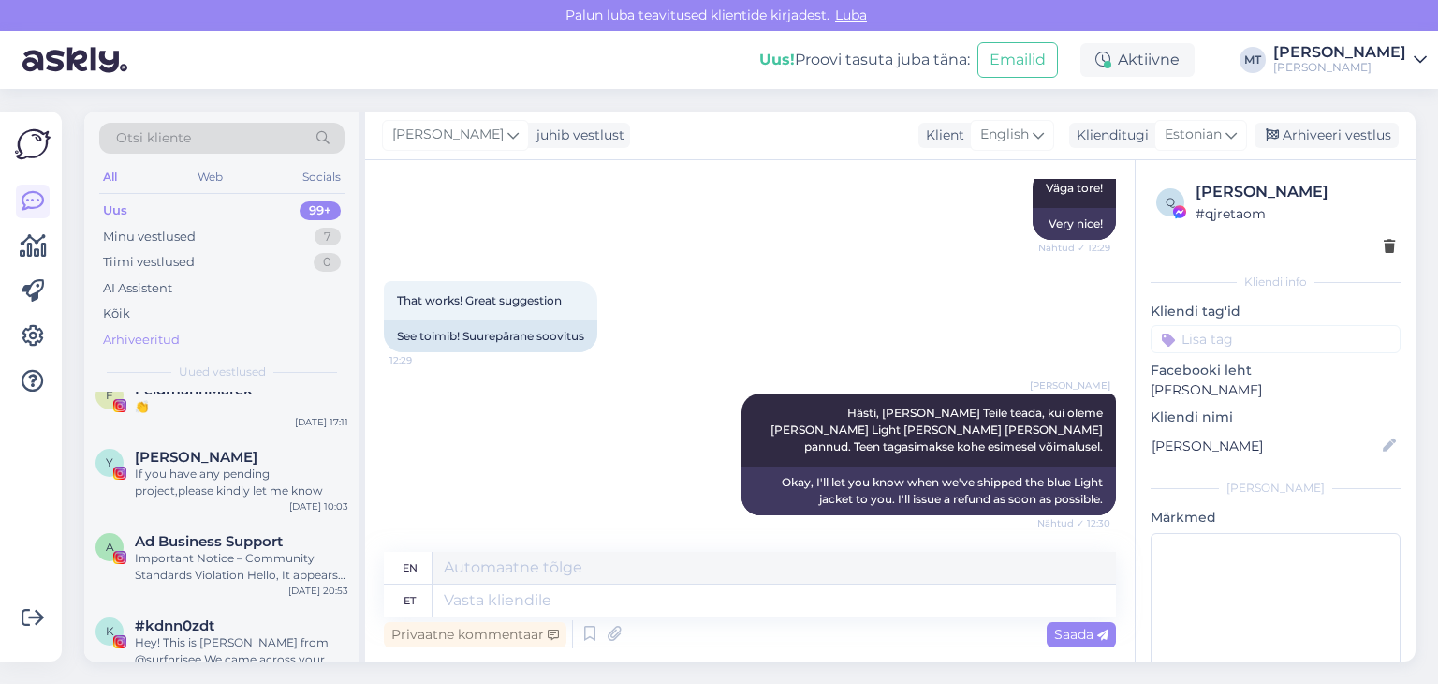
scroll to position [937, 0]
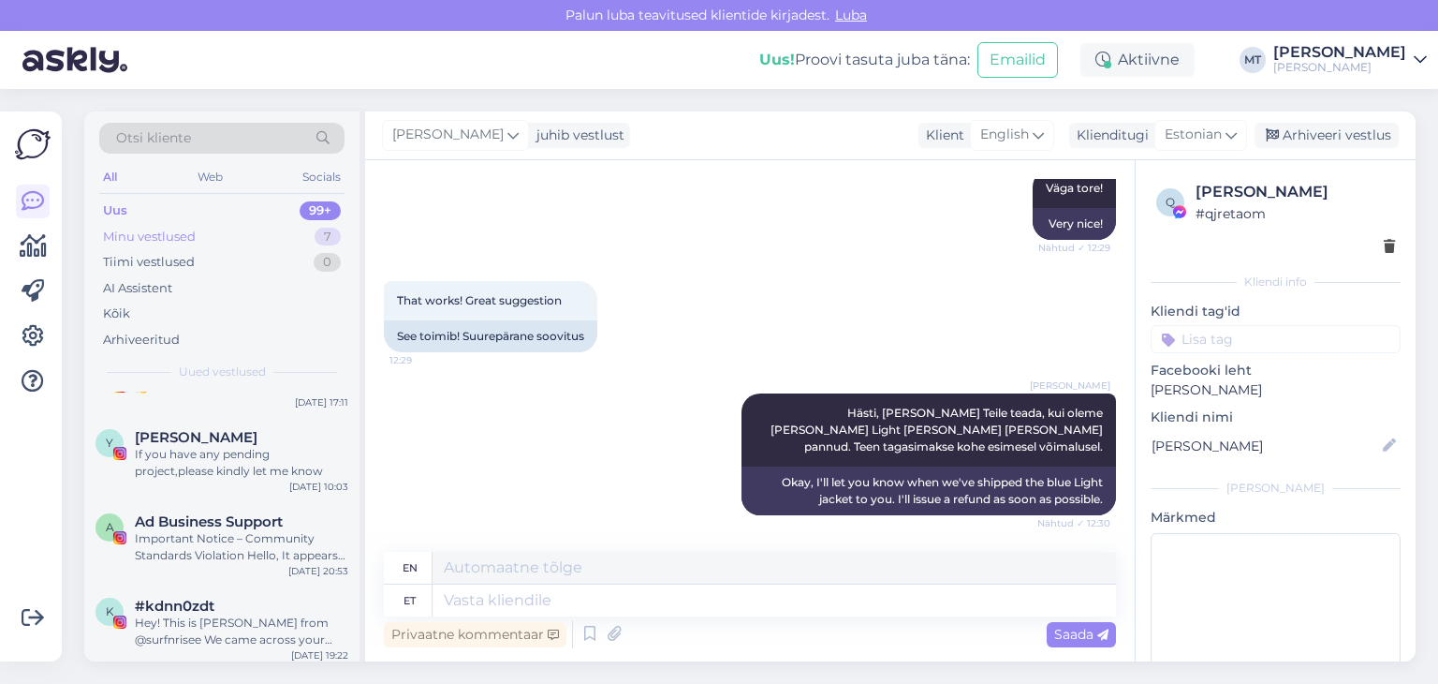
click at [183, 237] on div "Minu vestlused" at bounding box center [149, 237] width 93 height 19
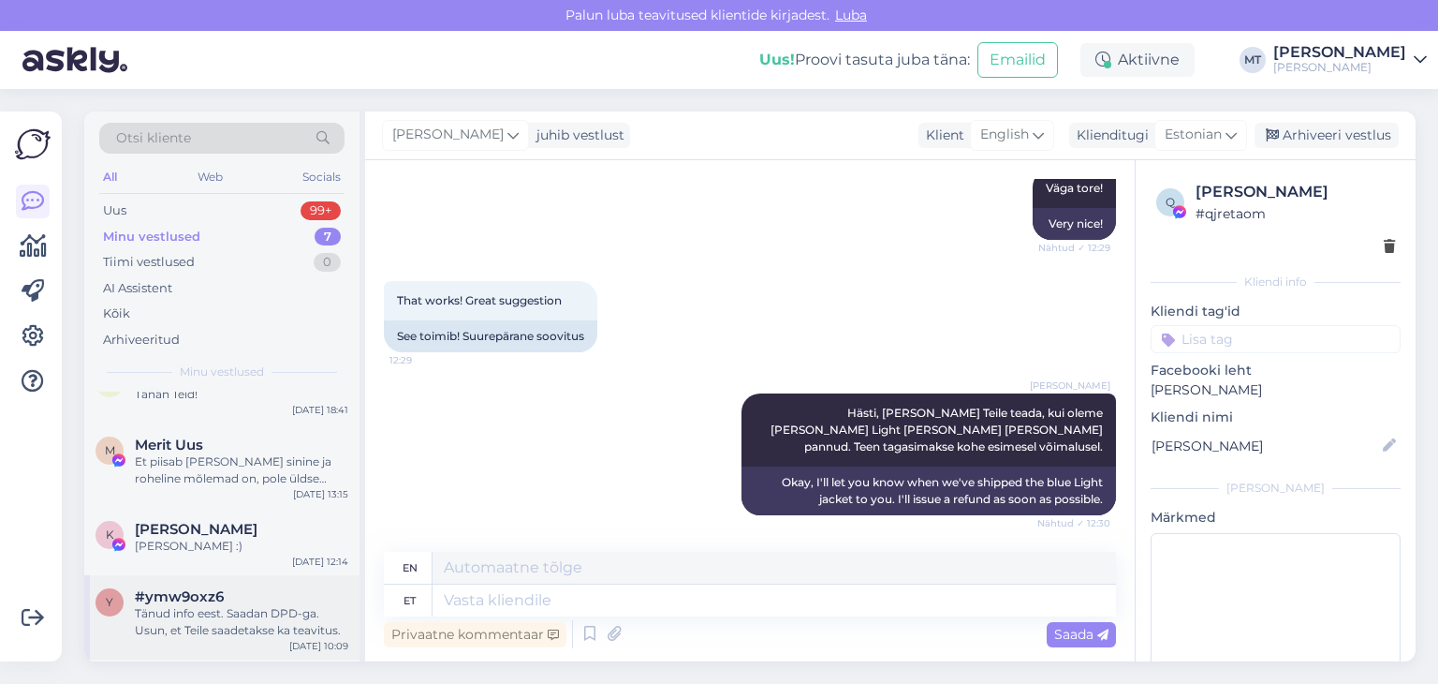
scroll to position [252, 0]
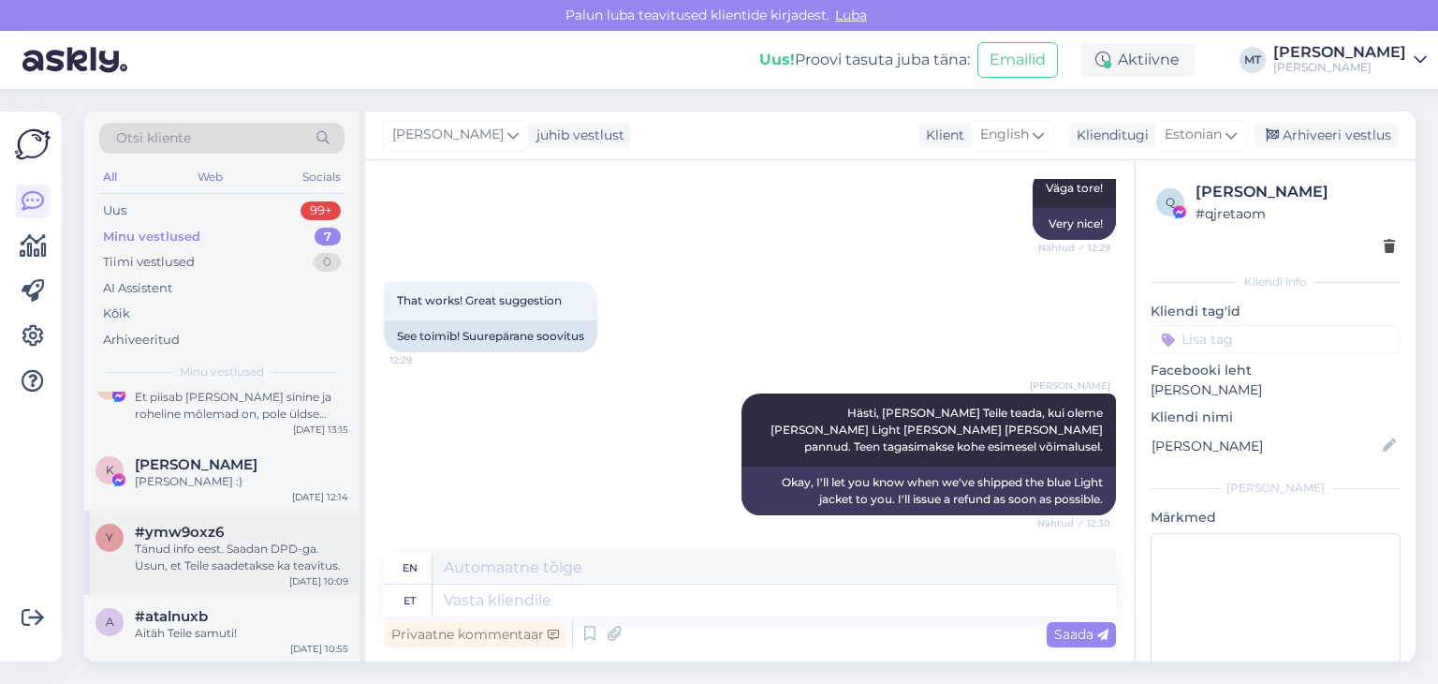
click at [175, 560] on div "Tänud info eest. Saadan DPD-ga. Usun, et Teile saadetakse ka teavitus." at bounding box center [242, 557] width 214 height 34
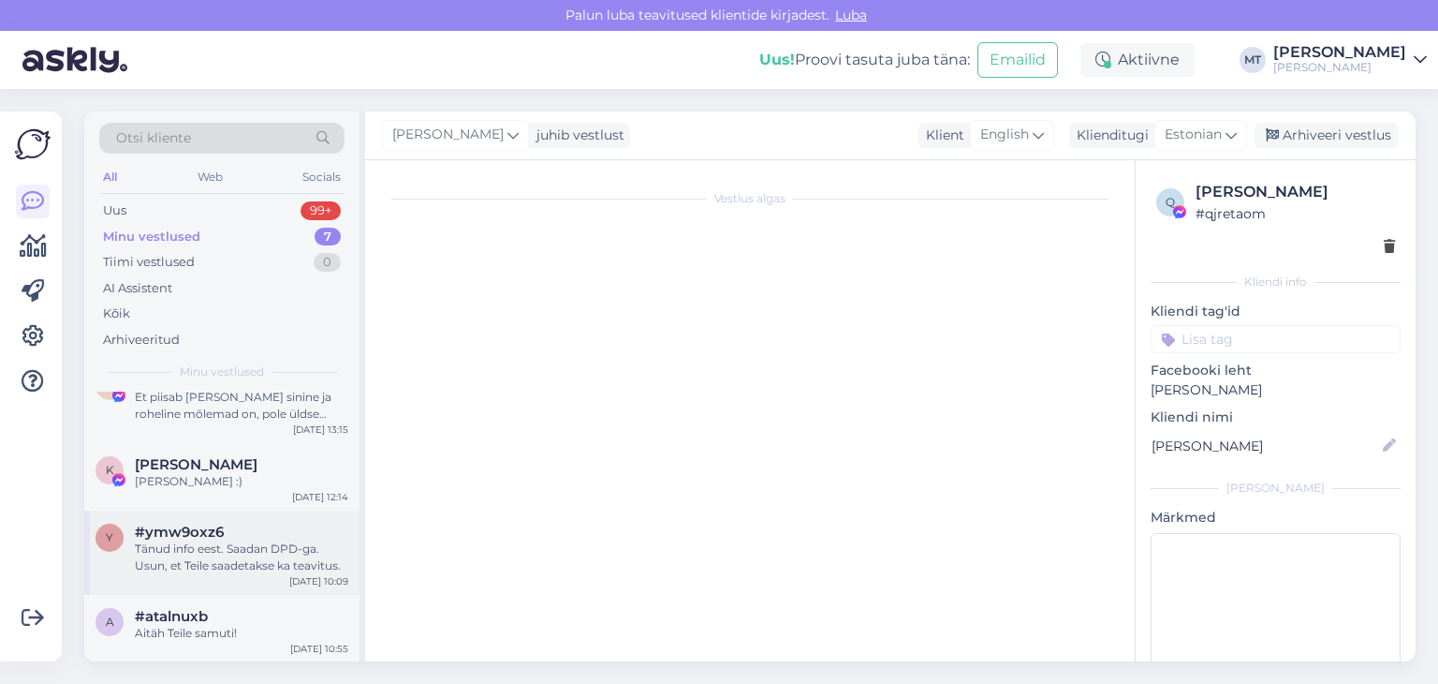
scroll to position [4749, 0]
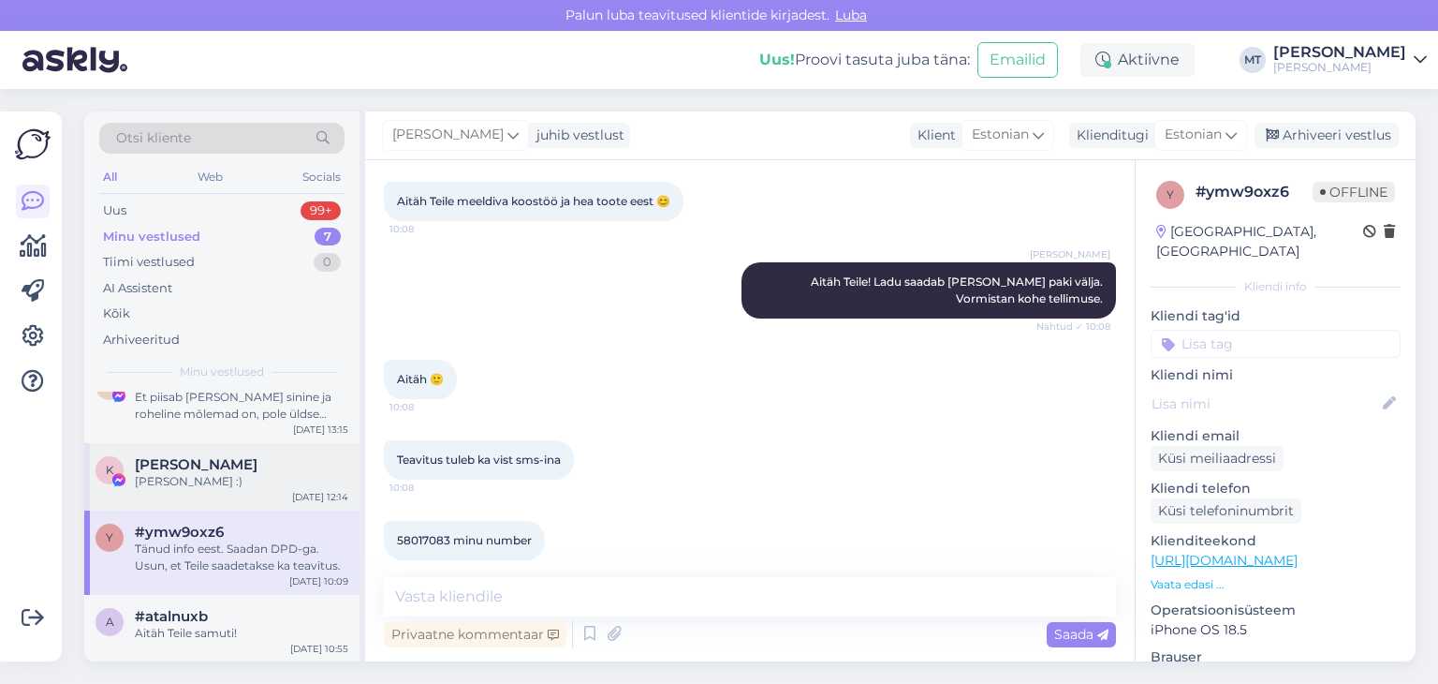
click at [169, 486] on div "[PERSON_NAME] :)" at bounding box center [242, 481] width 214 height 17
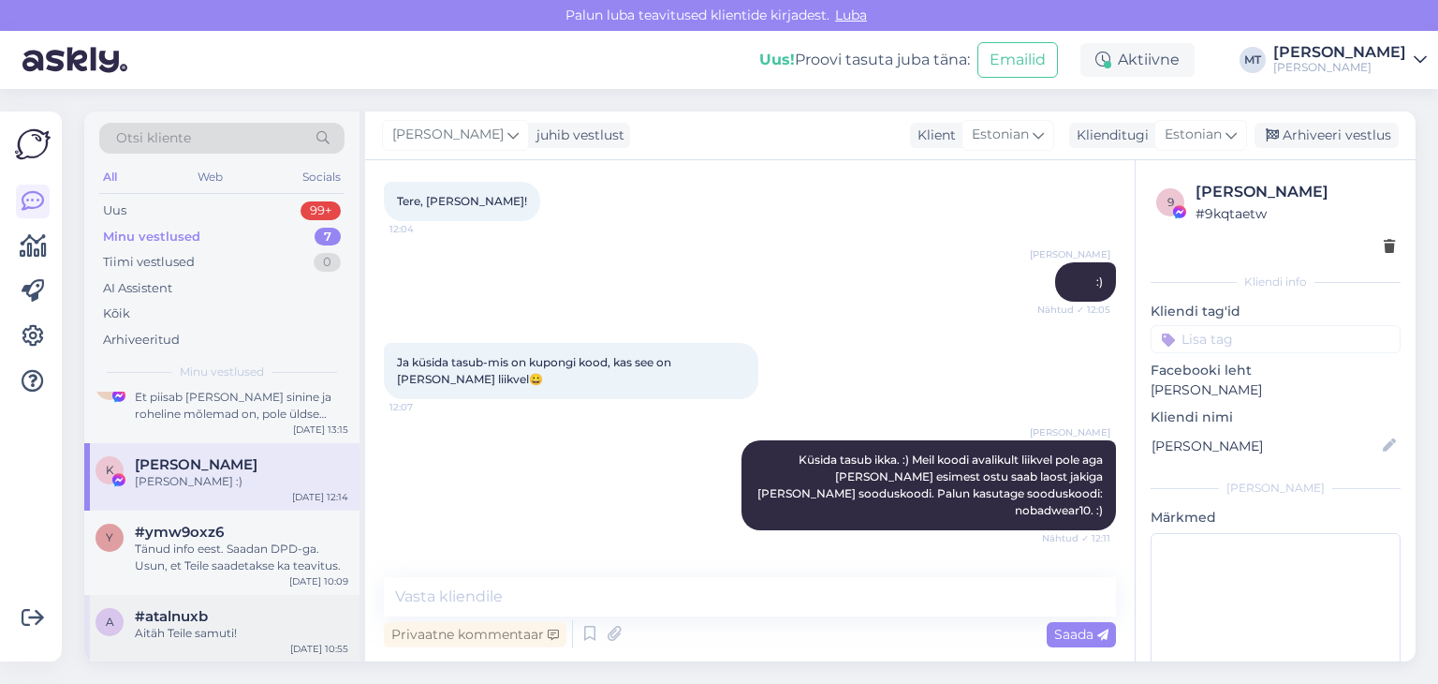
click at [196, 632] on div "Aitäh Teile samuti!" at bounding box center [242, 633] width 214 height 17
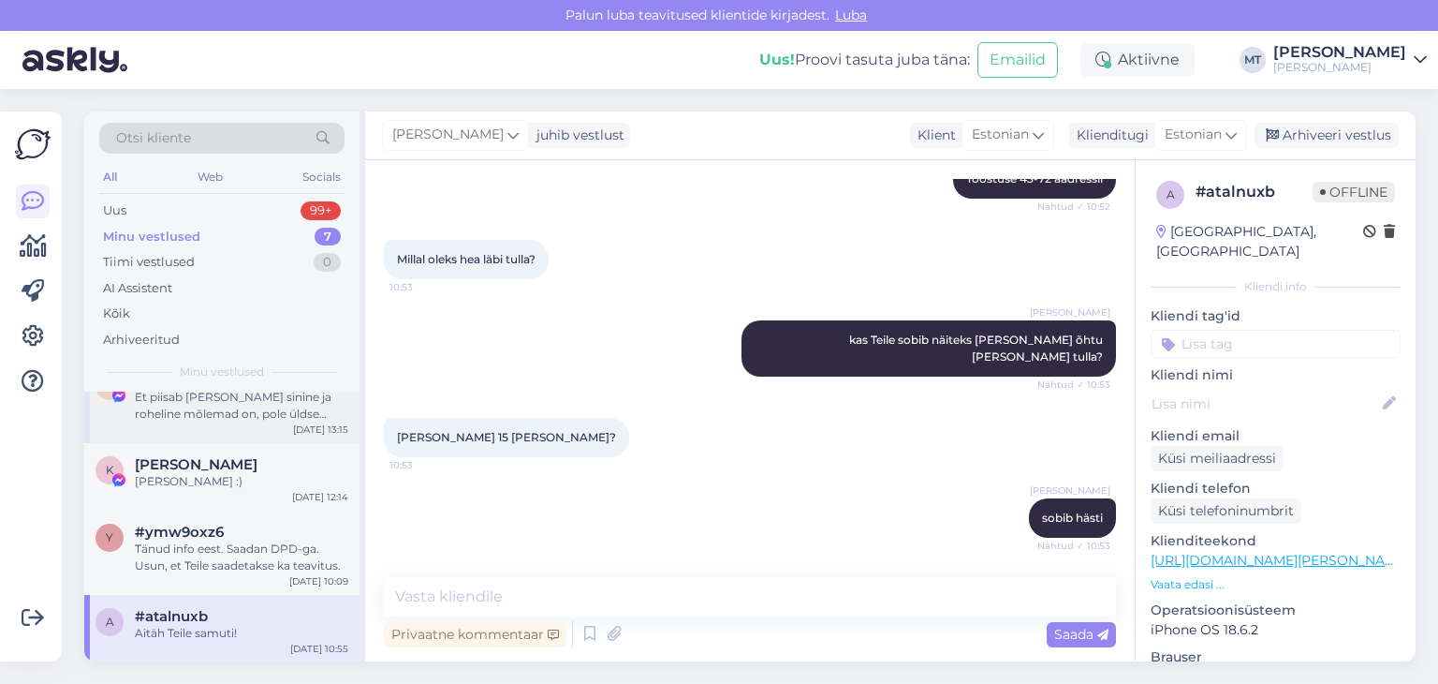
scroll to position [899, 0]
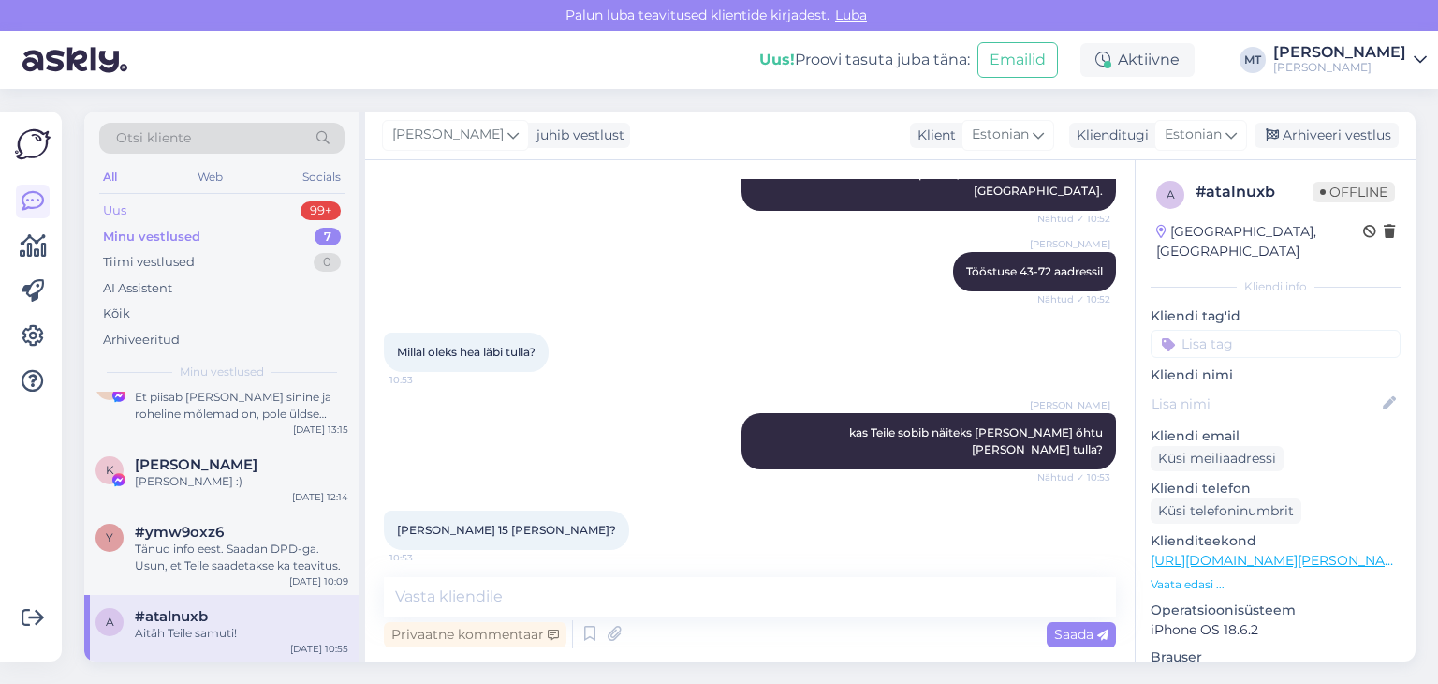
click at [128, 203] on div "Uus 99+" at bounding box center [221, 211] width 245 height 26
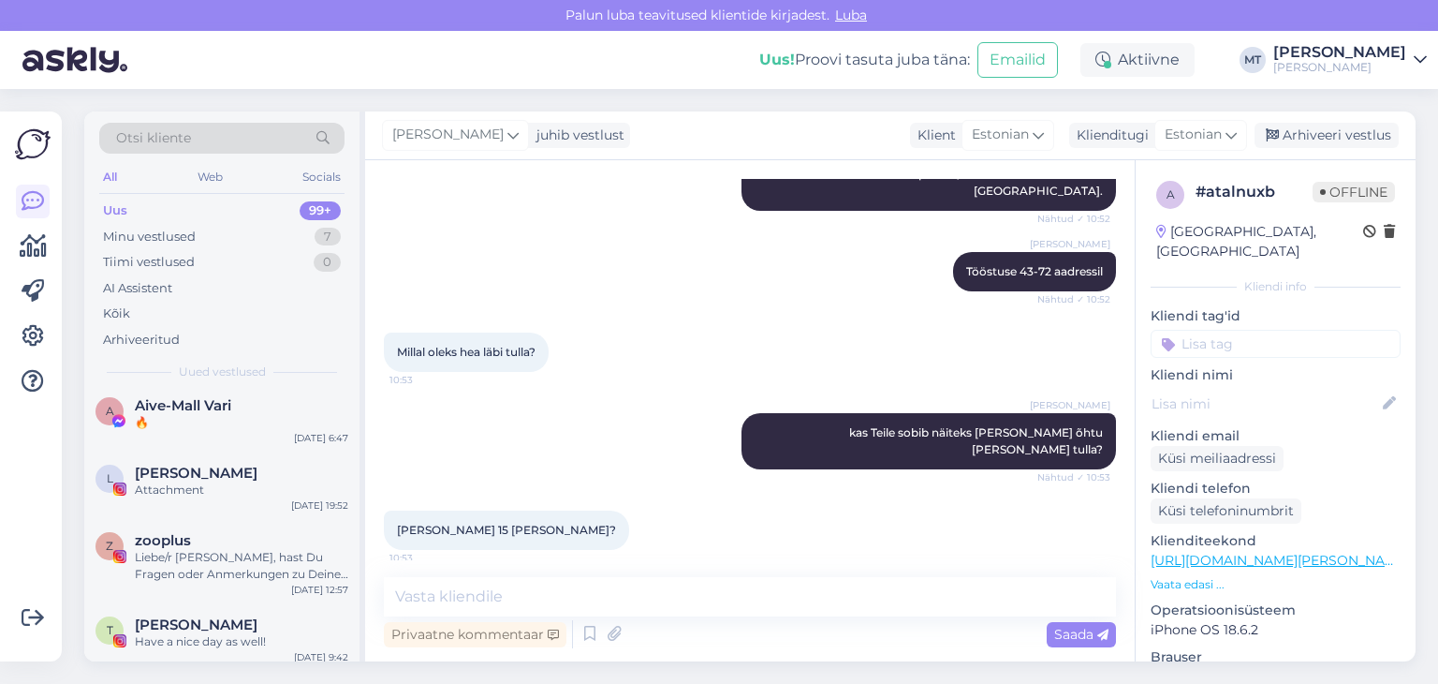
scroll to position [2248, 0]
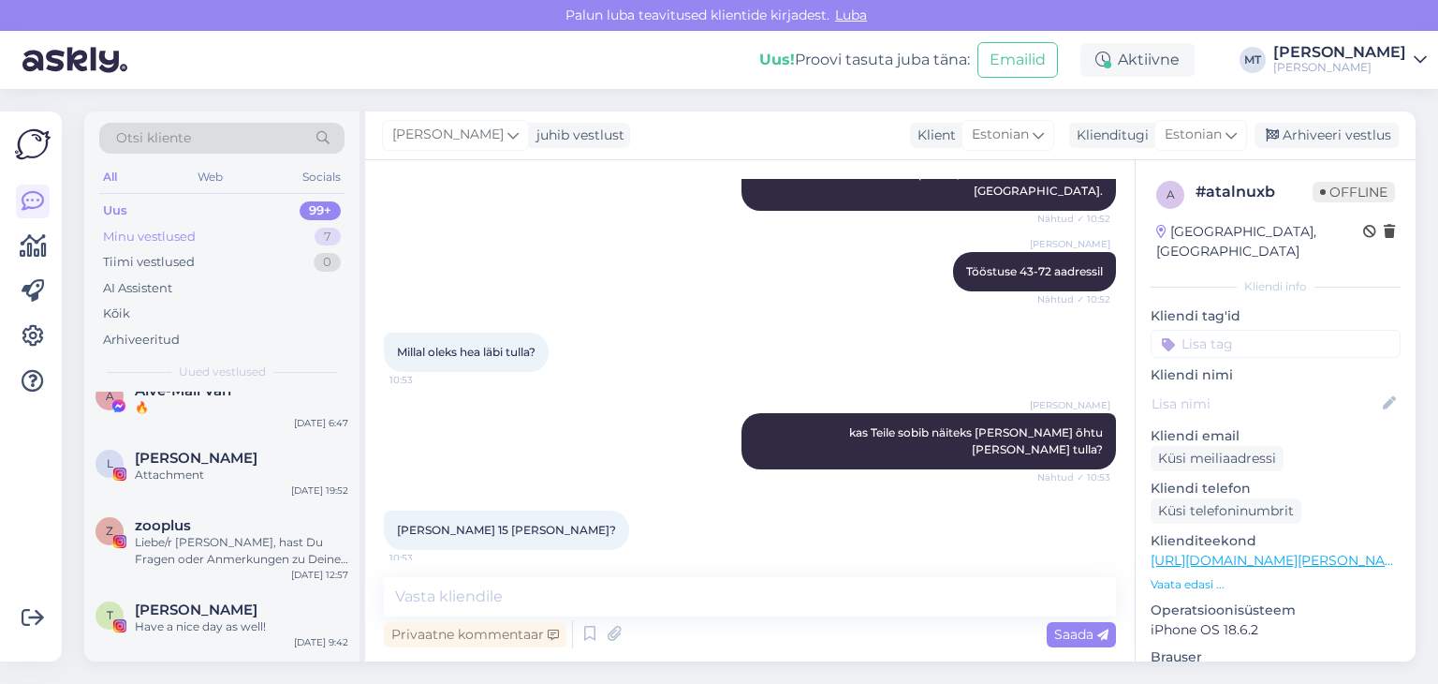
click at [152, 230] on div "Minu vestlused" at bounding box center [149, 237] width 93 height 19
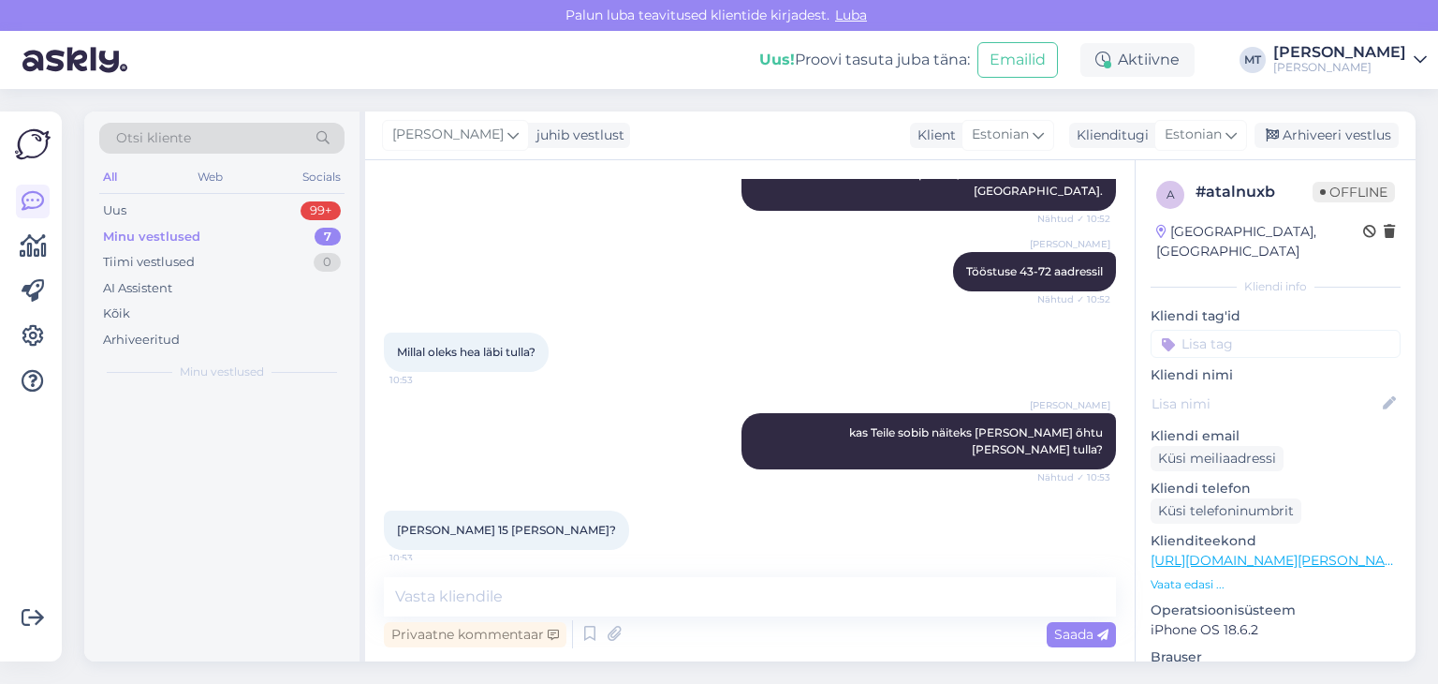
scroll to position [0, 0]
